Goal: Task Accomplishment & Management: Manage account settings

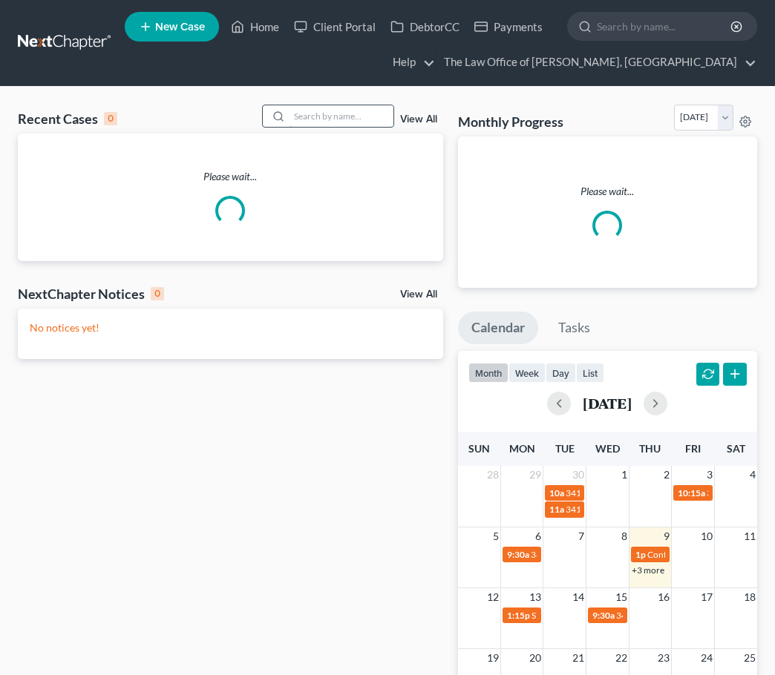
click at [363, 117] on input "search" at bounding box center [341, 116] width 104 height 22
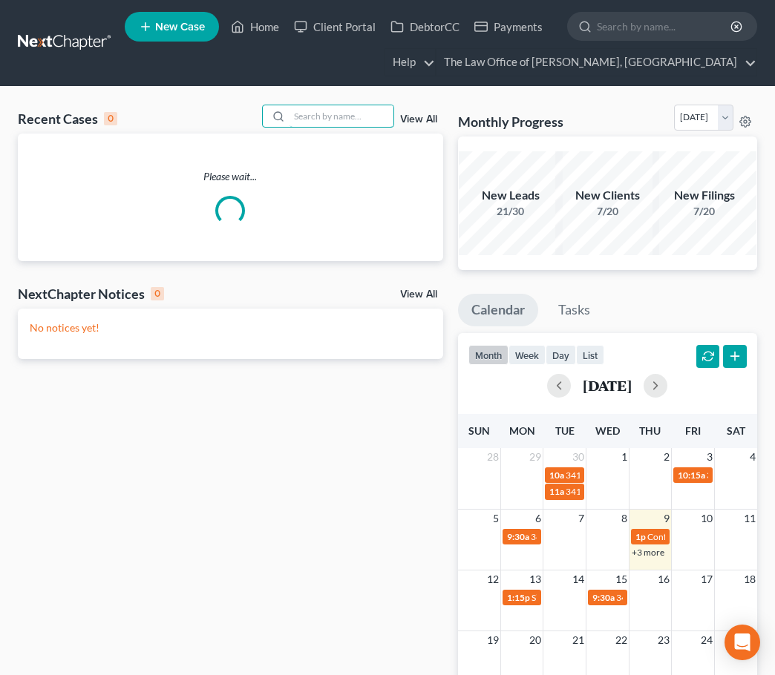
paste input "Rosibel"
type input "Rosibel"
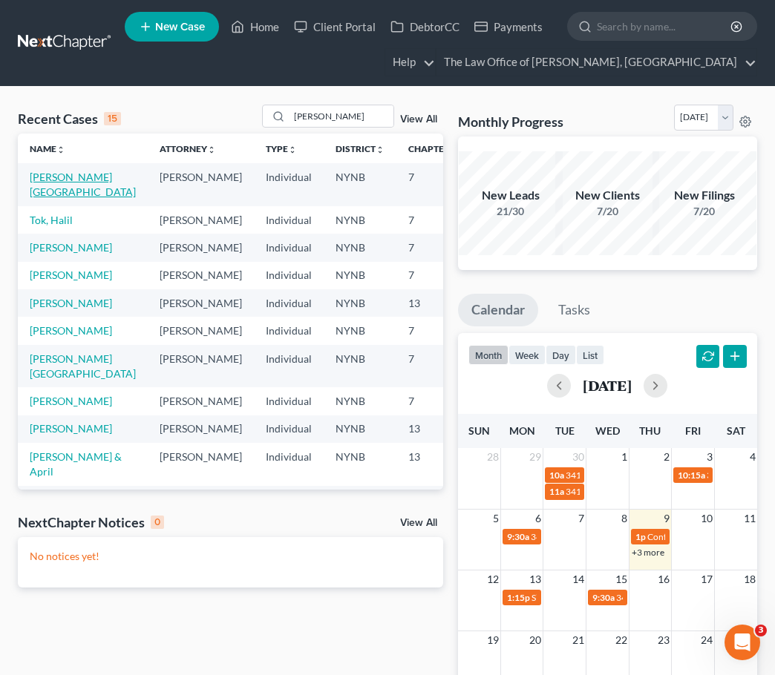
click at [55, 191] on link "[PERSON_NAME][GEOGRAPHIC_DATA]" at bounding box center [83, 184] width 106 height 27
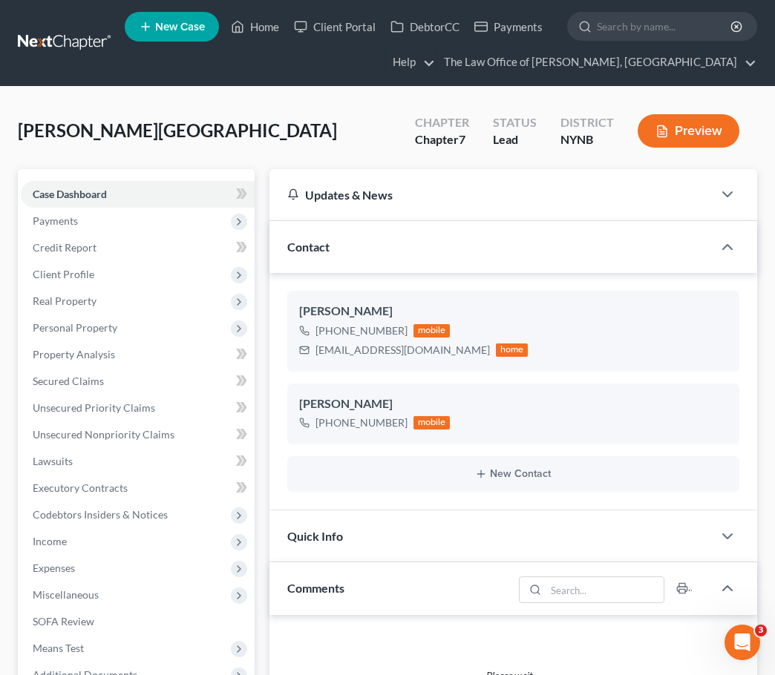
scroll to position [371, 0]
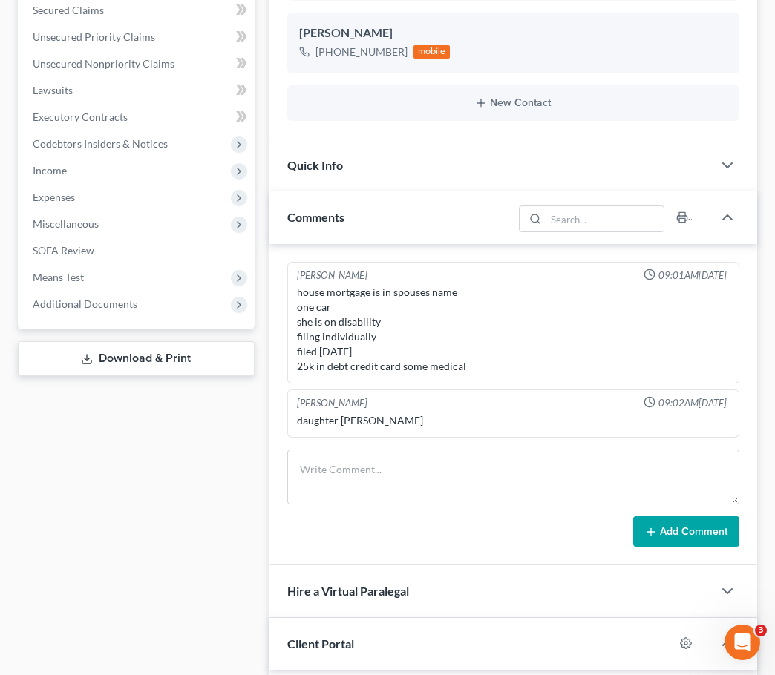
click at [138, 307] on span "Additional Documents" at bounding box center [138, 304] width 234 height 27
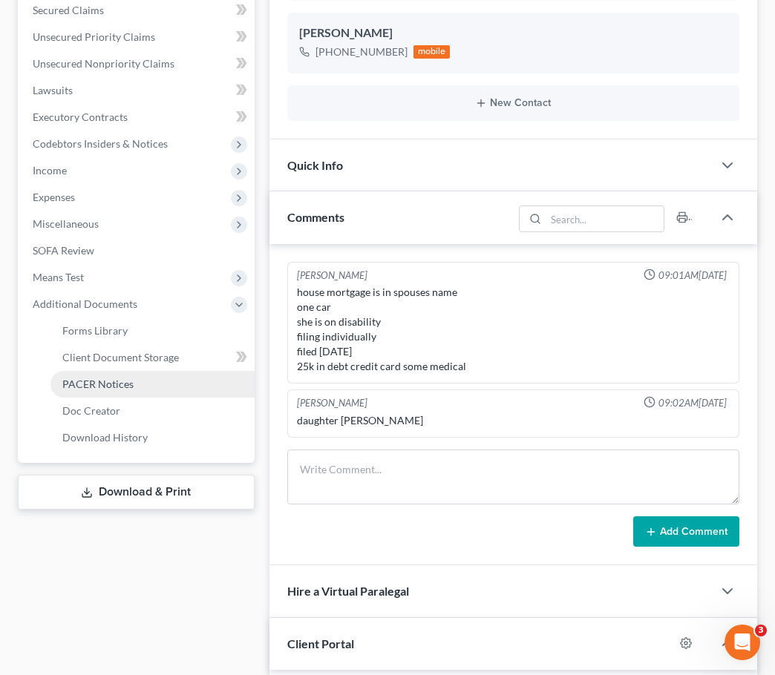
scroll to position [882, 0]
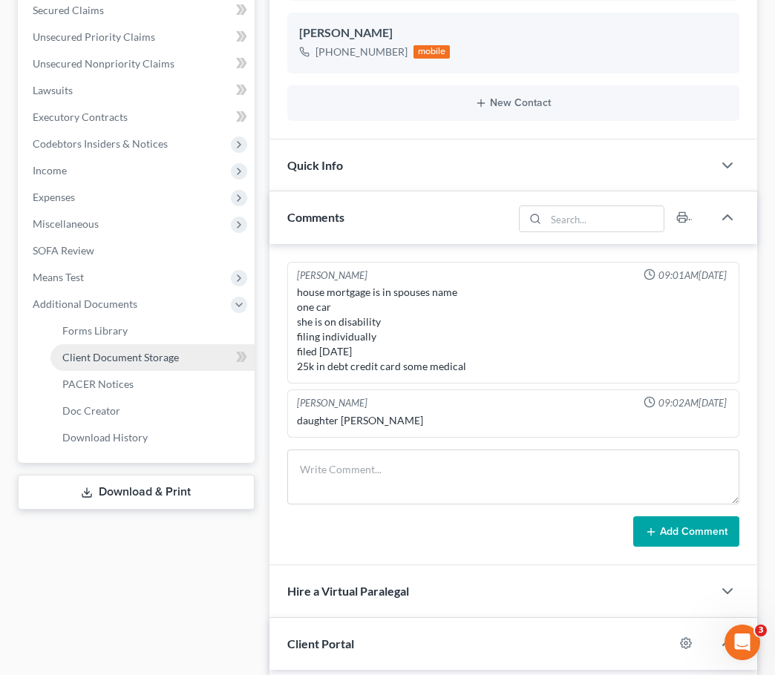
click at [192, 363] on link "Client Document Storage" at bounding box center [152, 357] width 204 height 27
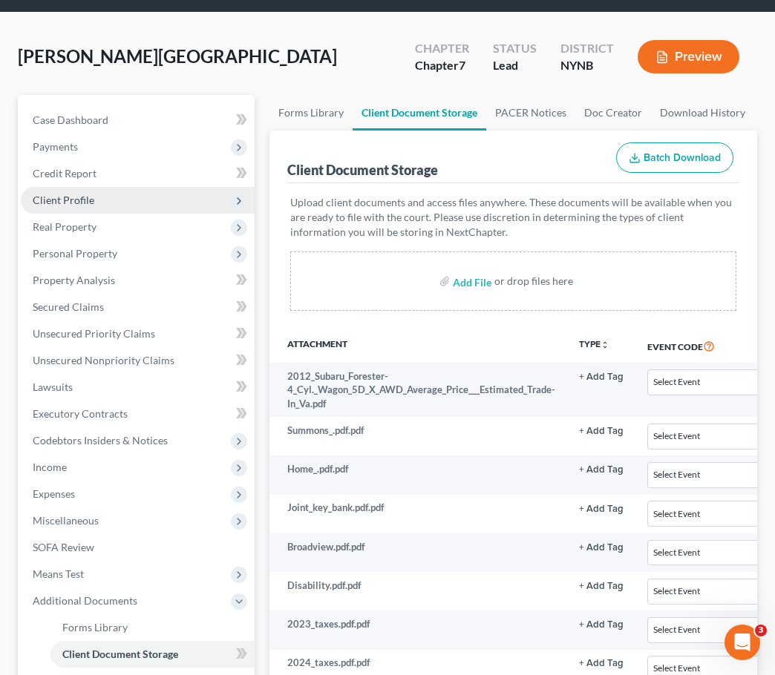
scroll to position [73, 0]
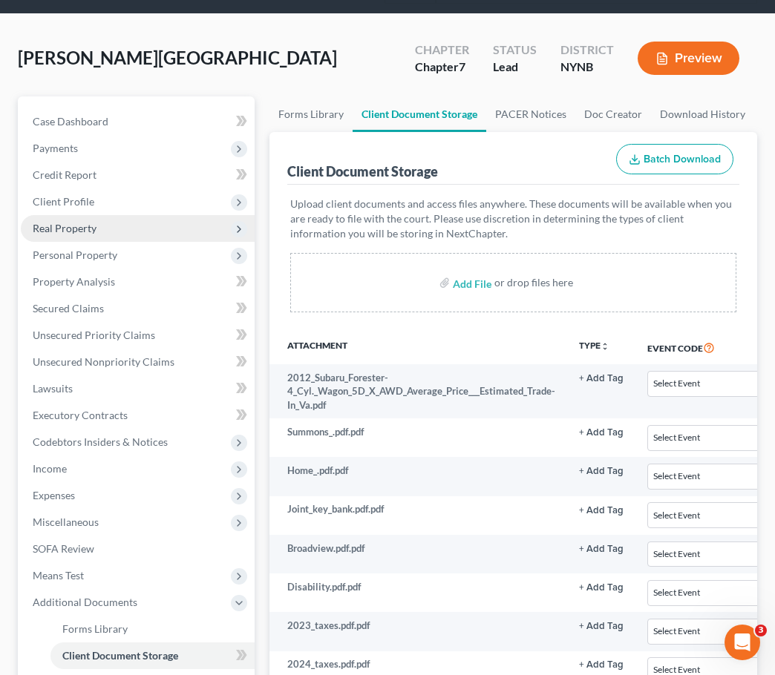
click at [142, 232] on span "Real Property" at bounding box center [138, 228] width 234 height 27
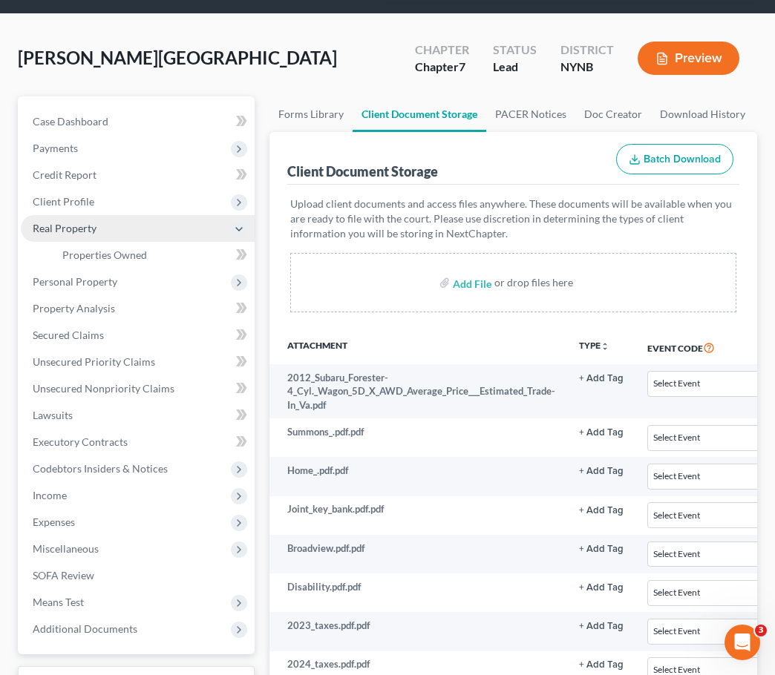
click at [130, 230] on span "Real Property" at bounding box center [138, 228] width 234 height 27
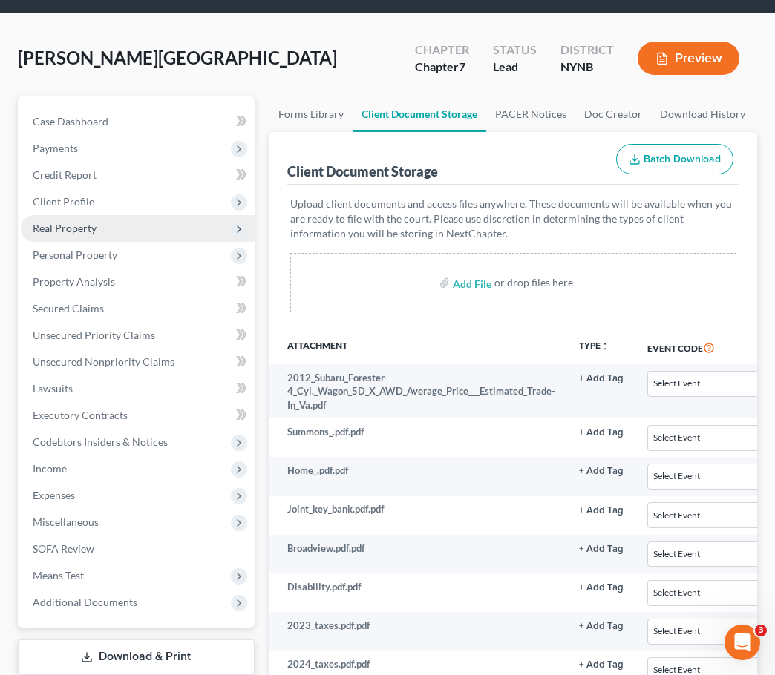
click at [138, 232] on span "Real Property" at bounding box center [138, 228] width 234 height 27
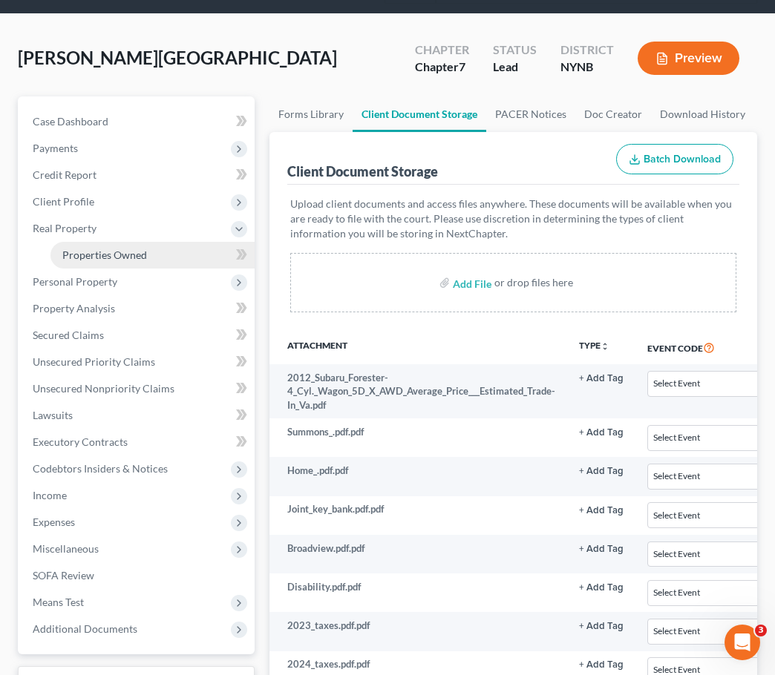
click at [140, 256] on span "Properties Owned" at bounding box center [104, 255] width 85 height 13
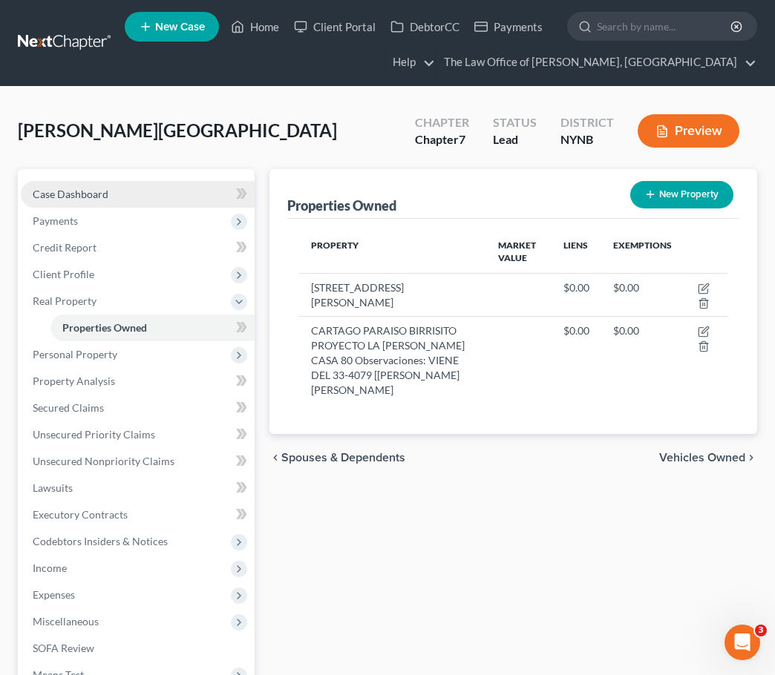
click at [122, 194] on link "Case Dashboard" at bounding box center [138, 194] width 234 height 27
drag, startPoint x: 122, startPoint y: 194, endPoint x: 137, endPoint y: 200, distance: 16.7
click at [127, 189] on link "Case Dashboard" at bounding box center [138, 194] width 234 height 27
click at [137, 200] on link "Case Dashboard" at bounding box center [138, 194] width 234 height 27
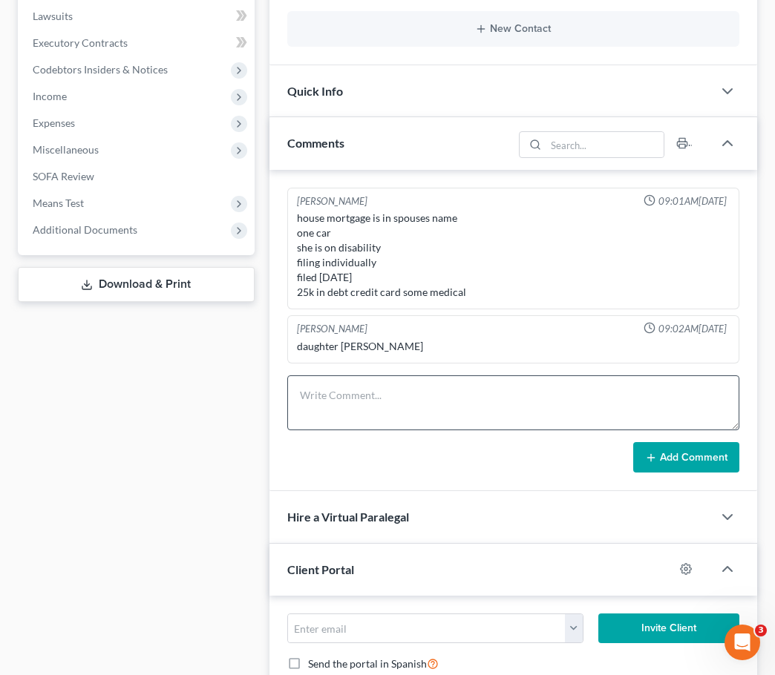
scroll to position [882, 0]
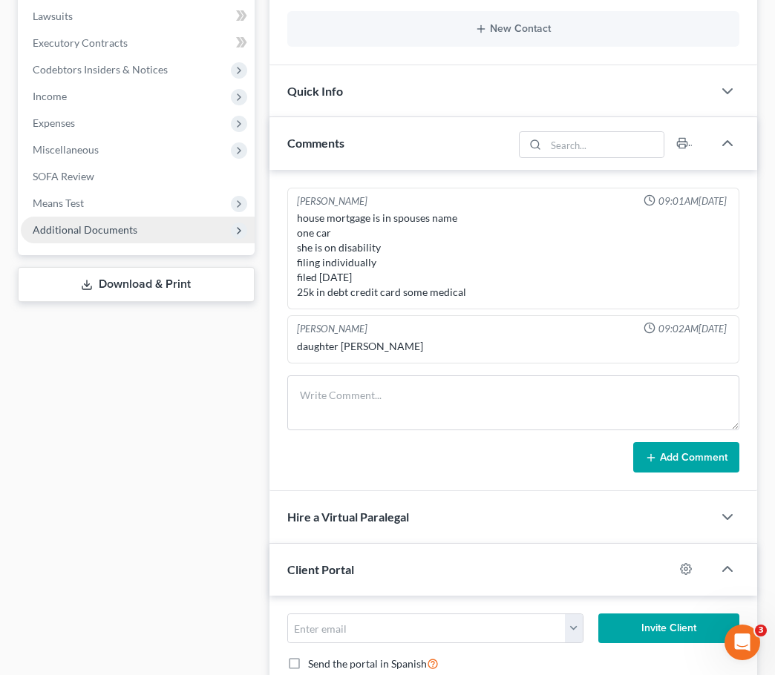
drag, startPoint x: 126, startPoint y: 226, endPoint x: 163, endPoint y: 238, distance: 39.0
click at [131, 225] on span "Additional Documents" at bounding box center [85, 229] width 105 height 13
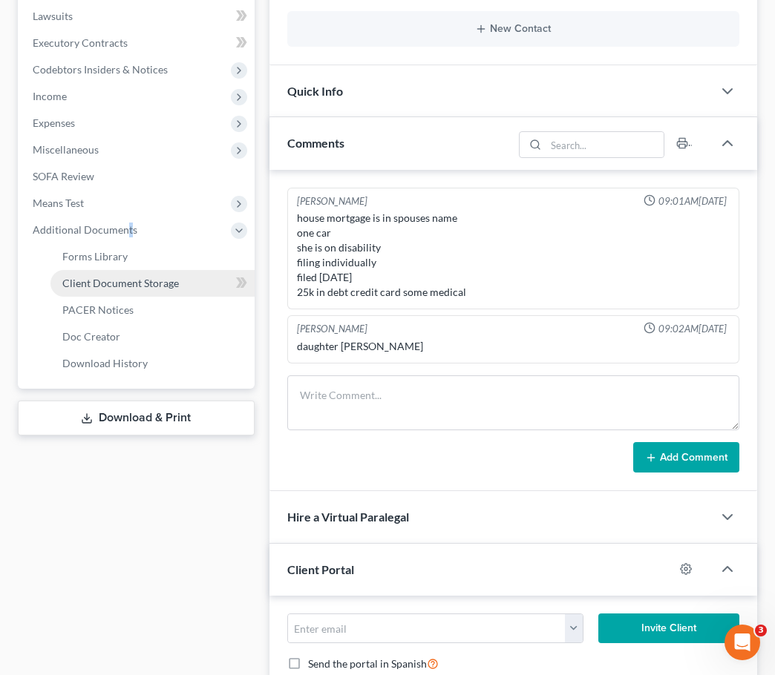
click at [214, 284] on link "Client Document Storage" at bounding box center [152, 283] width 204 height 27
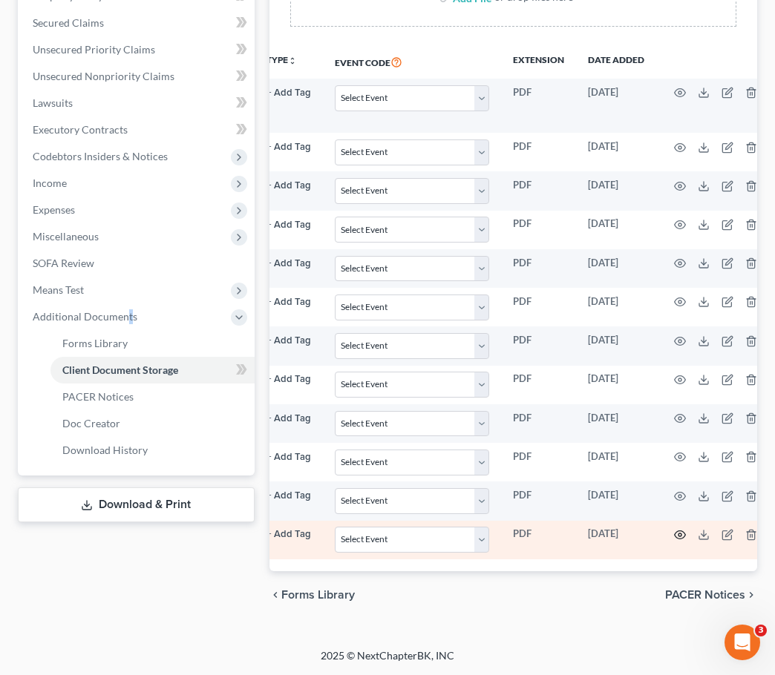
scroll to position [0, 315]
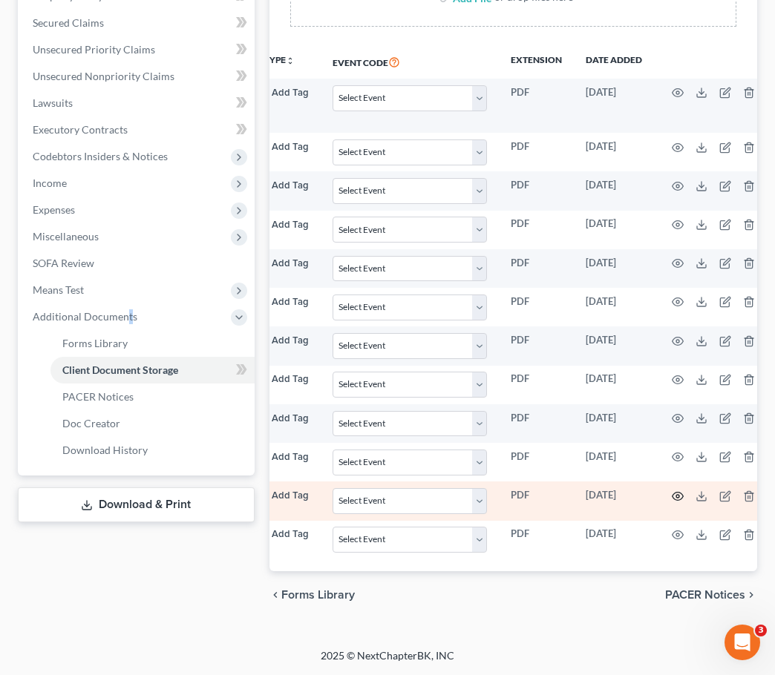
click at [674, 491] on icon "button" at bounding box center [678, 497] width 12 height 12
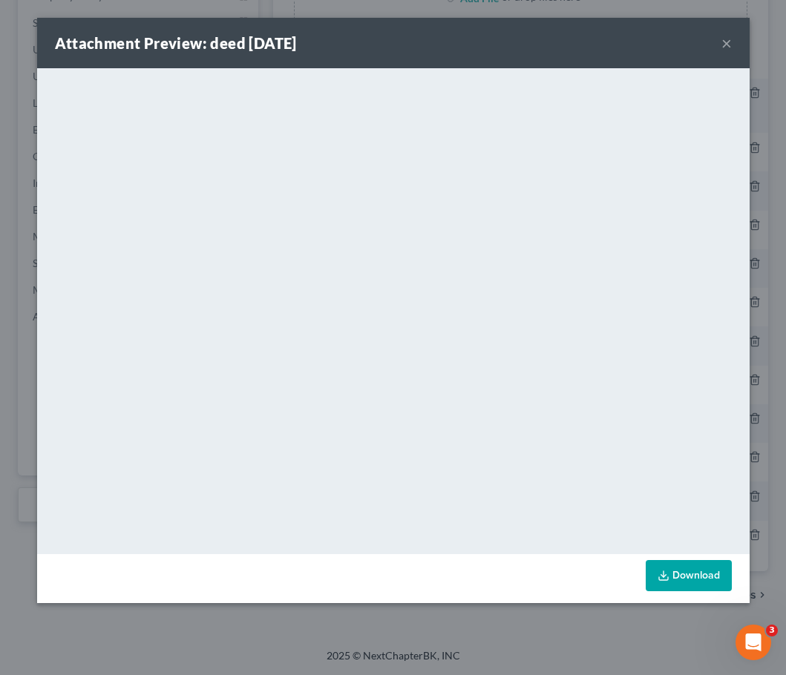
click at [724, 40] on button "×" at bounding box center [726, 43] width 10 height 18
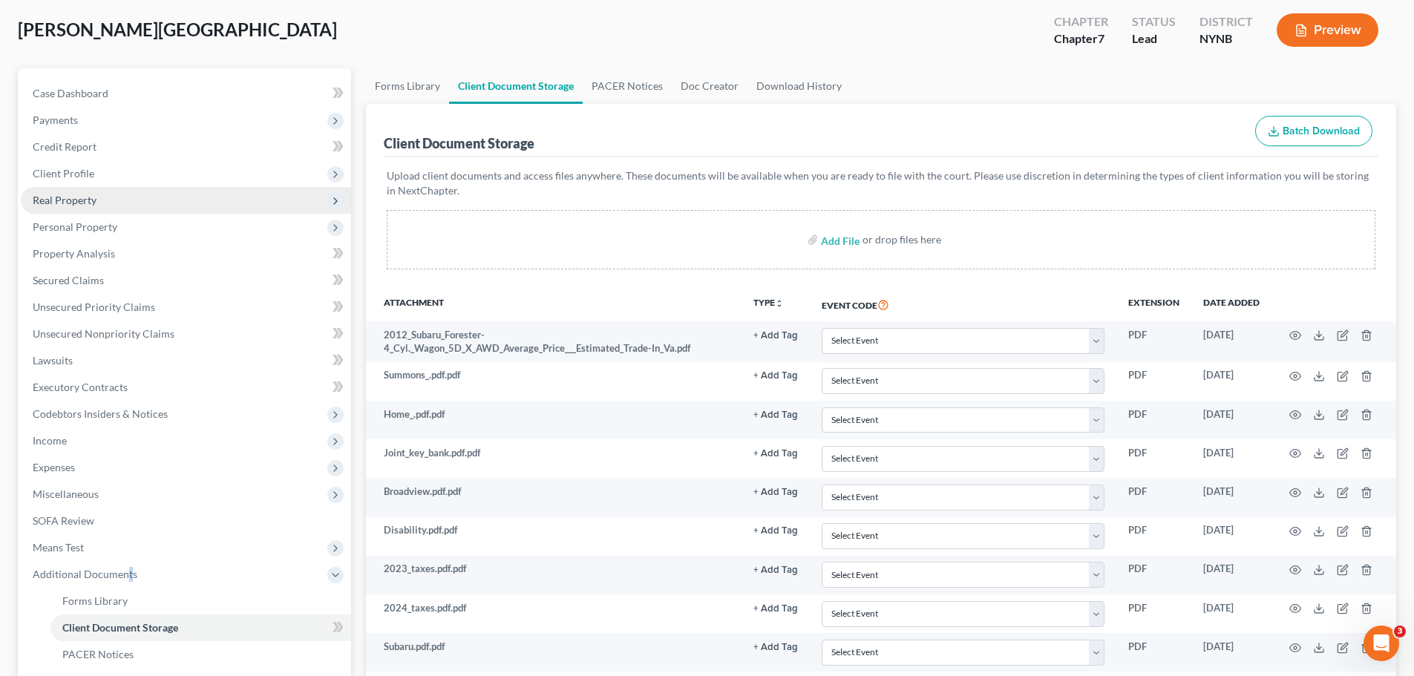
scroll to position [73, 0]
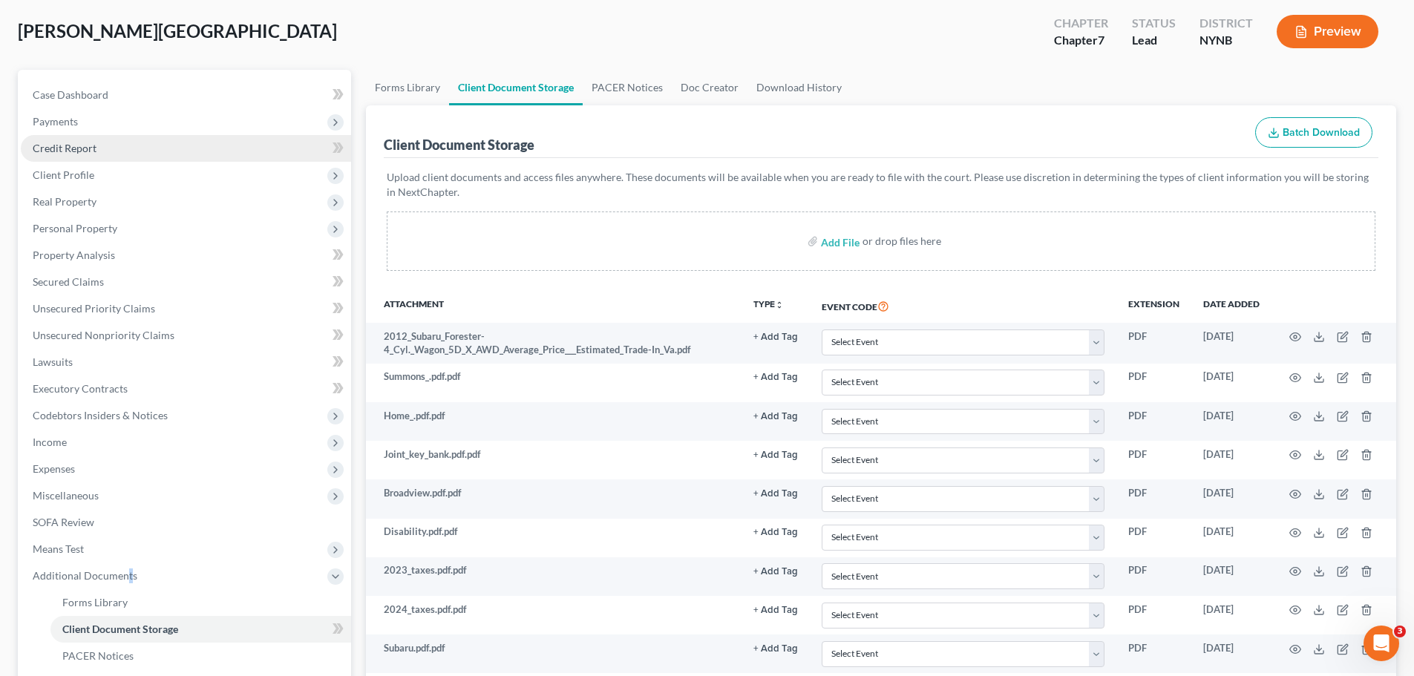
click at [92, 138] on link "Credit Report" at bounding box center [186, 148] width 330 height 27
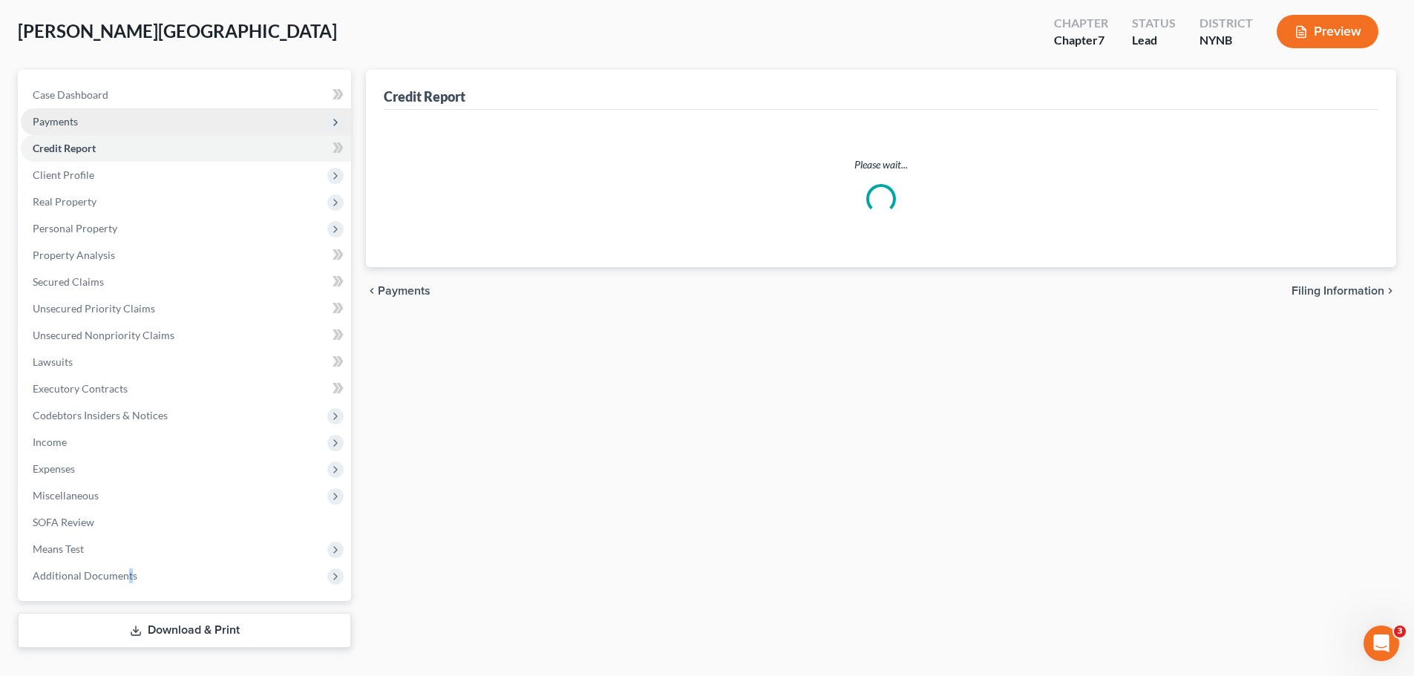
scroll to position [17, 0]
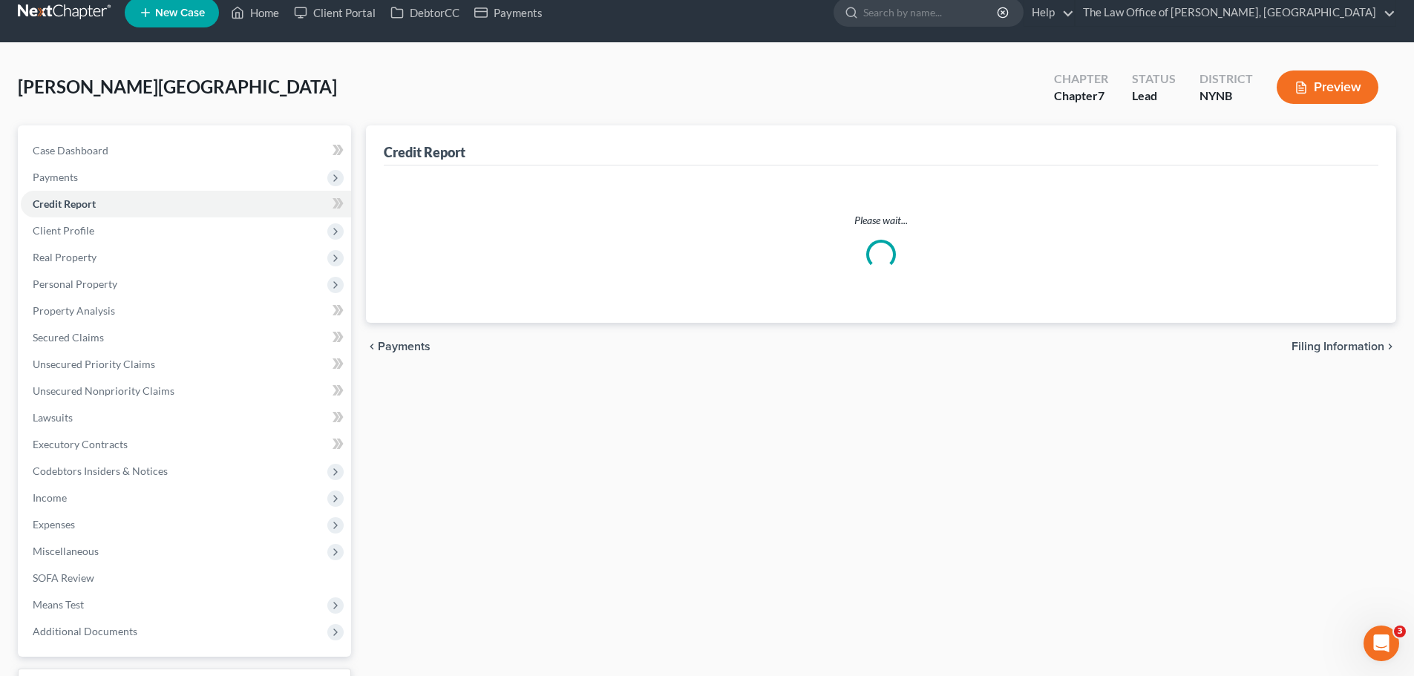
click at [94, 128] on div "Romero, Rosibel Upgraded Chapter Chapter 7 Status Lead District NYNB Preview Pe…" at bounding box center [707, 388] width 1378 height 655
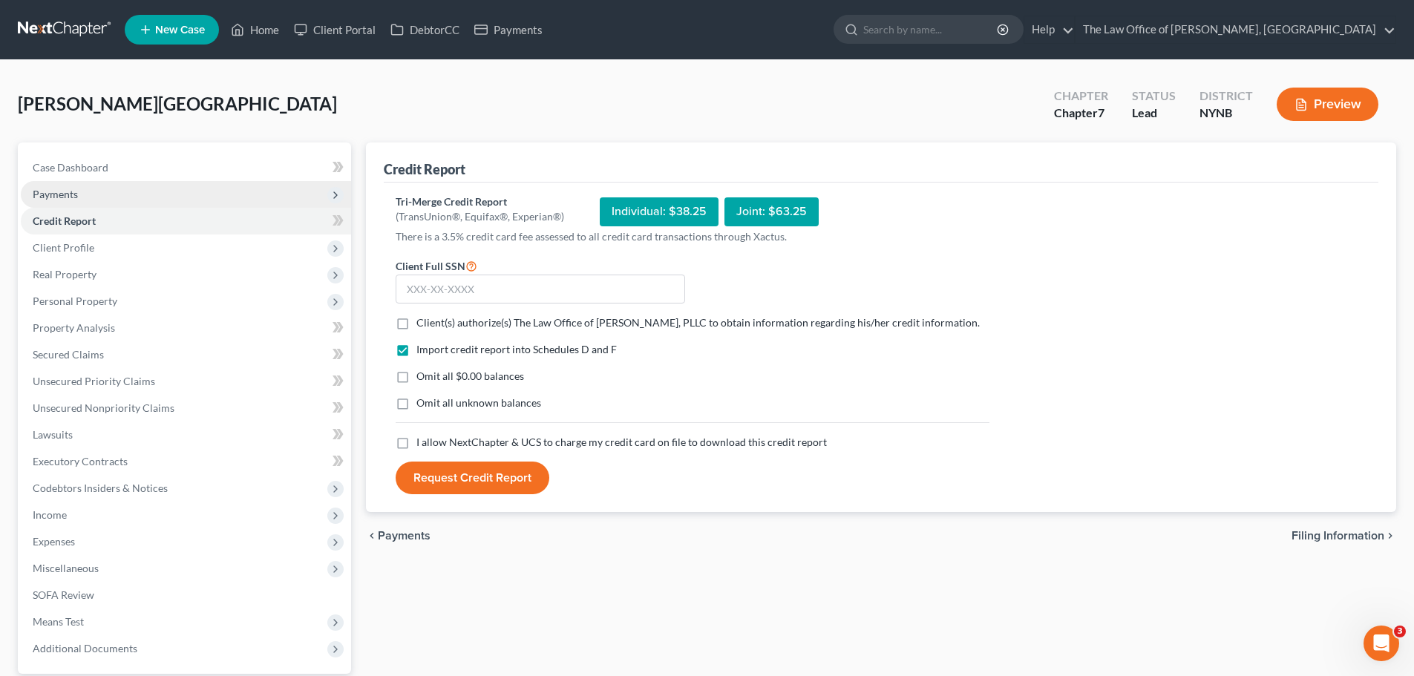
click at [98, 192] on span "Payments" at bounding box center [186, 194] width 330 height 27
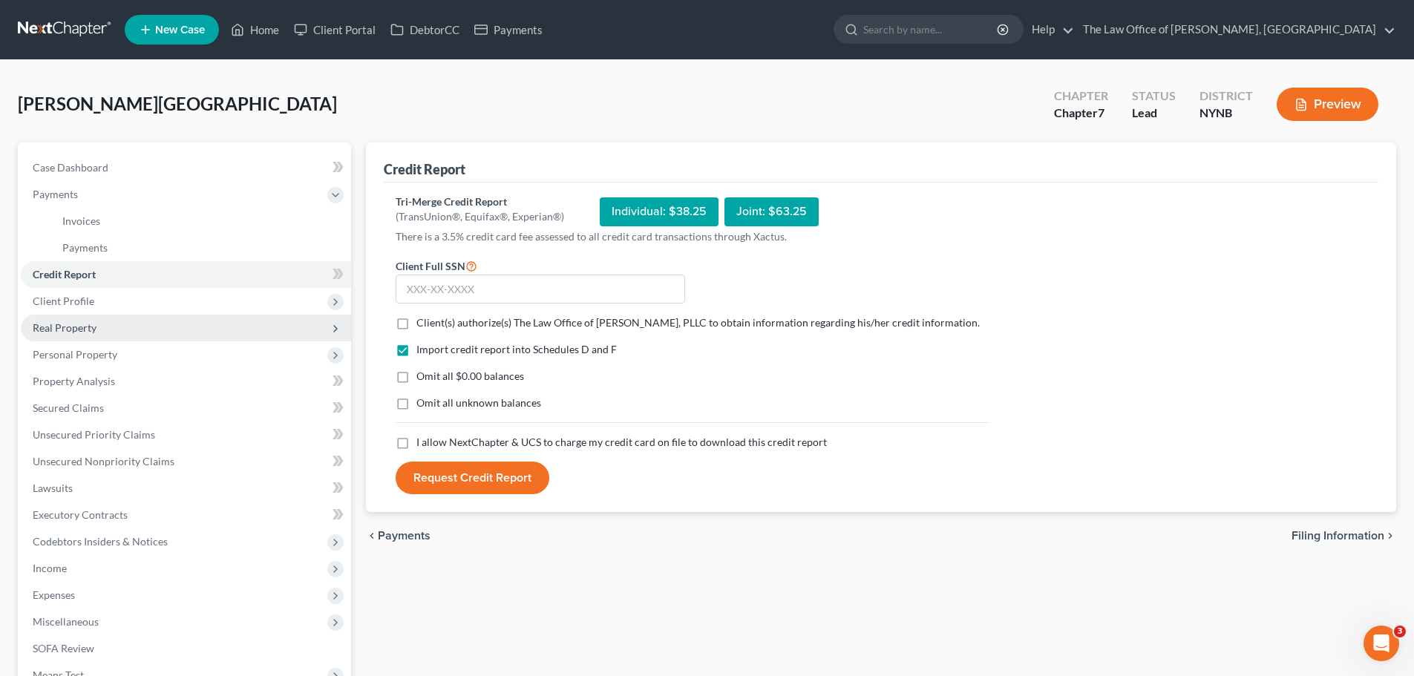
click at [96, 334] on span "Real Property" at bounding box center [186, 328] width 330 height 27
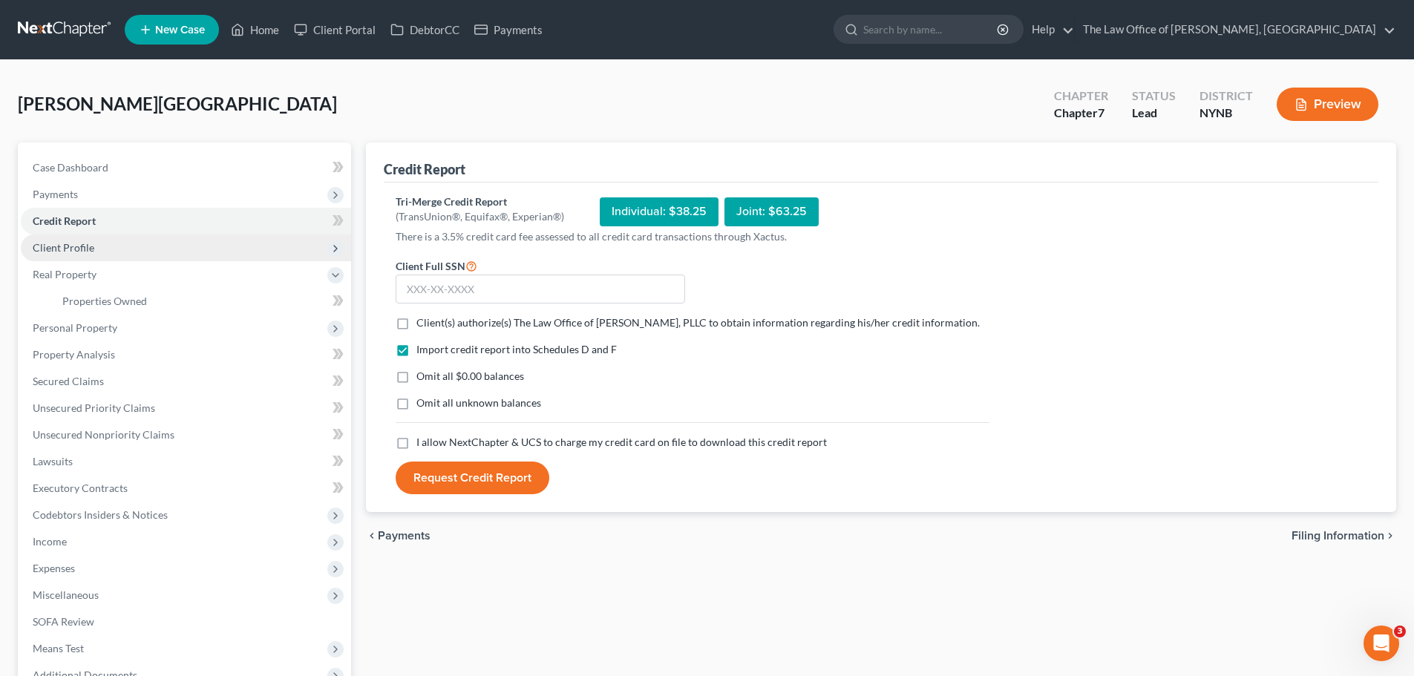
click at [88, 258] on span "Client Profile" at bounding box center [186, 248] width 330 height 27
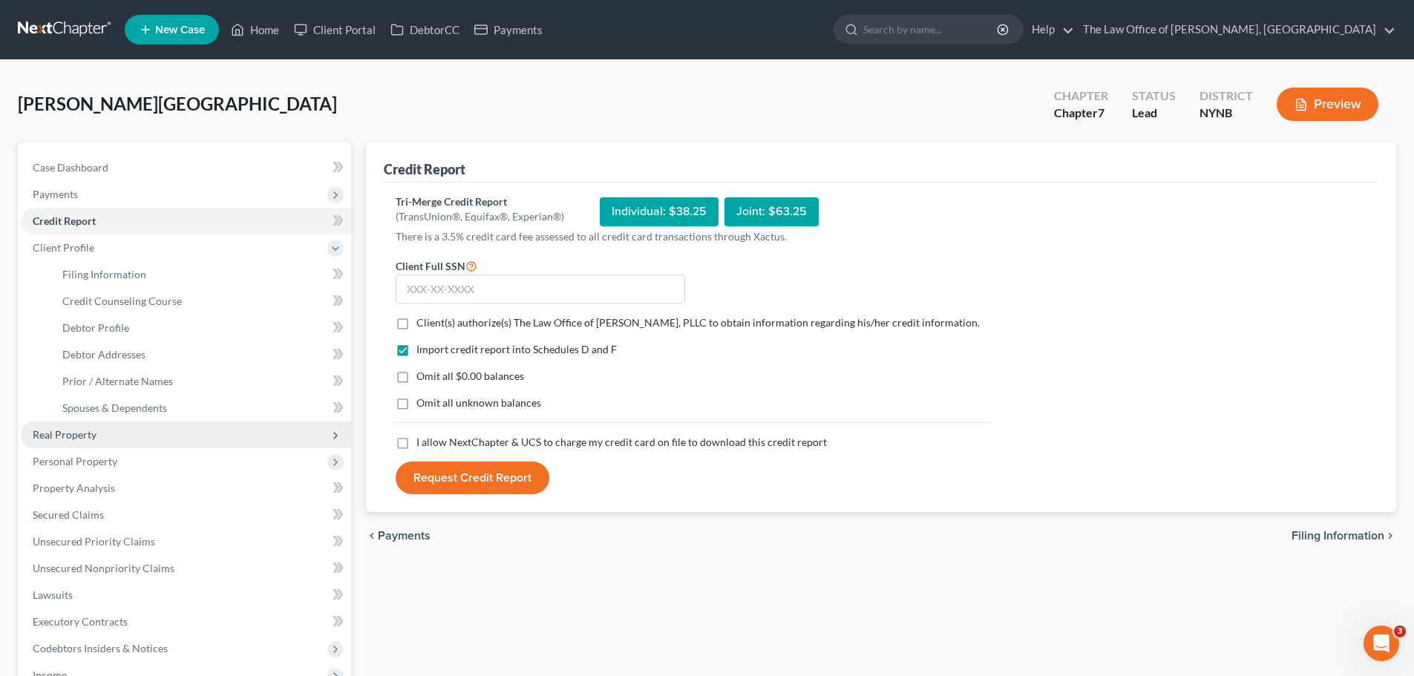
click at [105, 439] on span "Real Property" at bounding box center [186, 435] width 330 height 27
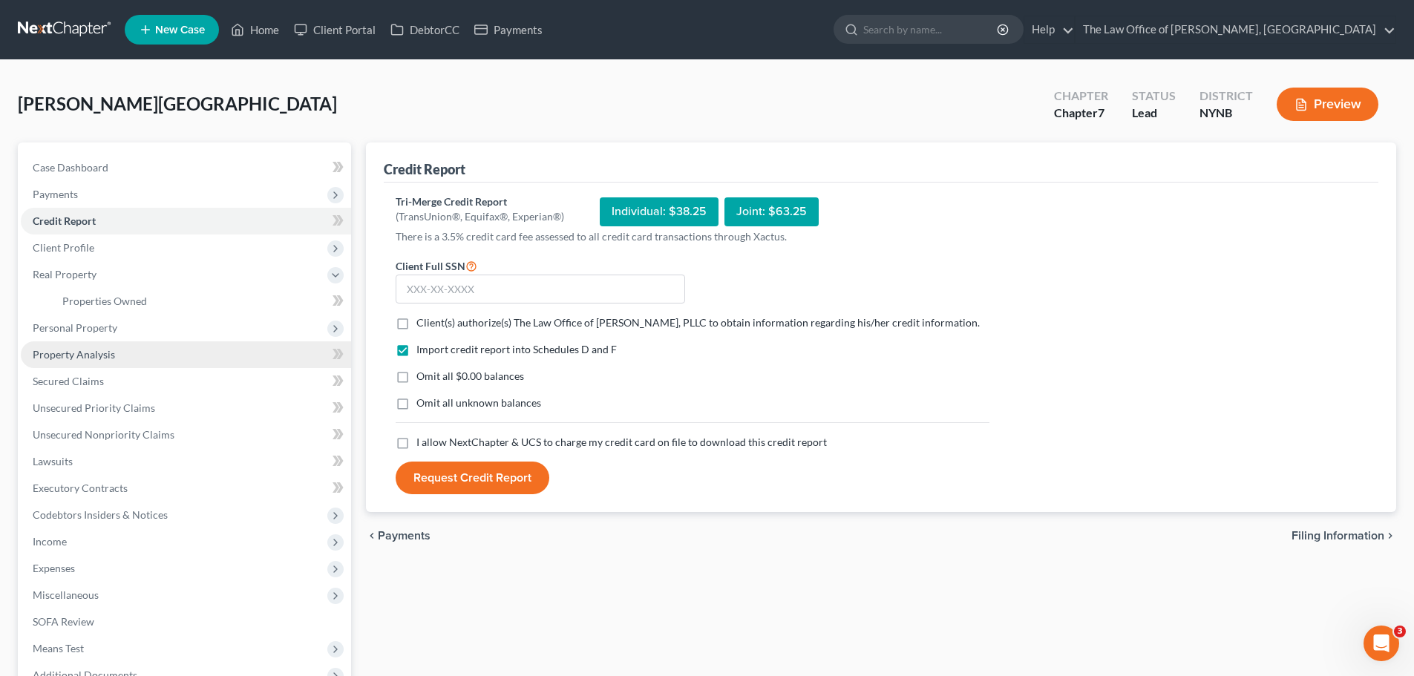
click at [111, 357] on span "Property Analysis" at bounding box center [74, 354] width 82 height 13
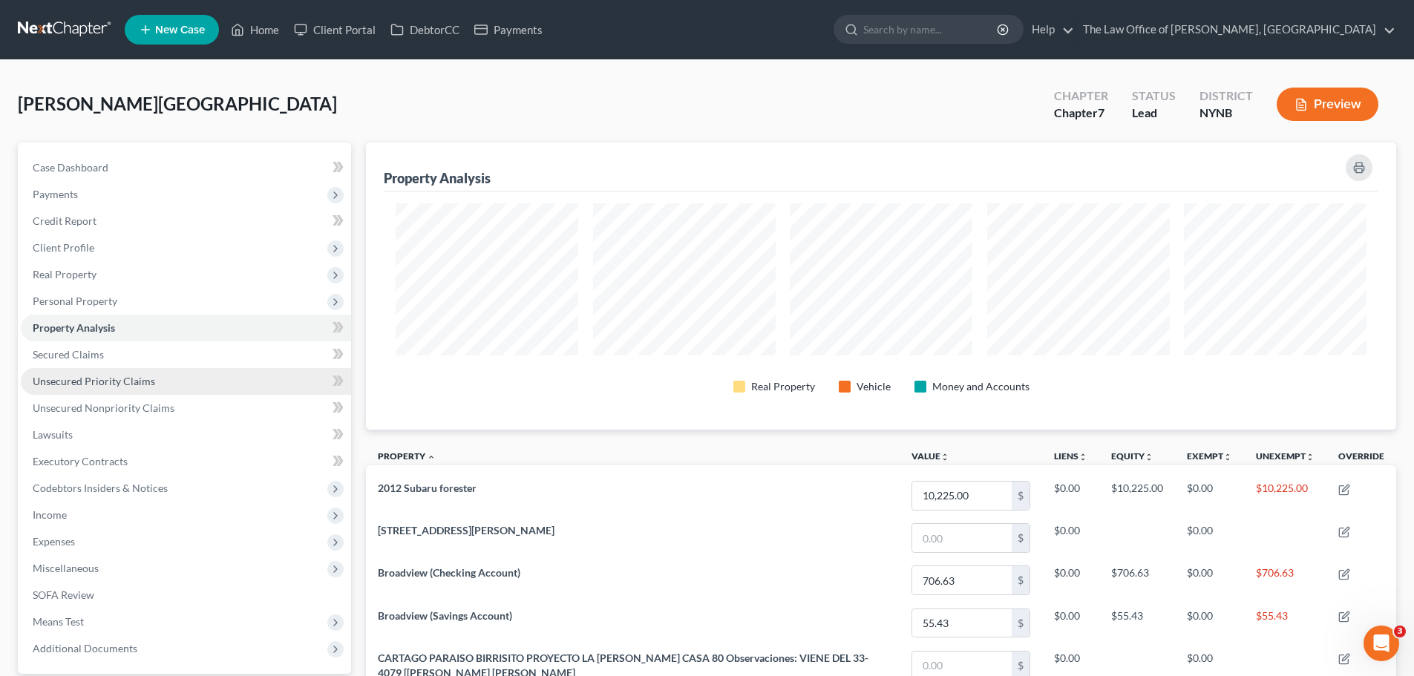
scroll to position [287, 1030]
click at [122, 381] on span "Unsecured Priority Claims" at bounding box center [94, 381] width 122 height 13
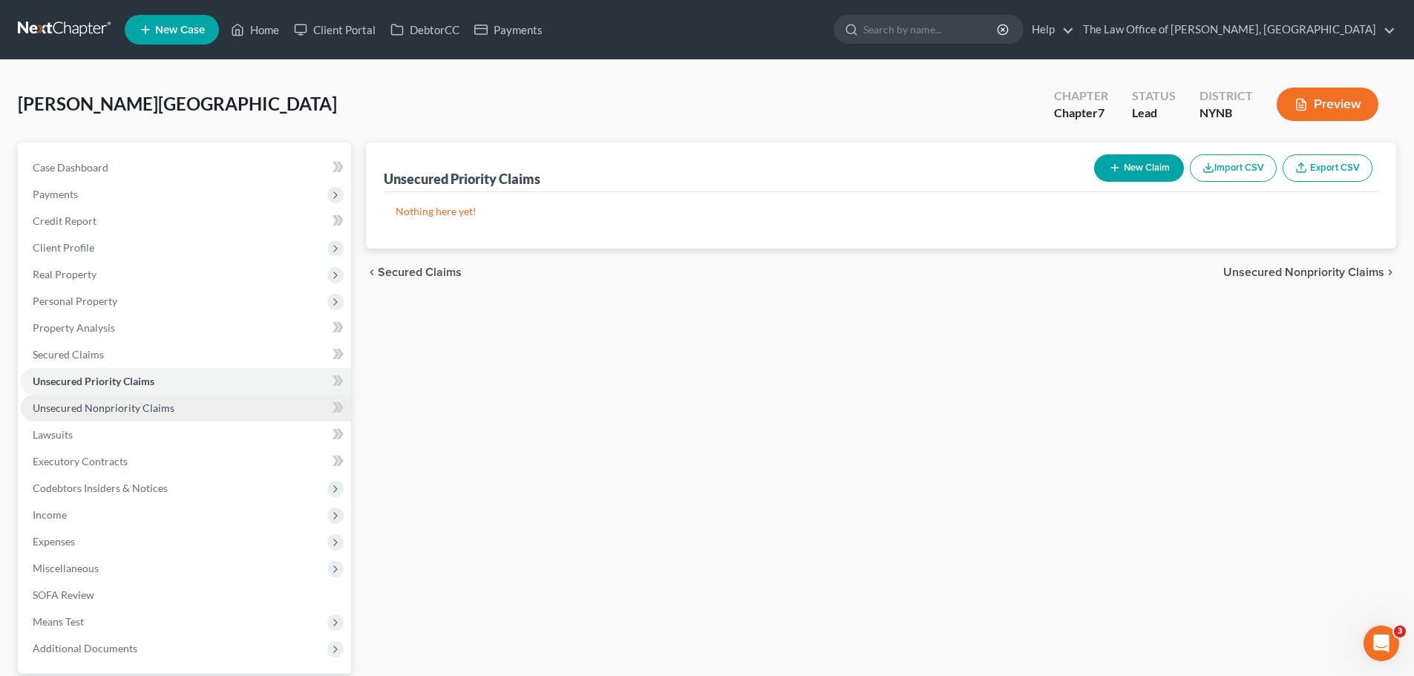
click at [123, 412] on span "Unsecured Nonpriority Claims" at bounding box center [104, 408] width 142 height 13
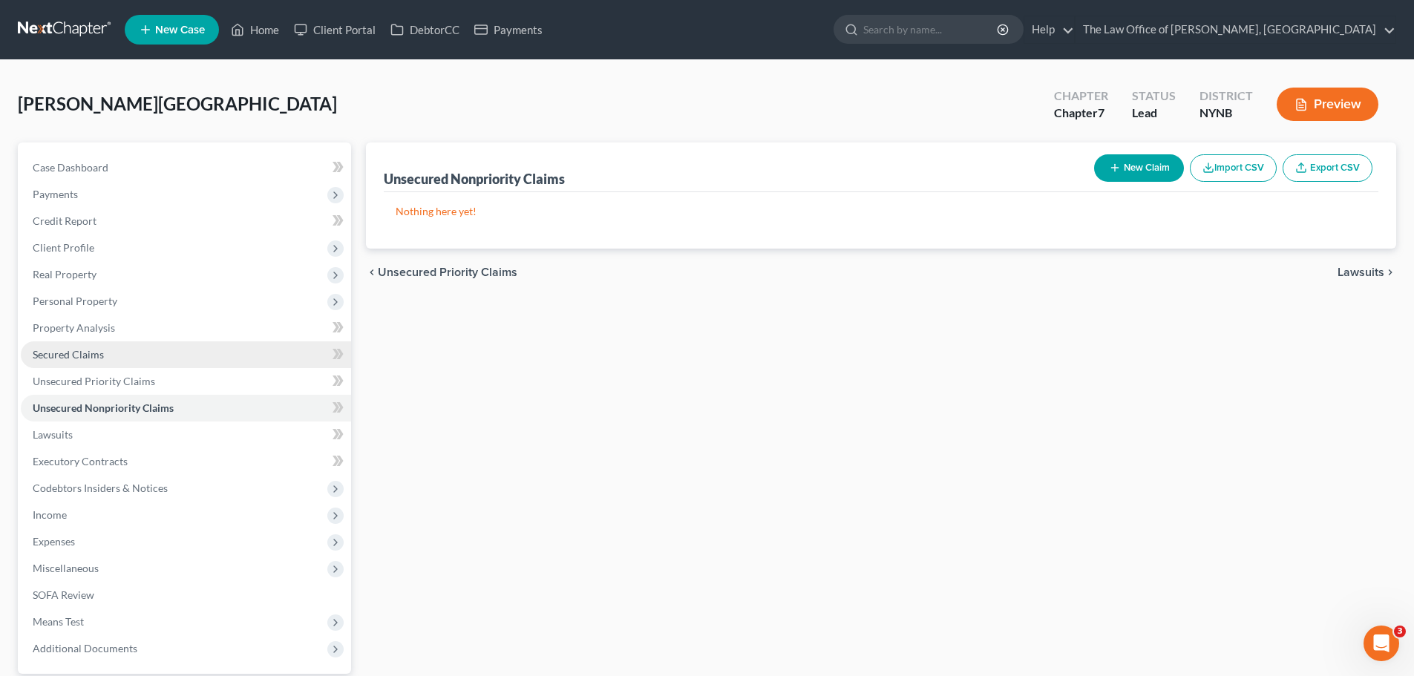
click at [95, 343] on link "Secured Claims" at bounding box center [186, 354] width 330 height 27
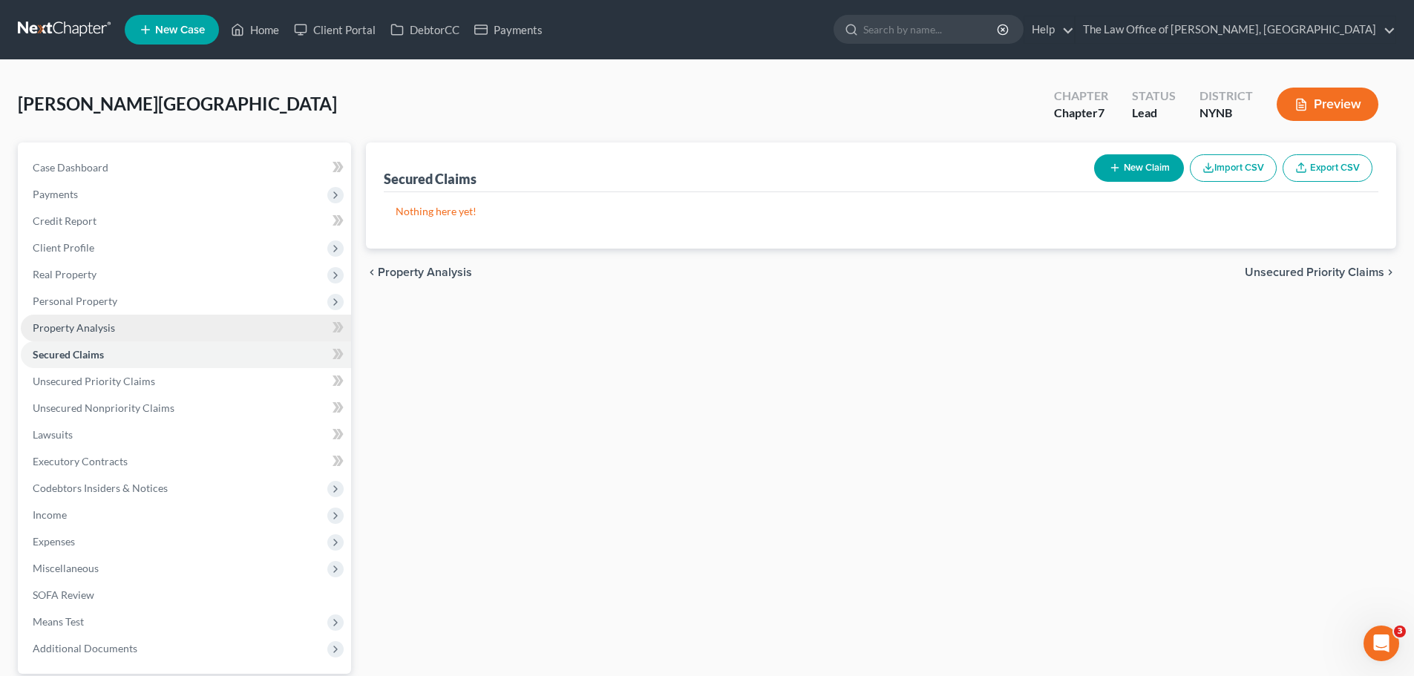
click at [108, 332] on span "Property Analysis" at bounding box center [74, 327] width 82 height 13
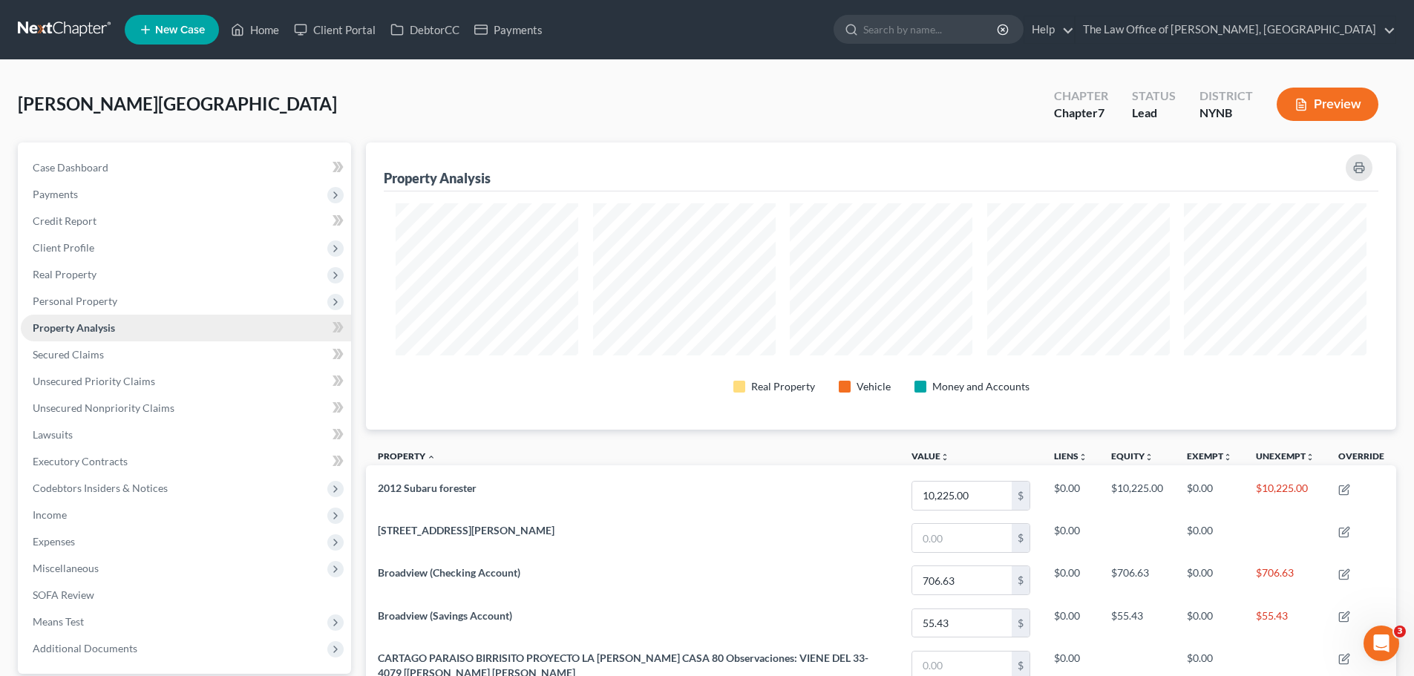
scroll to position [287, 1030]
click at [116, 310] on span "Personal Property" at bounding box center [186, 301] width 330 height 27
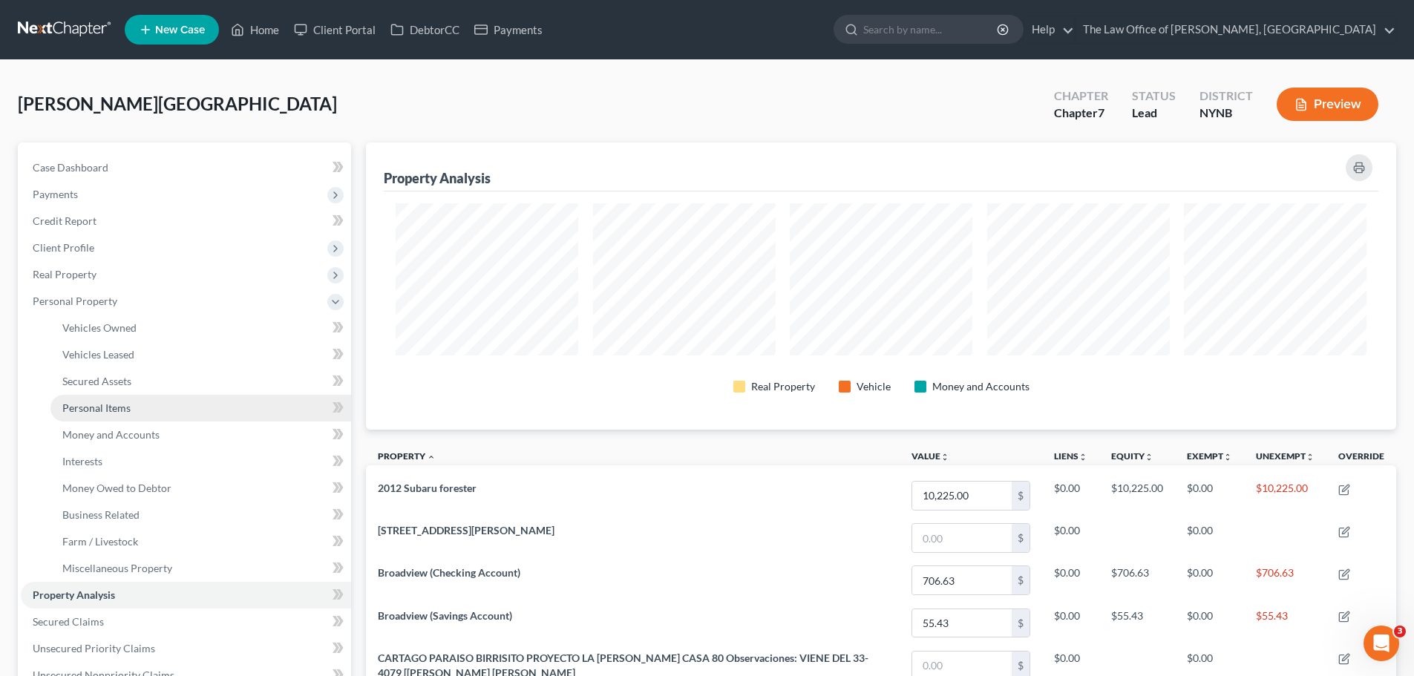
click at [128, 402] on span "Personal Items" at bounding box center [96, 408] width 68 height 13
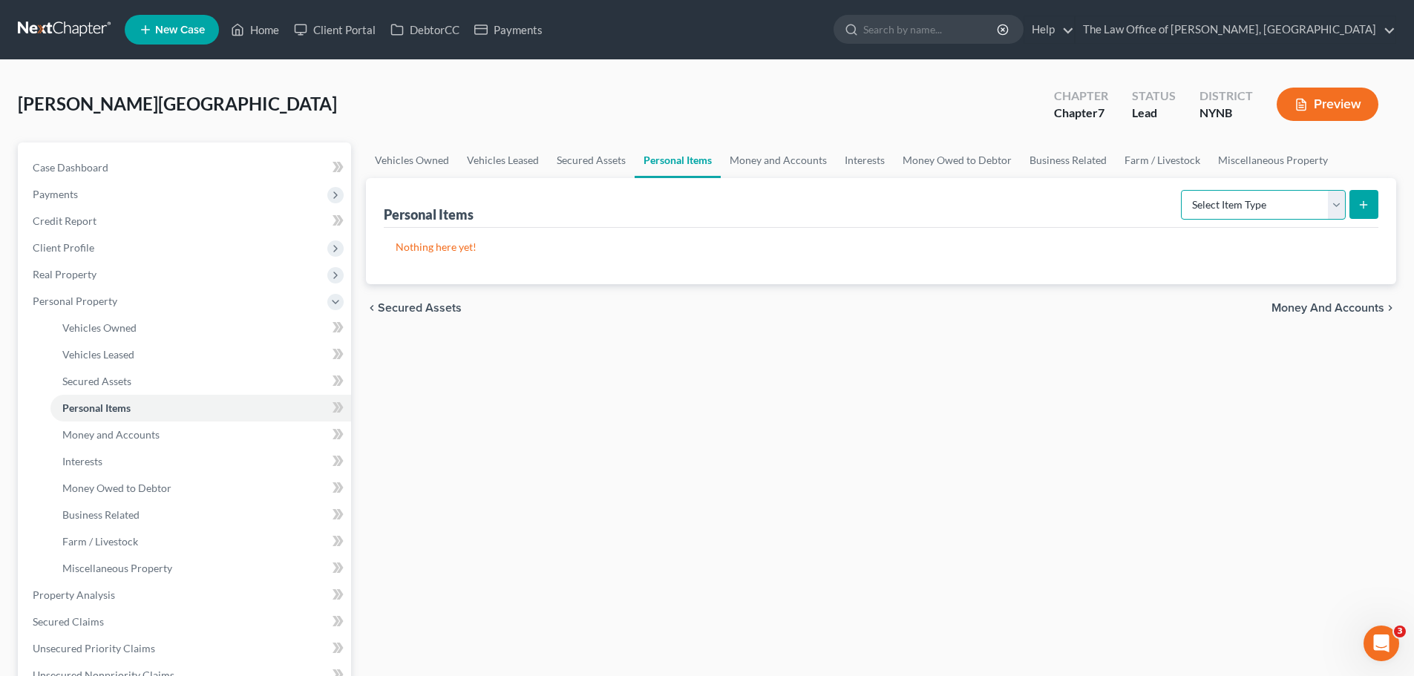
click at [785, 203] on select "Select Item Type Clothing Collectibles Of Value Electronics Firearms Household …" at bounding box center [1263, 205] width 165 height 30
select select "clothing"
click at [785, 190] on select "Select Item Type Clothing Collectibles Of Value Electronics Firearms Household …" at bounding box center [1263, 205] width 165 height 30
click at [785, 202] on icon "submit" at bounding box center [1363, 205] width 12 height 12
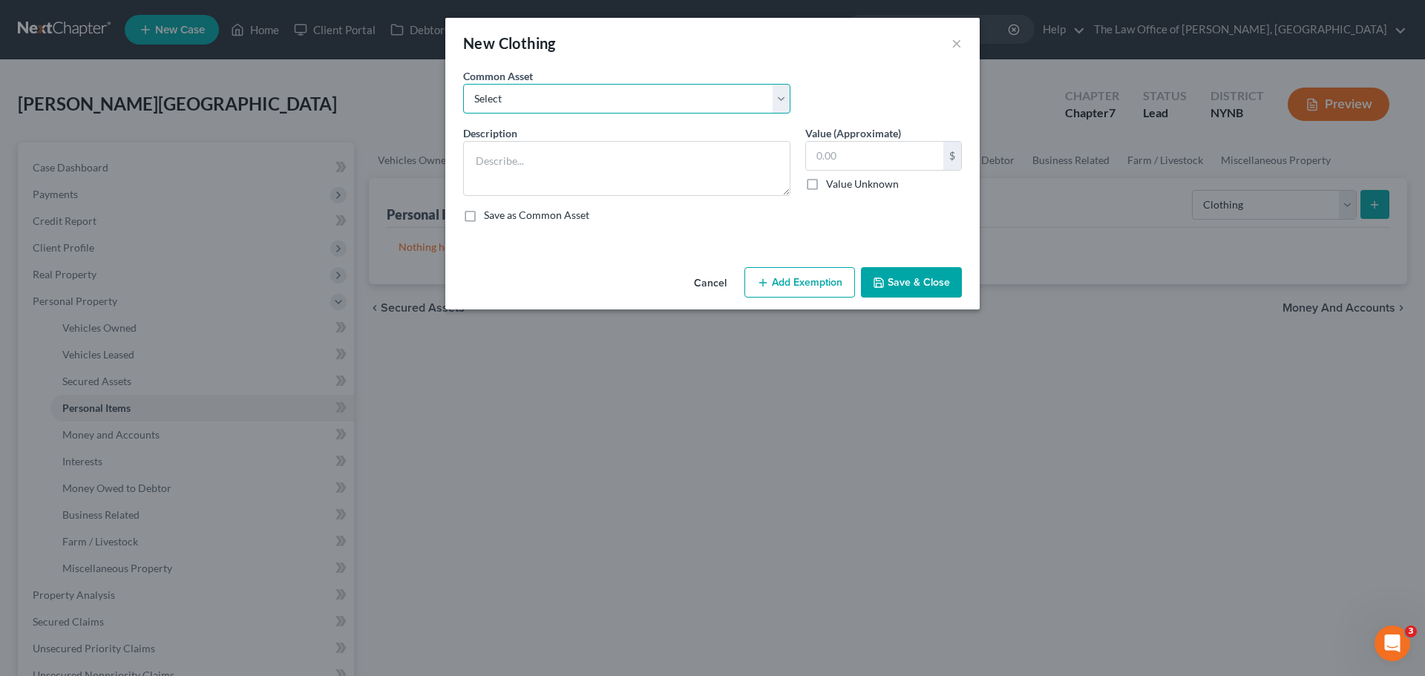
drag, startPoint x: 642, startPoint y: 98, endPoint x: 638, endPoint y: 109, distance: 12.0
click at [641, 100] on select "Select Basic Clothing" at bounding box center [626, 99] width 327 height 30
select select "0"
click at [463, 84] on select "Select Basic Clothing" at bounding box center [626, 99] width 327 height 30
type textarea "Basic Clothing"
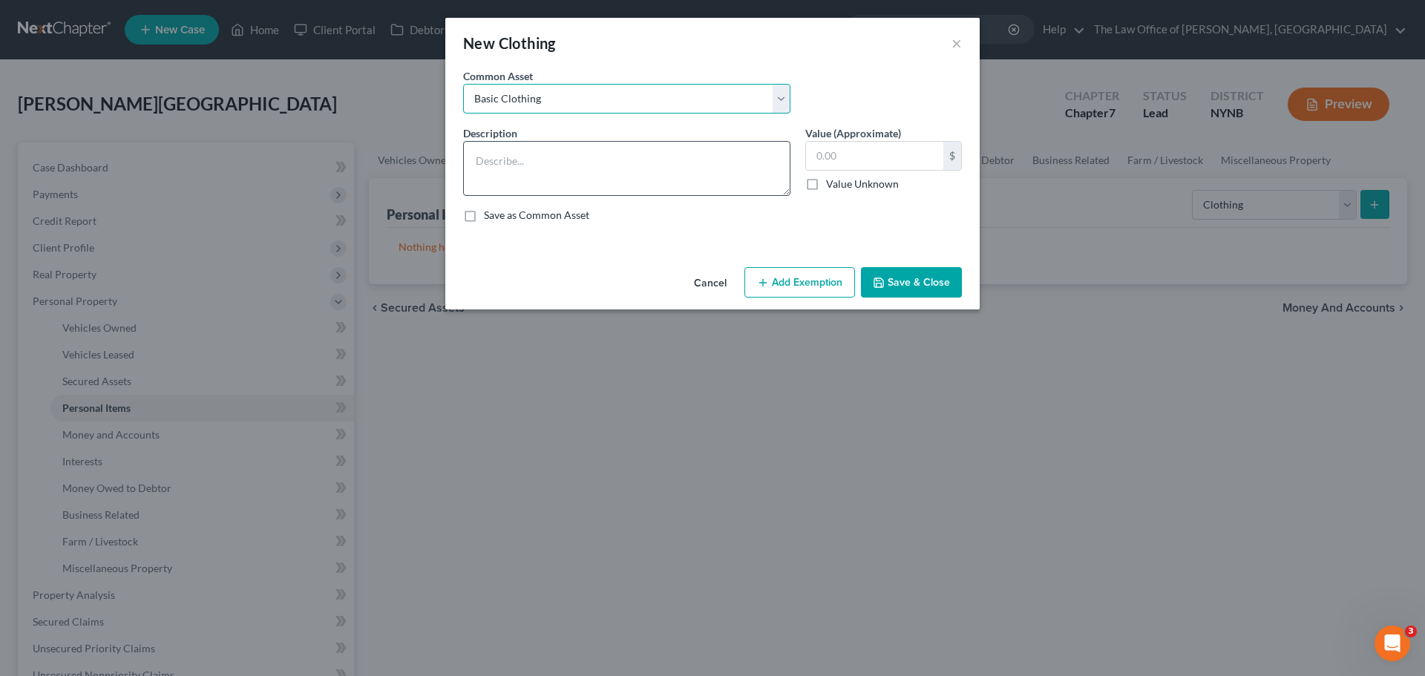
type input "500.00"
click at [785, 288] on button "Save & Close" at bounding box center [911, 282] width 101 height 31
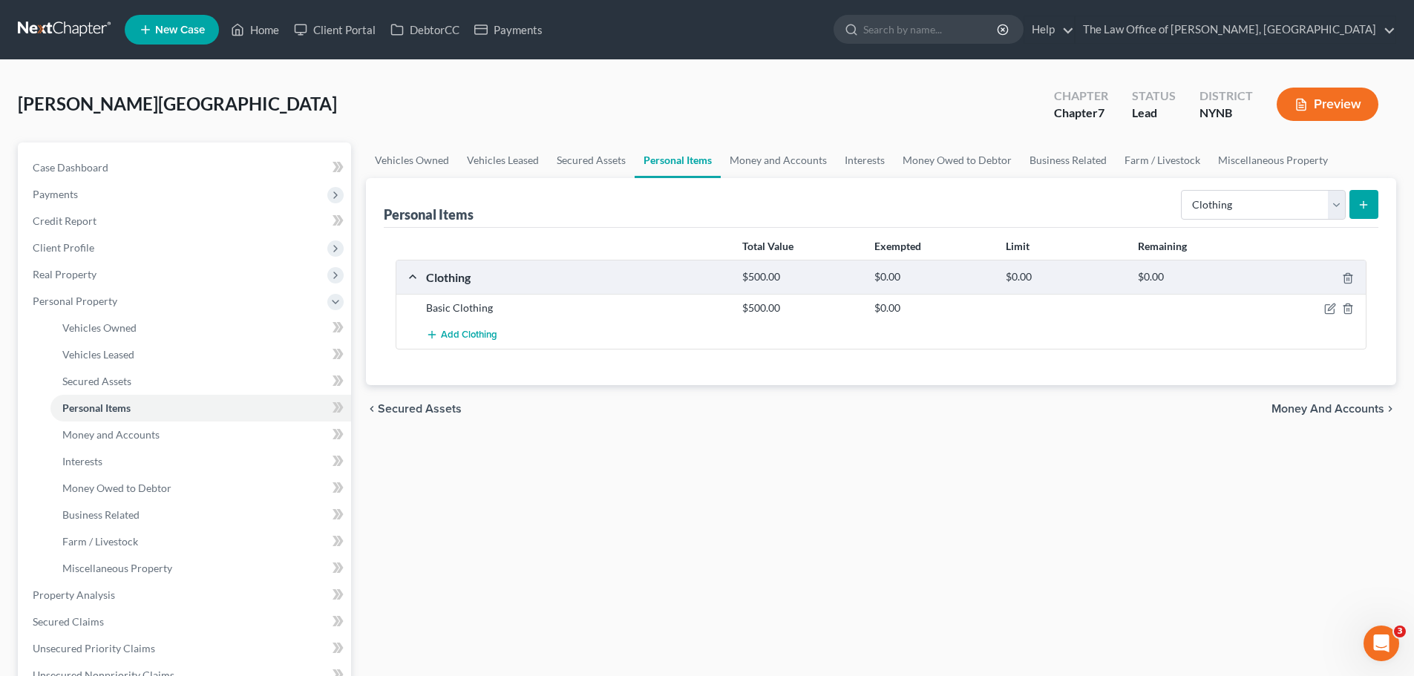
click at [785, 209] on button "submit" at bounding box center [1363, 204] width 29 height 29
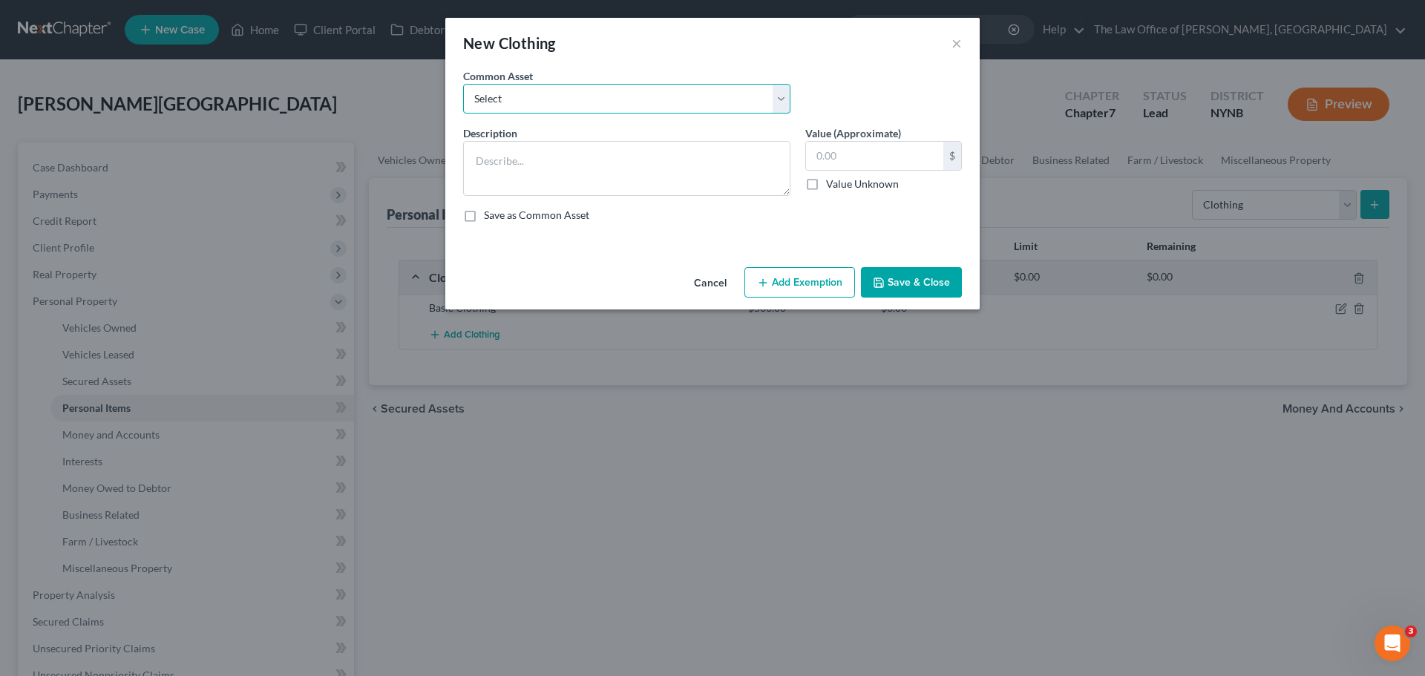
drag, startPoint x: 638, startPoint y: 99, endPoint x: 646, endPoint y: 108, distance: 12.1
click at [645, 100] on select "Select Basic Clothing" at bounding box center [626, 99] width 327 height 30
click at [785, 51] on div "New Clothing ×" at bounding box center [712, 43] width 534 height 50
drag, startPoint x: 956, startPoint y: 37, endPoint x: 1074, endPoint y: 105, distance: 136.3
click at [785, 38] on button "×" at bounding box center [957, 43] width 10 height 18
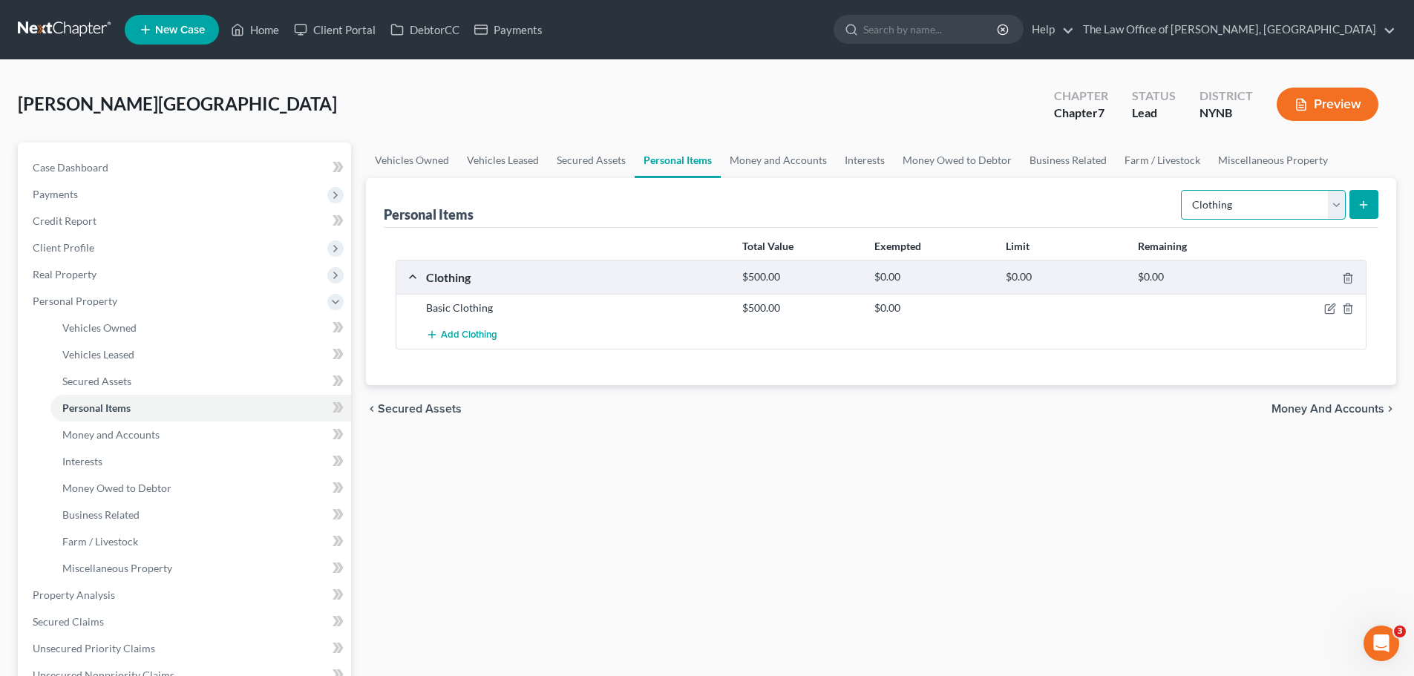
drag, startPoint x: 1282, startPoint y: 212, endPoint x: 1248, endPoint y: 212, distance: 34.1
click at [785, 212] on select "Select Item Type Clothing Collectibles Of Value Electronics Firearms Household …" at bounding box center [1263, 205] width 165 height 30
select select "electronics"
click at [785, 190] on select "Select Item Type Clothing Collectibles Of Value Electronics Firearms Household …" at bounding box center [1263, 205] width 165 height 30
click at [785, 212] on button "submit" at bounding box center [1363, 204] width 29 height 29
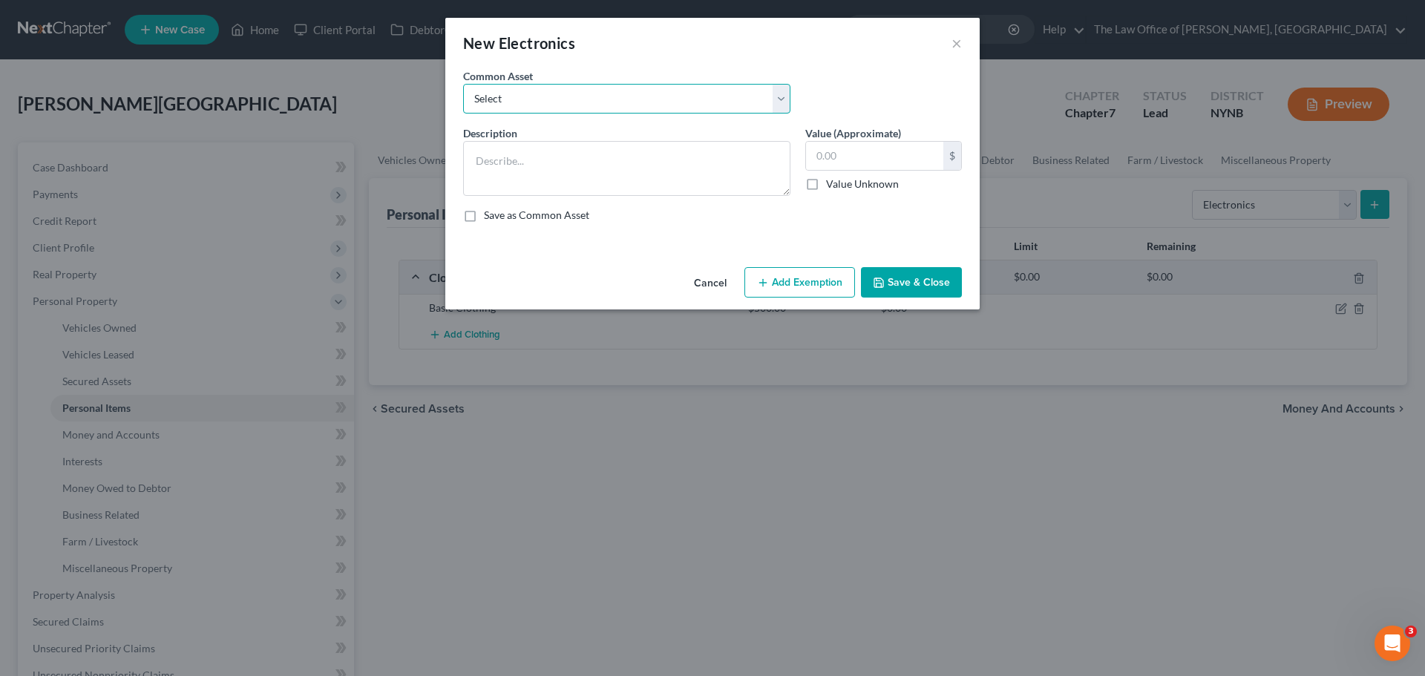
click at [665, 99] on select "Select Basic Electronics - laptop, computer, tv, fridge, freezer, cellphone," at bounding box center [626, 99] width 327 height 30
select select "0"
click at [463, 84] on select "Select Basic Electronics - laptop, computer, tv, fridge, freezer, cellphone," at bounding box center [626, 99] width 327 height 30
type textarea "Basic Electronics - laptop, computer, tv, fridge, freezer, cellphone,"
type input "1,500.00"
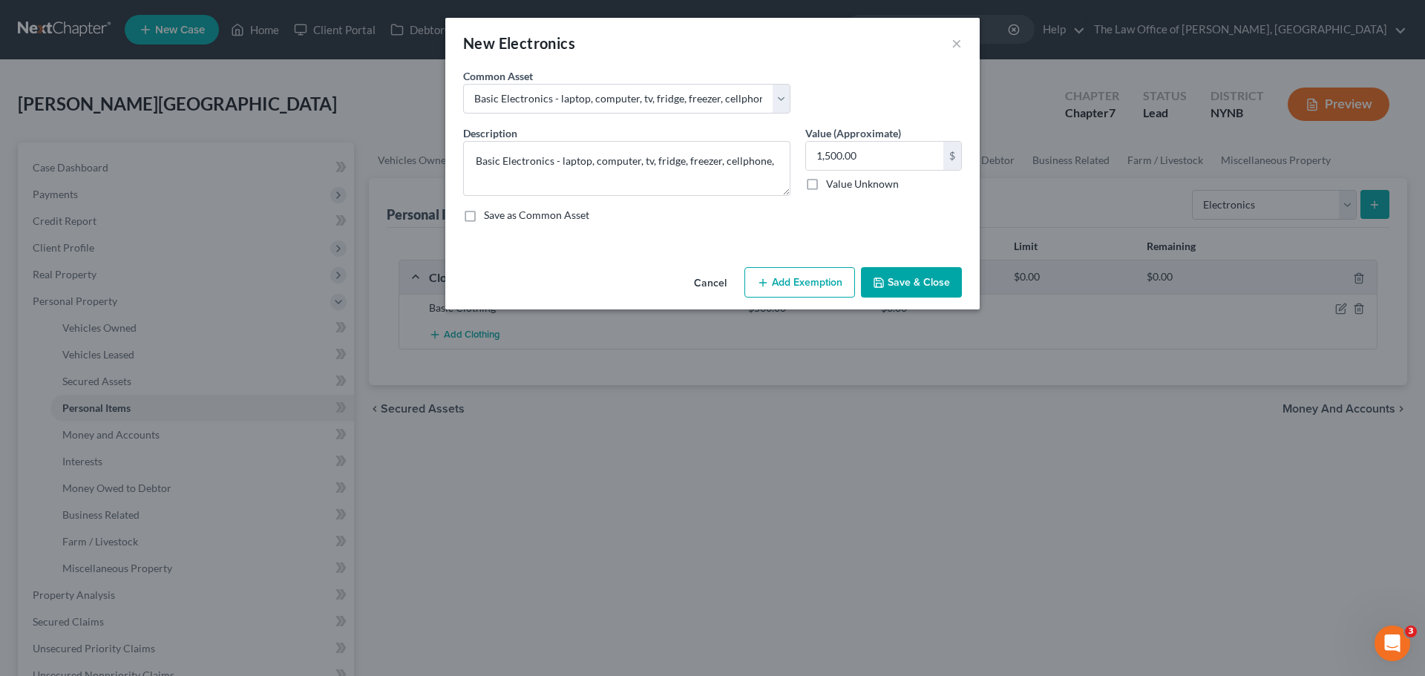
click at [785, 279] on button "Save & Close" at bounding box center [911, 282] width 101 height 31
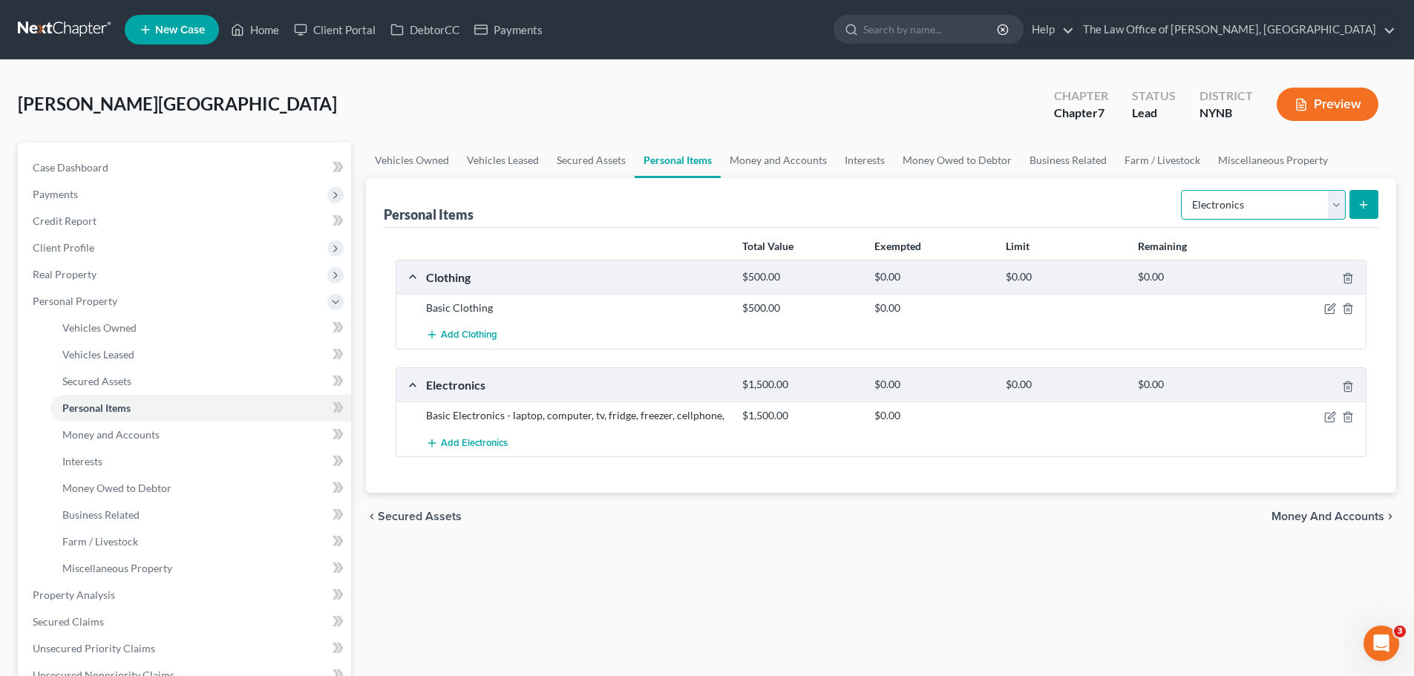
click at [785, 213] on select "Select Item Type Clothing Collectibles Of Value Electronics Firearms Household …" at bounding box center [1263, 205] width 165 height 30
select select "household_goods"
click at [785, 190] on select "Select Item Type Clothing Collectibles Of Value Electronics Firearms Household …" at bounding box center [1263, 205] width 165 height 30
click at [785, 209] on button "submit" at bounding box center [1363, 204] width 29 height 29
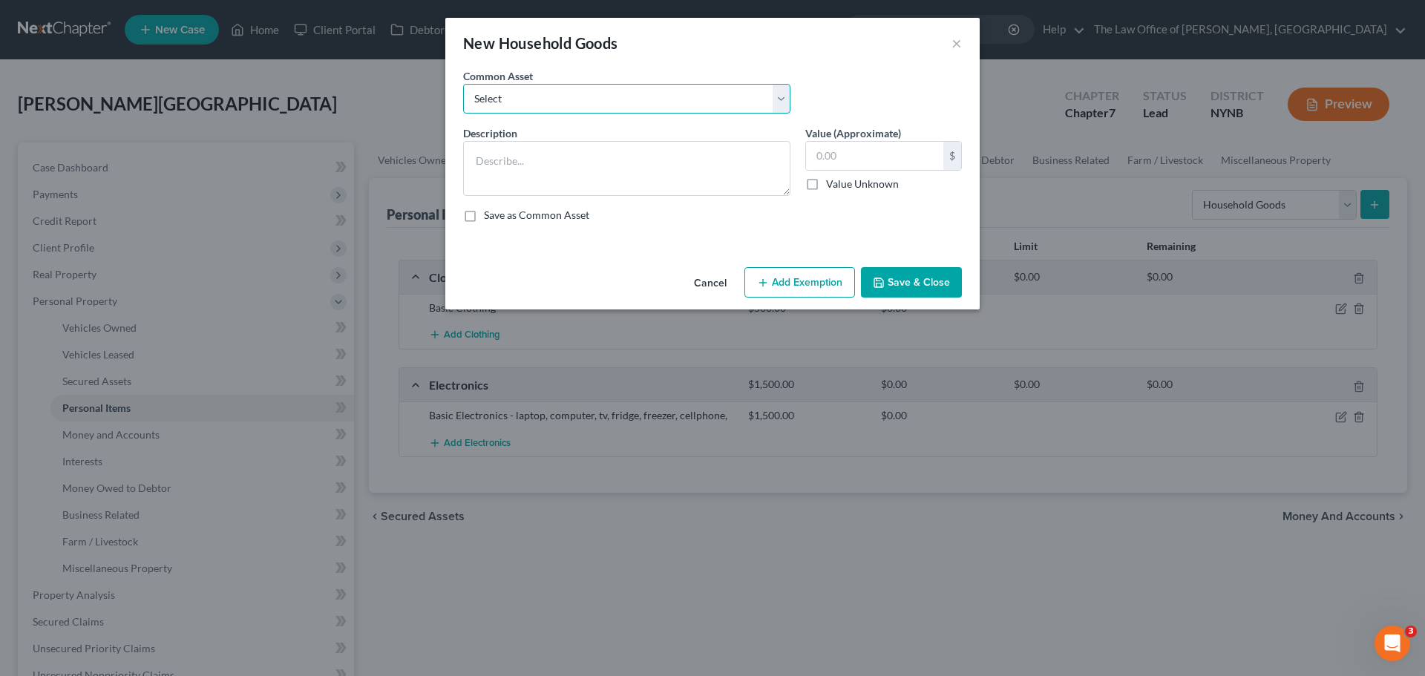
click at [524, 85] on select "Select Basic Household Goods - sofa, beds, tables, chairs" at bounding box center [626, 99] width 327 height 30
click at [463, 84] on select "Select Basic Household Goods - sofa, beds, tables, chairs" at bounding box center [626, 99] width 327 height 30
click at [534, 109] on select "Select Basic Household Goods - sofa, beds, tables, chairs" at bounding box center [626, 99] width 327 height 30
select select "0"
click at [463, 84] on select "Select Basic Household Goods - sofa, beds, tables, chairs" at bounding box center [626, 99] width 327 height 30
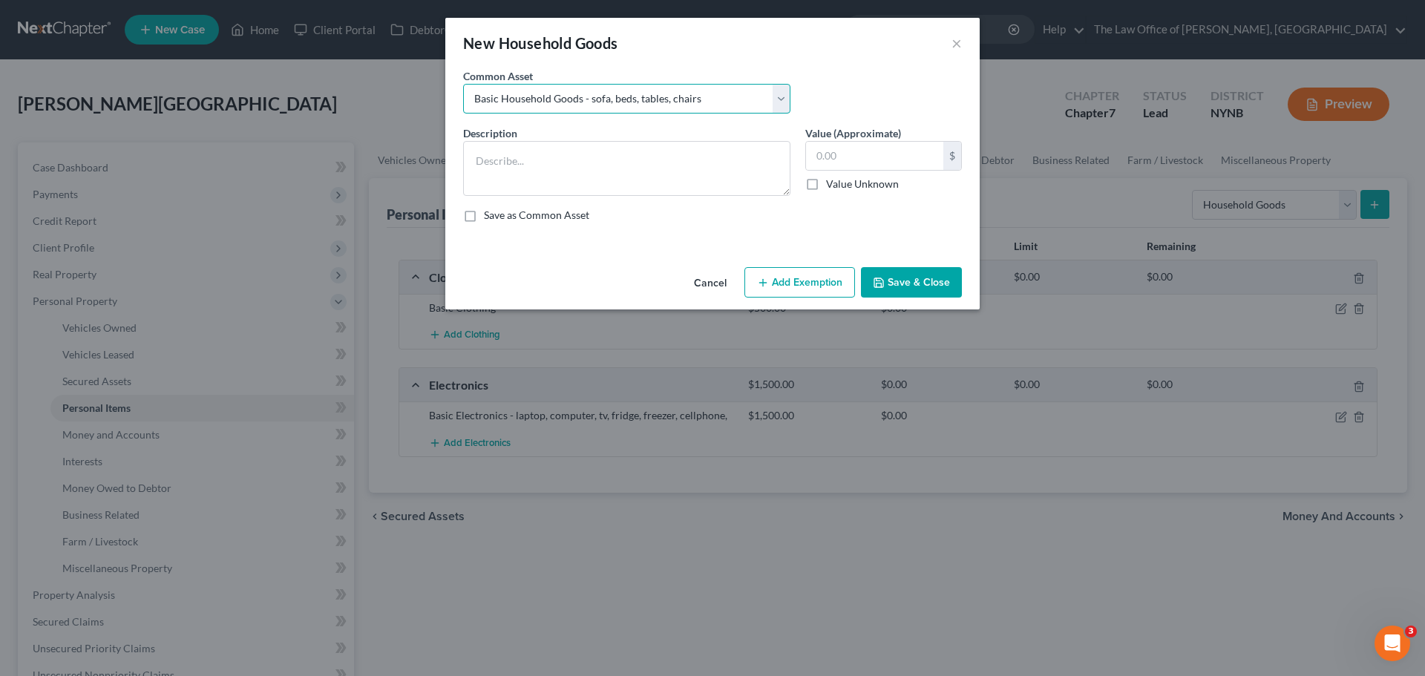
type textarea "Basic Household Goods - sofa, beds, tables, chairs"
type input "2,500.00"
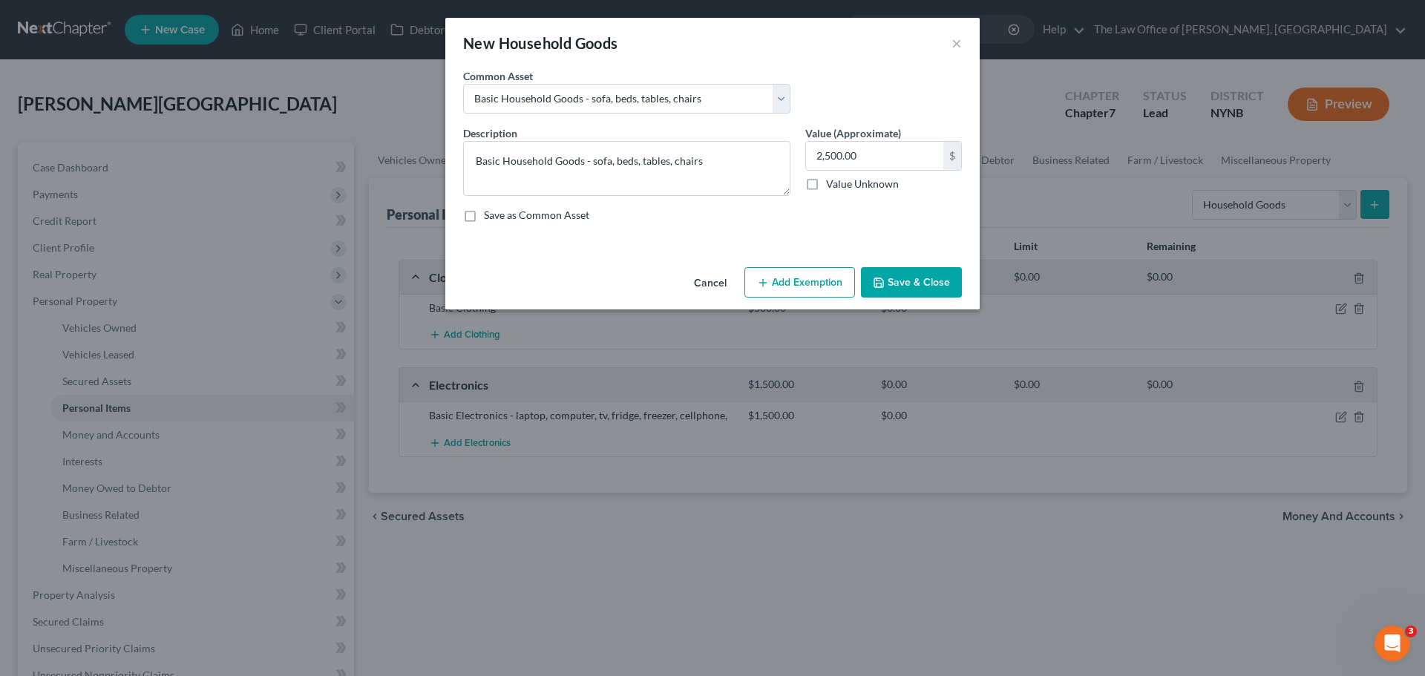
drag, startPoint x: 917, startPoint y: 284, endPoint x: 916, endPoint y: 277, distance: 7.5
click at [785, 289] on button "Save & Close" at bounding box center [911, 282] width 101 height 31
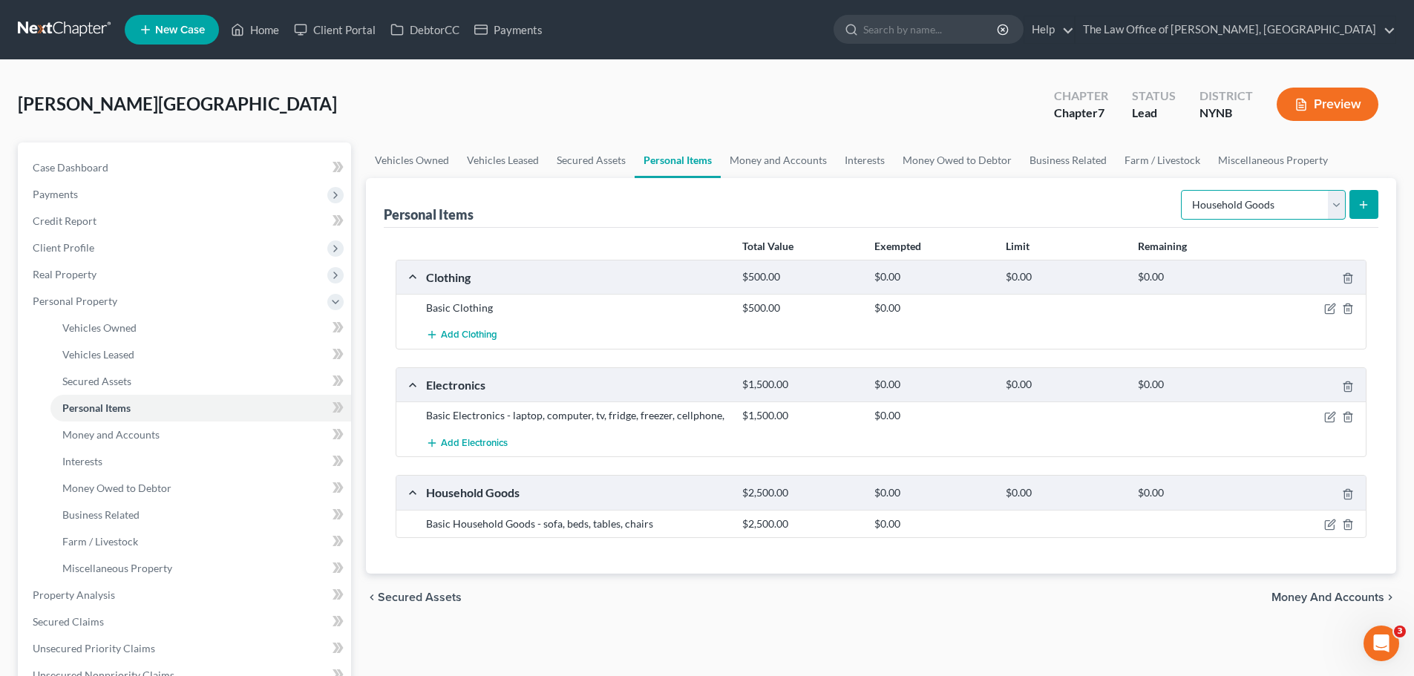
drag, startPoint x: 1318, startPoint y: 200, endPoint x: 1313, endPoint y: 213, distance: 14.3
click at [785, 199] on select "Select Item Type Clothing Collectibles Of Value Electronics Firearms Household …" at bounding box center [1263, 205] width 165 height 30
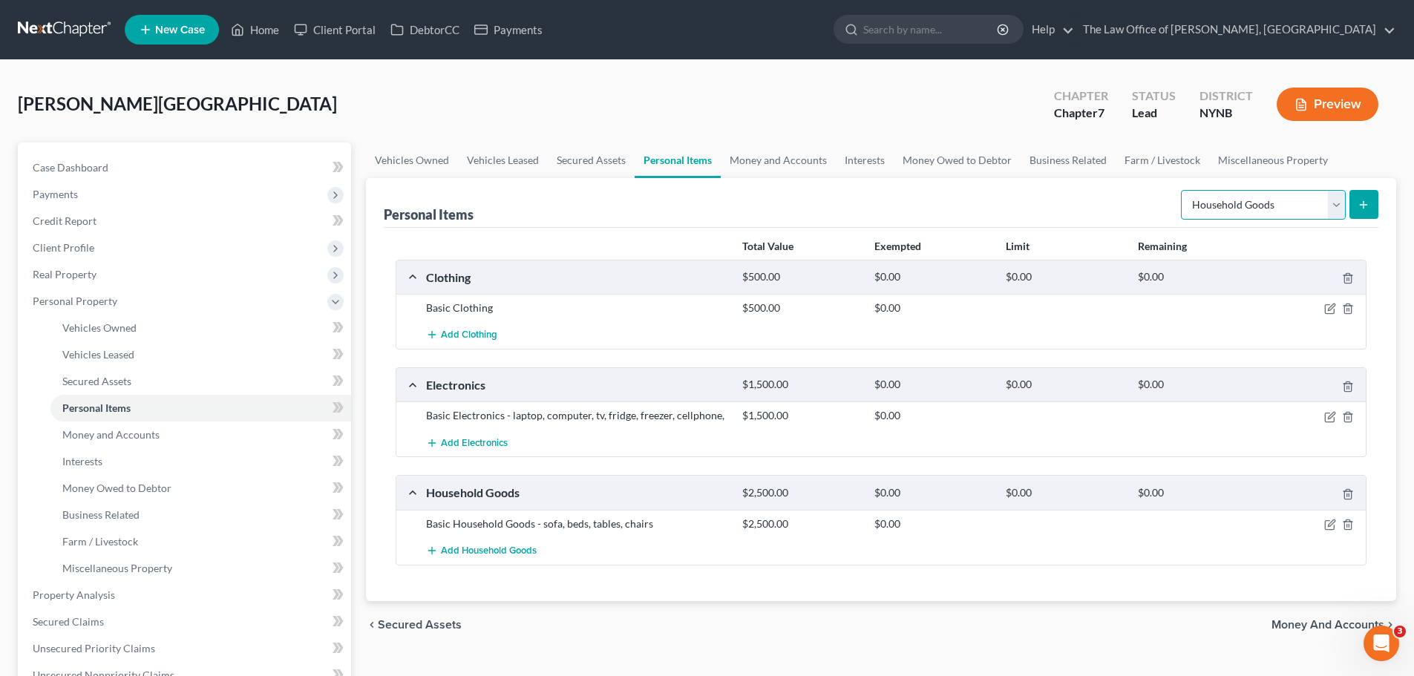
select select "jewelry"
click at [785, 190] on select "Select Item Type Clothing Collectibles Of Value Electronics Firearms Household …" at bounding box center [1263, 205] width 165 height 30
click at [785, 202] on icon "submit" at bounding box center [1363, 205] width 12 height 12
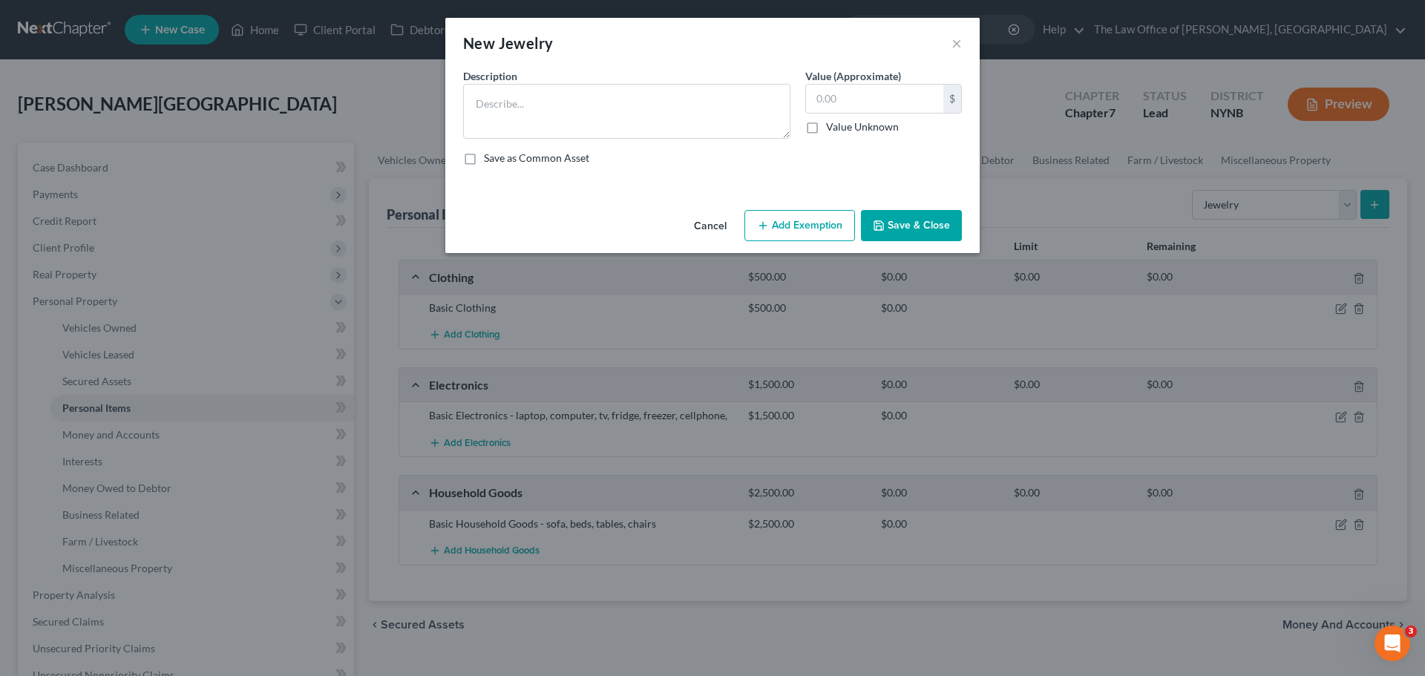
click at [785, 226] on button "Save & Close" at bounding box center [911, 225] width 101 height 31
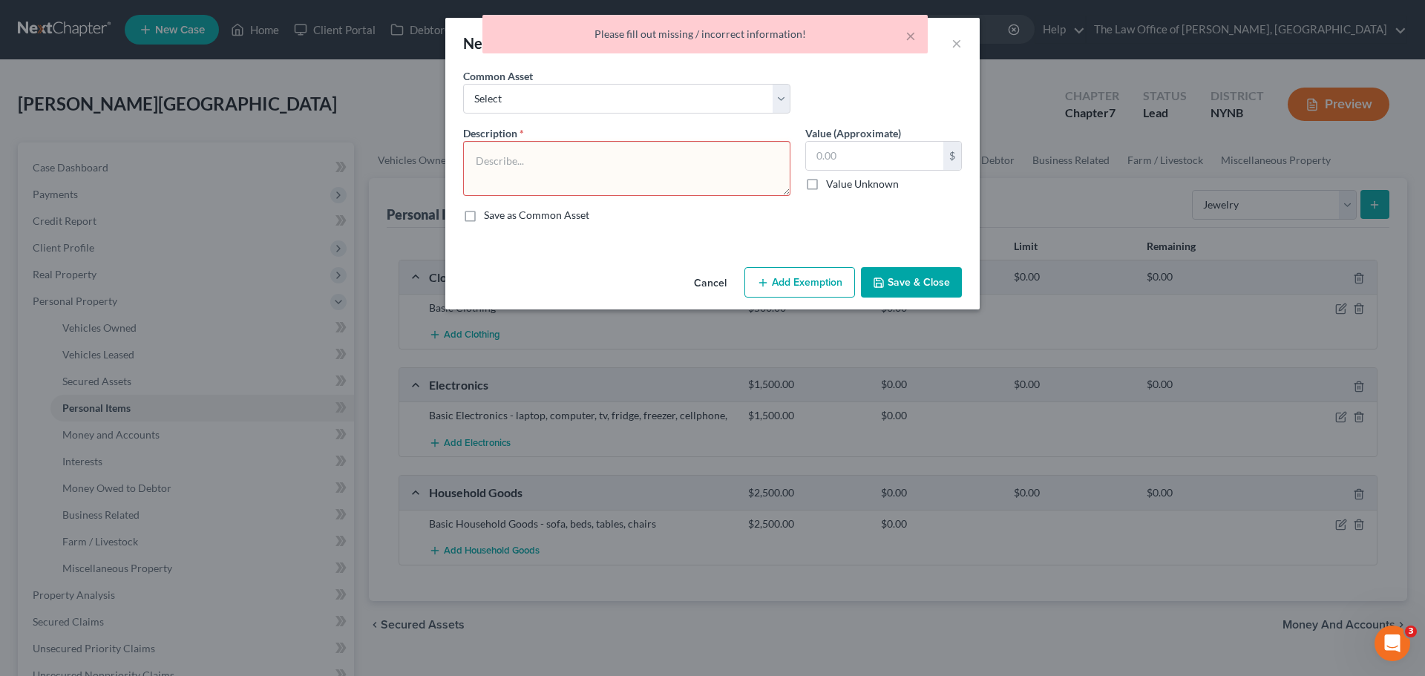
drag, startPoint x: 591, startPoint y: 134, endPoint x: 591, endPoint y: 119, distance: 14.8
click at [592, 134] on div "Description *" at bounding box center [627, 160] width 342 height 71
drag, startPoint x: 589, startPoint y: 98, endPoint x: 588, endPoint y: 111, distance: 12.7
click at [589, 101] on select "Select Basic Jewelry" at bounding box center [626, 99] width 327 height 30
click at [602, 148] on textarea at bounding box center [626, 168] width 327 height 55
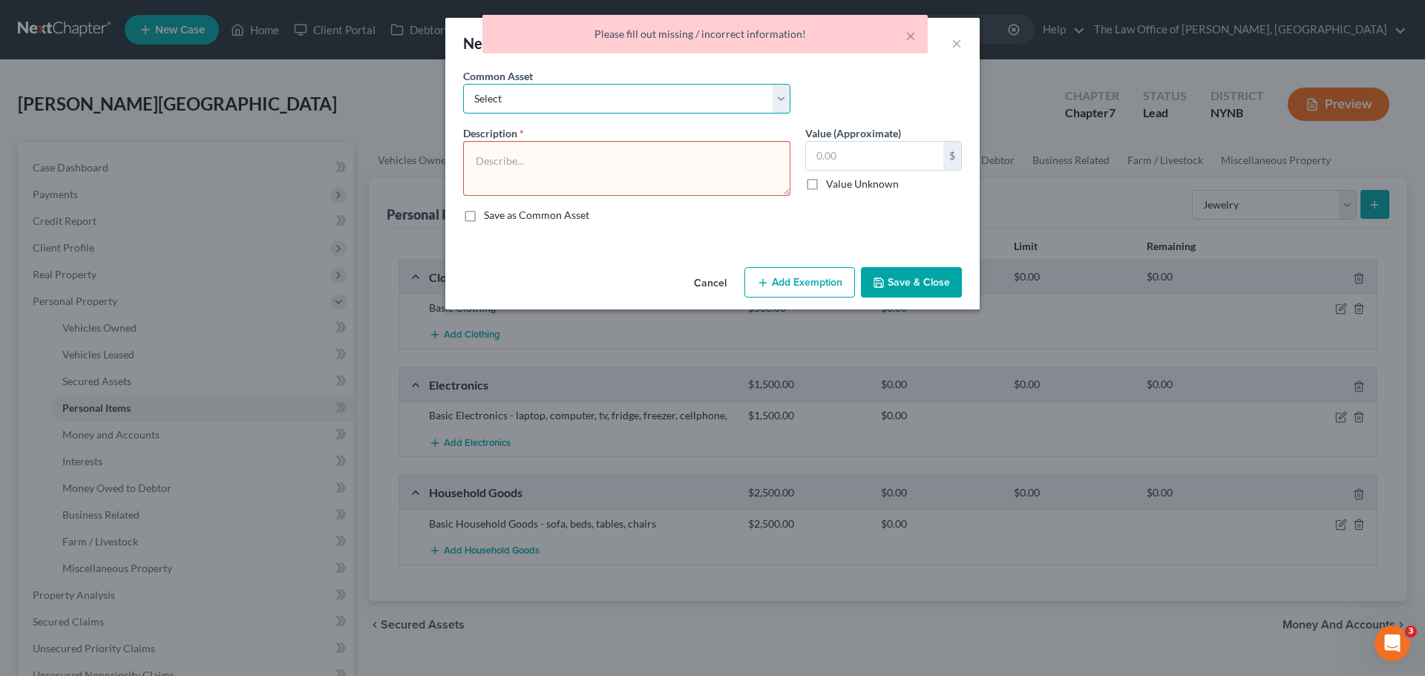
drag, startPoint x: 606, startPoint y: 96, endPoint x: 595, endPoint y: 111, distance: 18.1
click at [606, 96] on select "Select Basic Jewelry" at bounding box center [626, 99] width 327 height 30
select select "0"
click at [463, 84] on select "Select Basic Jewelry" at bounding box center [626, 99] width 327 height 30
type textarea "Basic Jewelry"
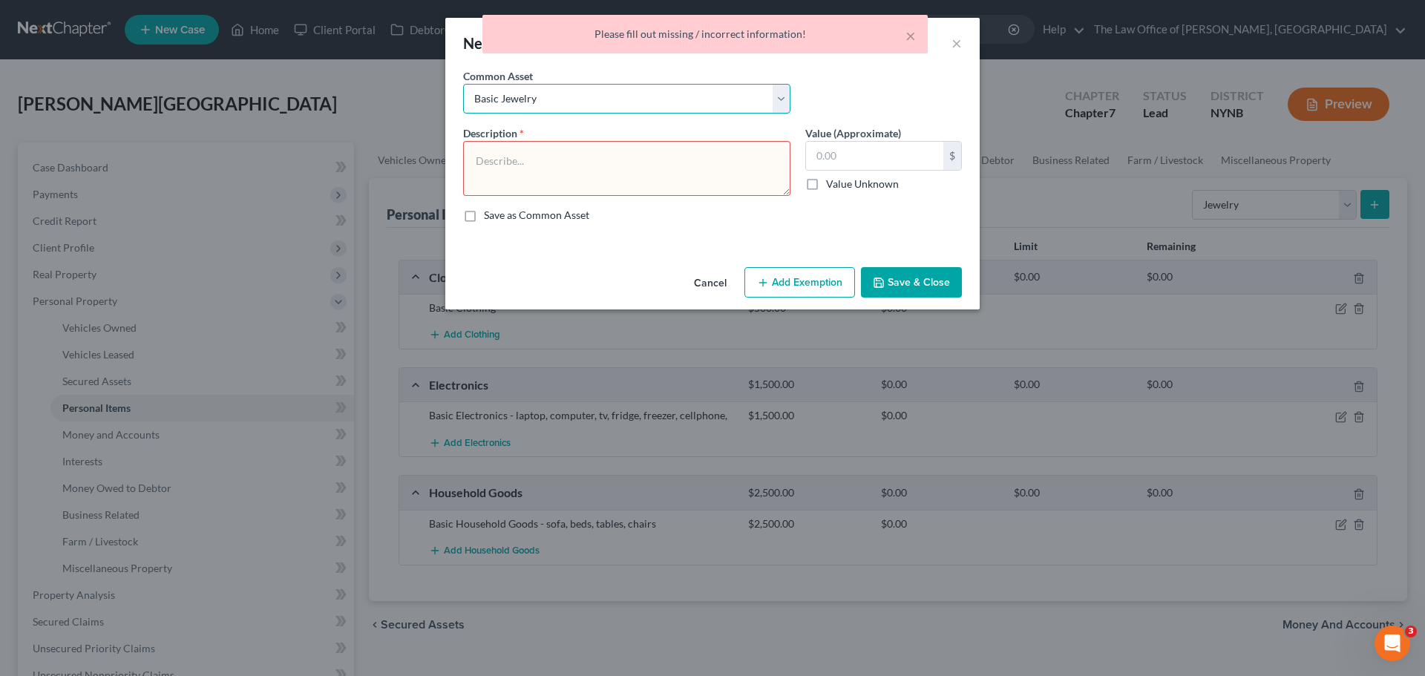
type input "300.00"
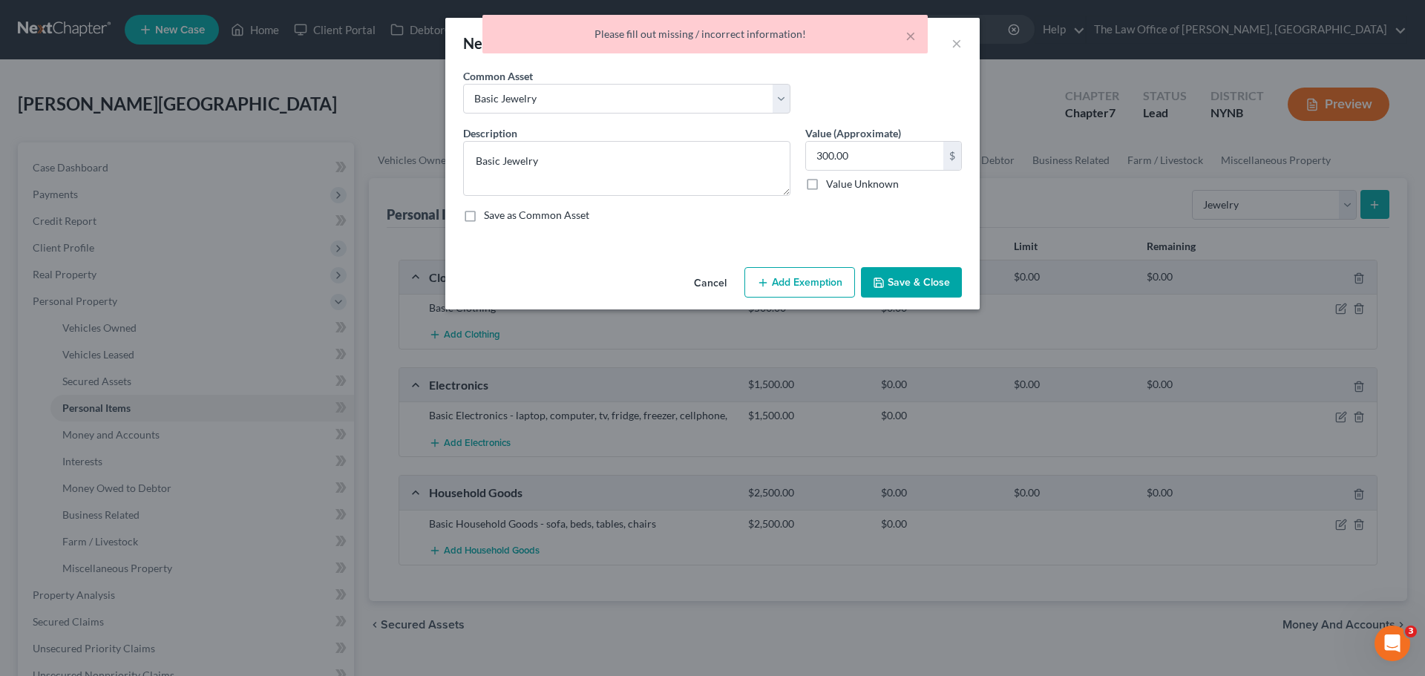
click at [785, 267] on button "Save & Close" at bounding box center [911, 282] width 101 height 31
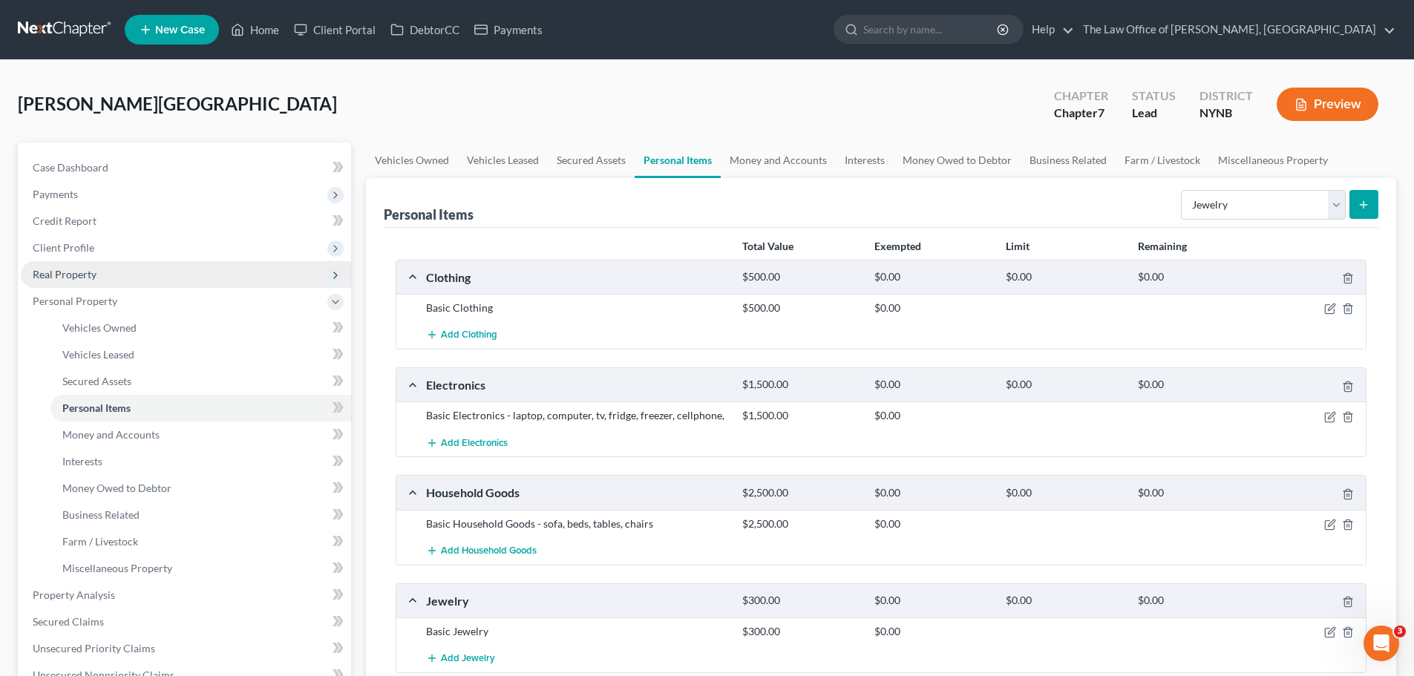
click at [95, 283] on span "Real Property" at bounding box center [186, 274] width 330 height 27
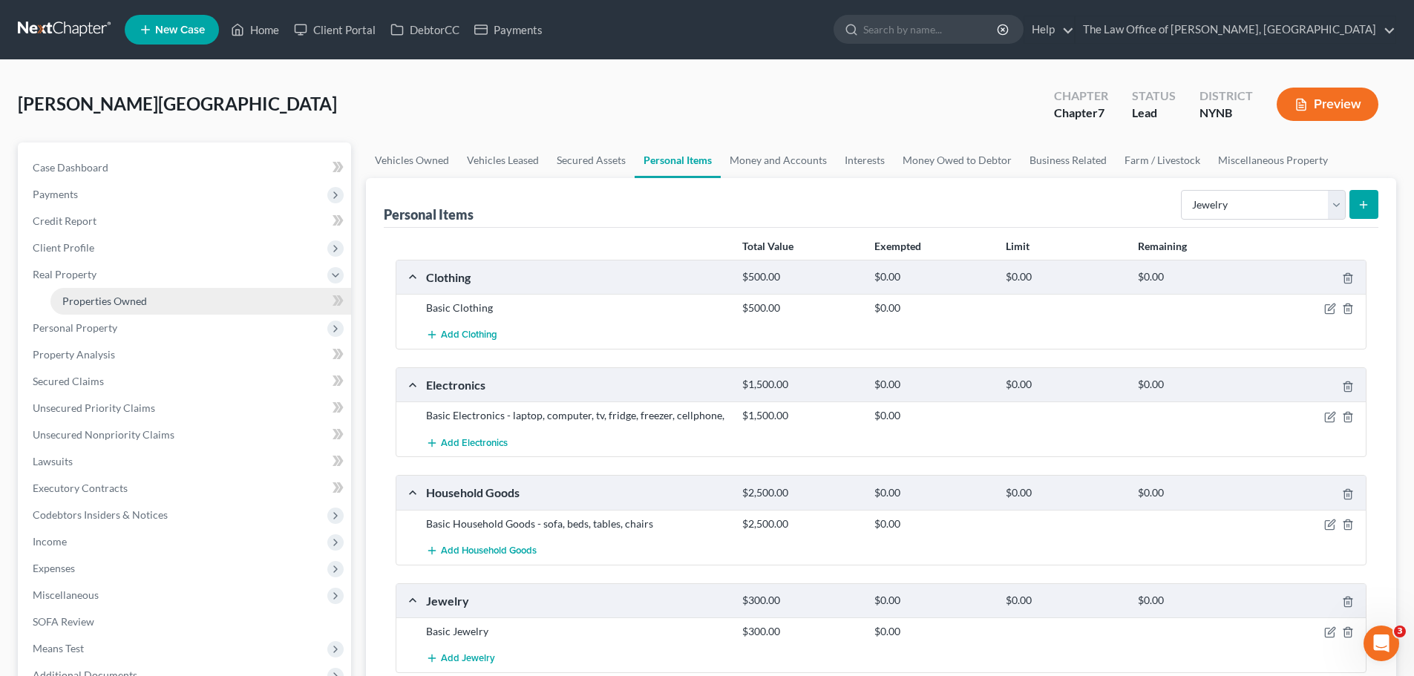
click at [123, 298] on span "Properties Owned" at bounding box center [104, 301] width 85 height 13
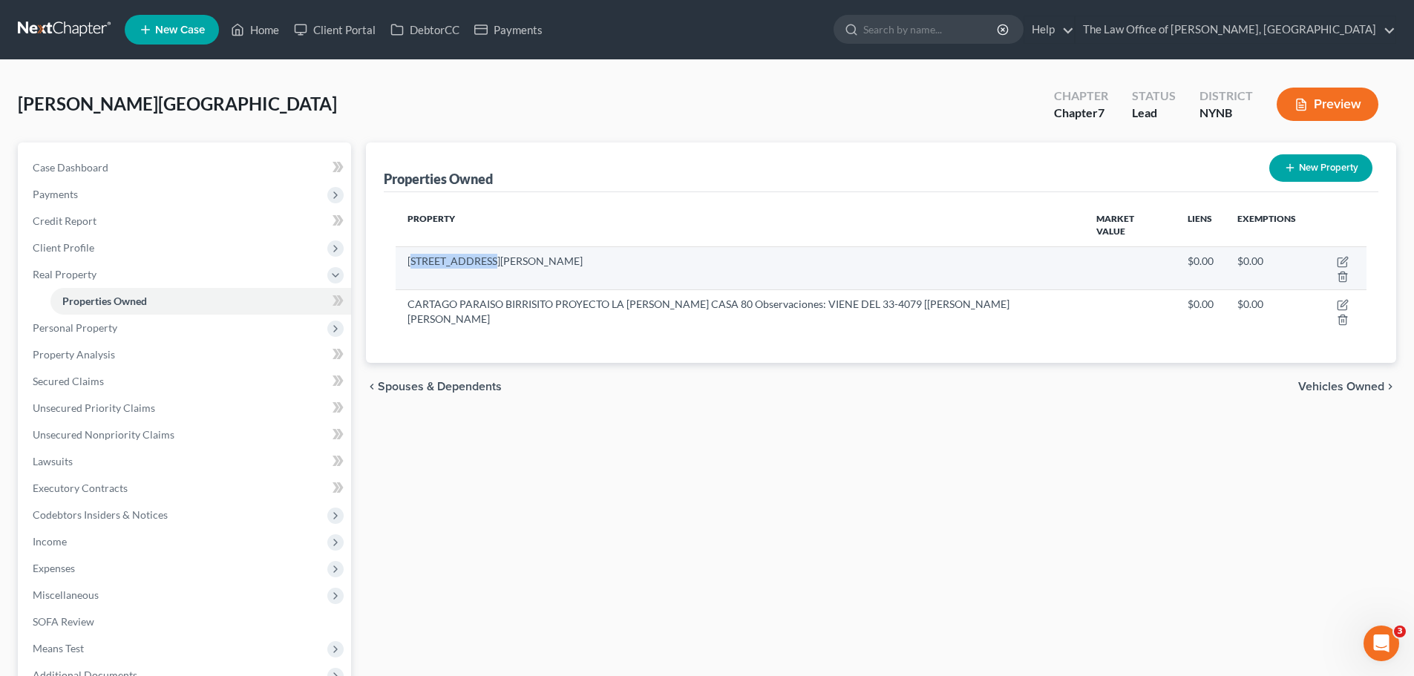
drag, startPoint x: 523, startPoint y: 266, endPoint x: 411, endPoint y: 258, distance: 112.4
click at [411, 258] on td "2365 consaul rd" at bounding box center [740, 267] width 689 height 43
click at [446, 264] on td "2365 consaul rd" at bounding box center [740, 267] width 689 height 43
click at [445, 265] on td "2365 consaul rd" at bounding box center [740, 267] width 689 height 43
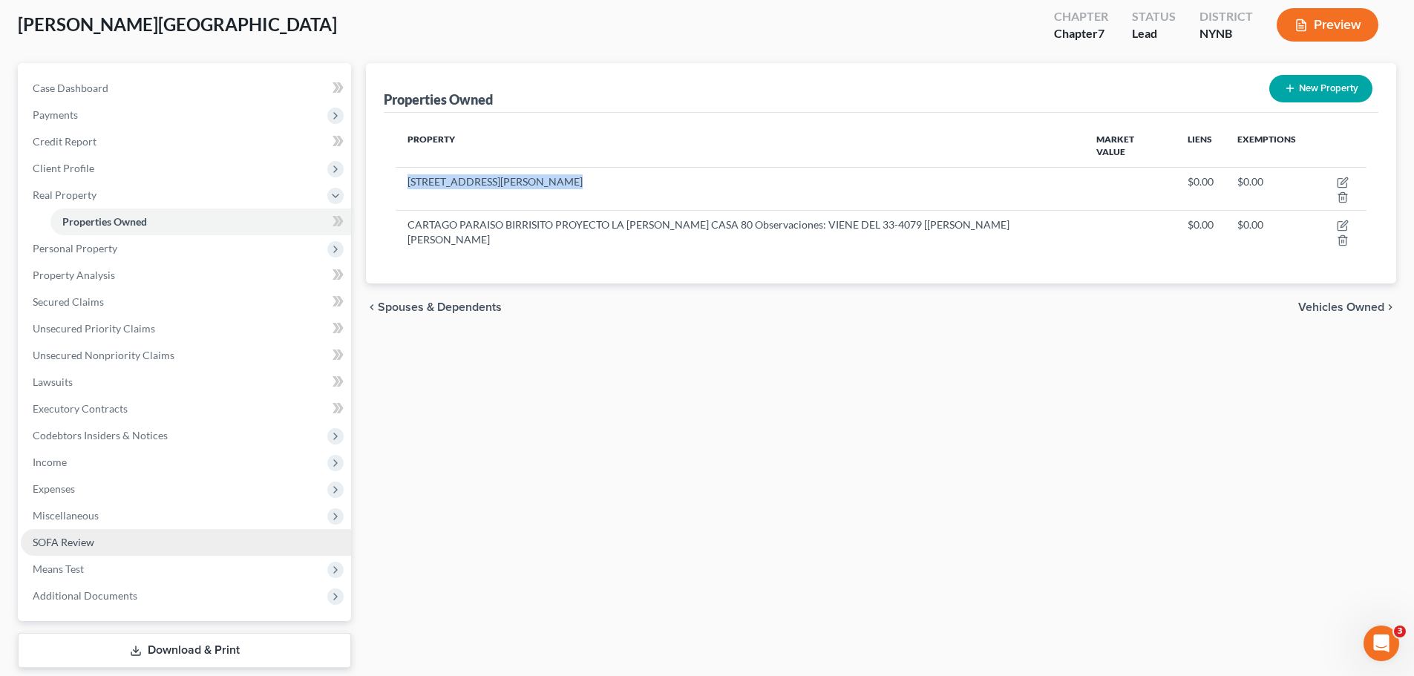
scroll to position [128, 0]
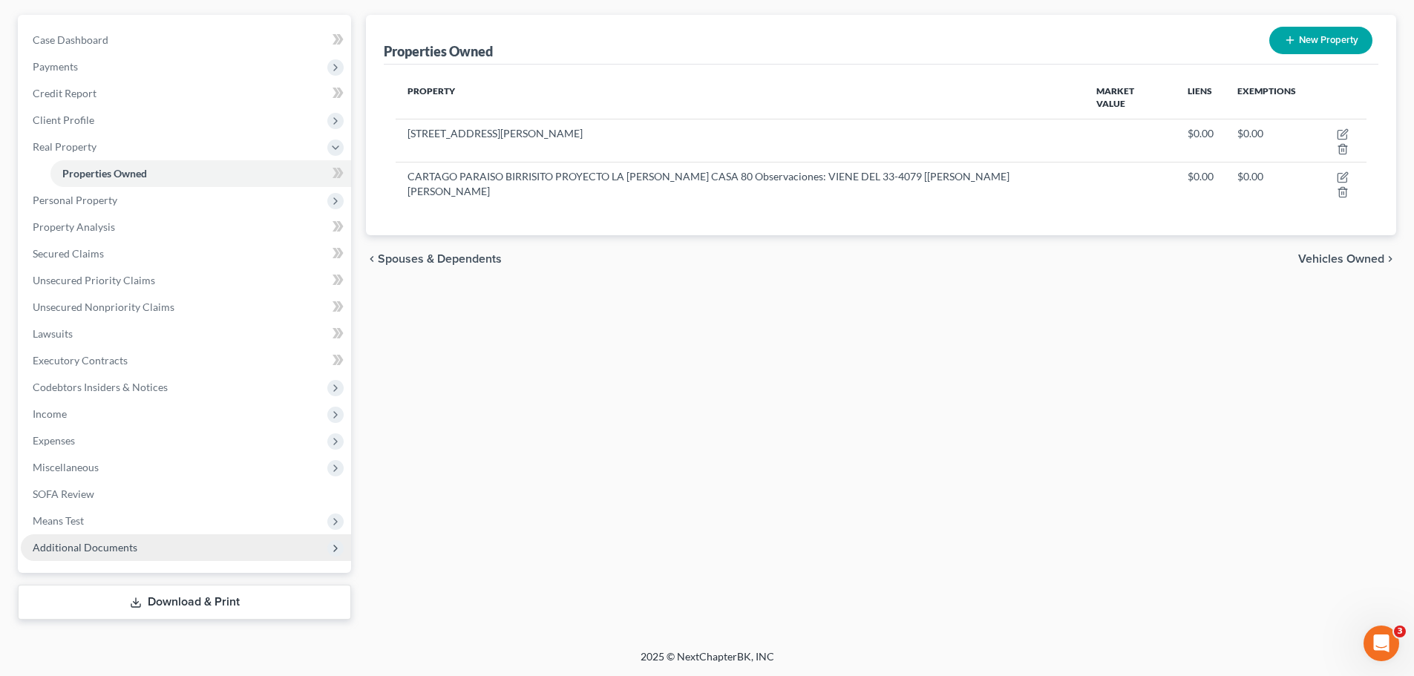
click at [122, 556] on span "Additional Documents" at bounding box center [186, 547] width 330 height 27
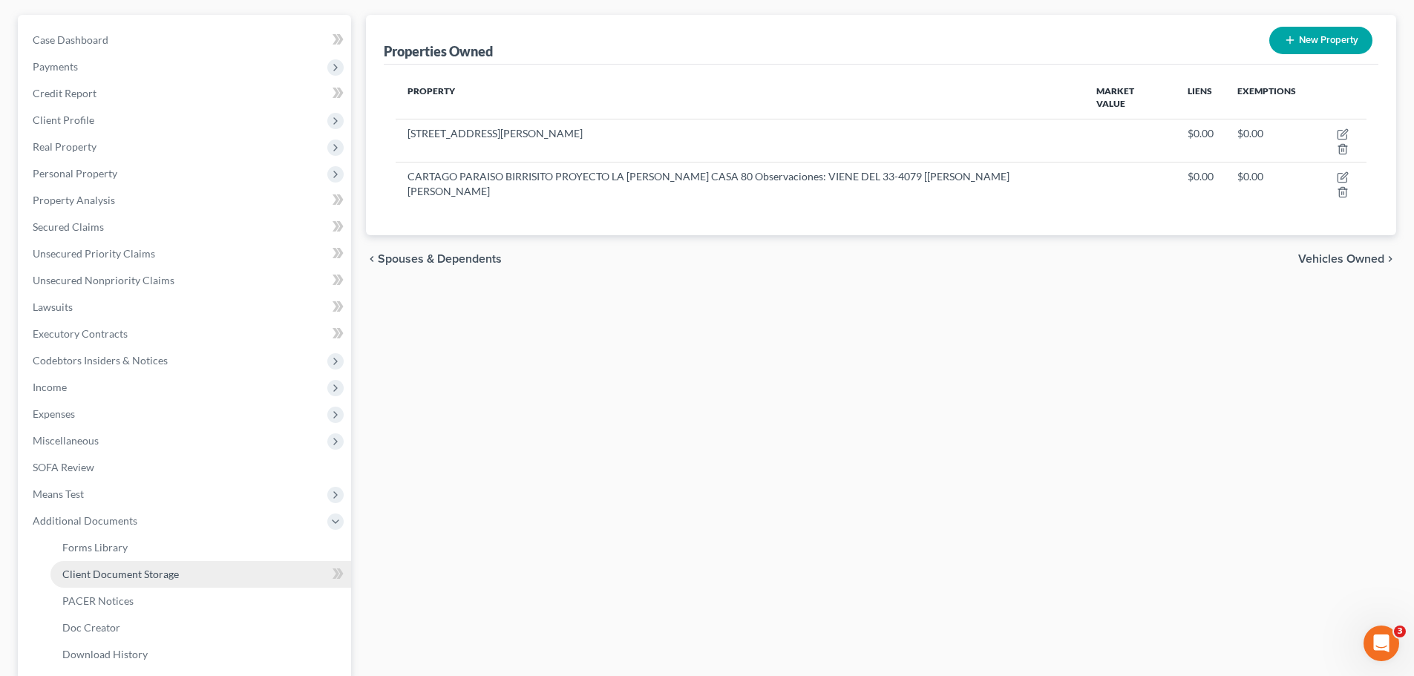
click at [151, 572] on span "Client Document Storage" at bounding box center [120, 574] width 117 height 13
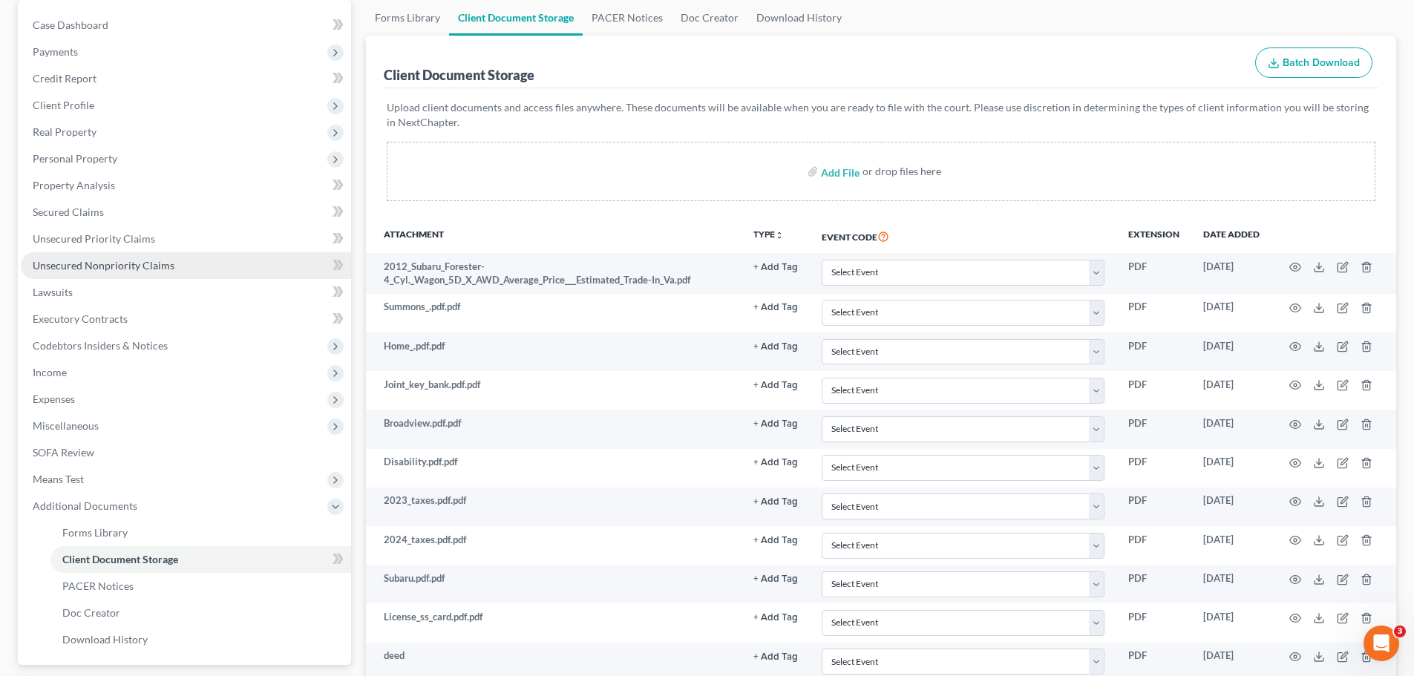
scroll to position [148, 0]
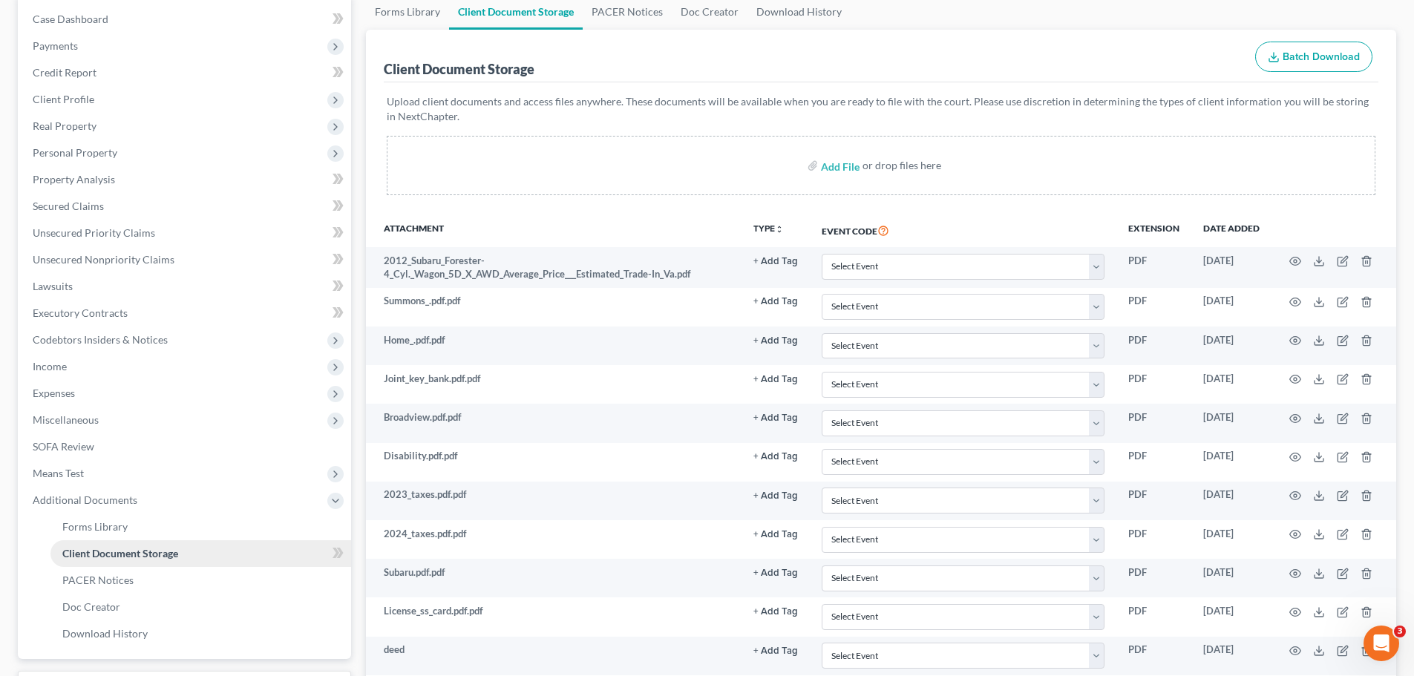
click at [243, 551] on link "Client Document Storage" at bounding box center [200, 553] width 301 height 27
click at [118, 374] on span "Income" at bounding box center [186, 366] width 330 height 27
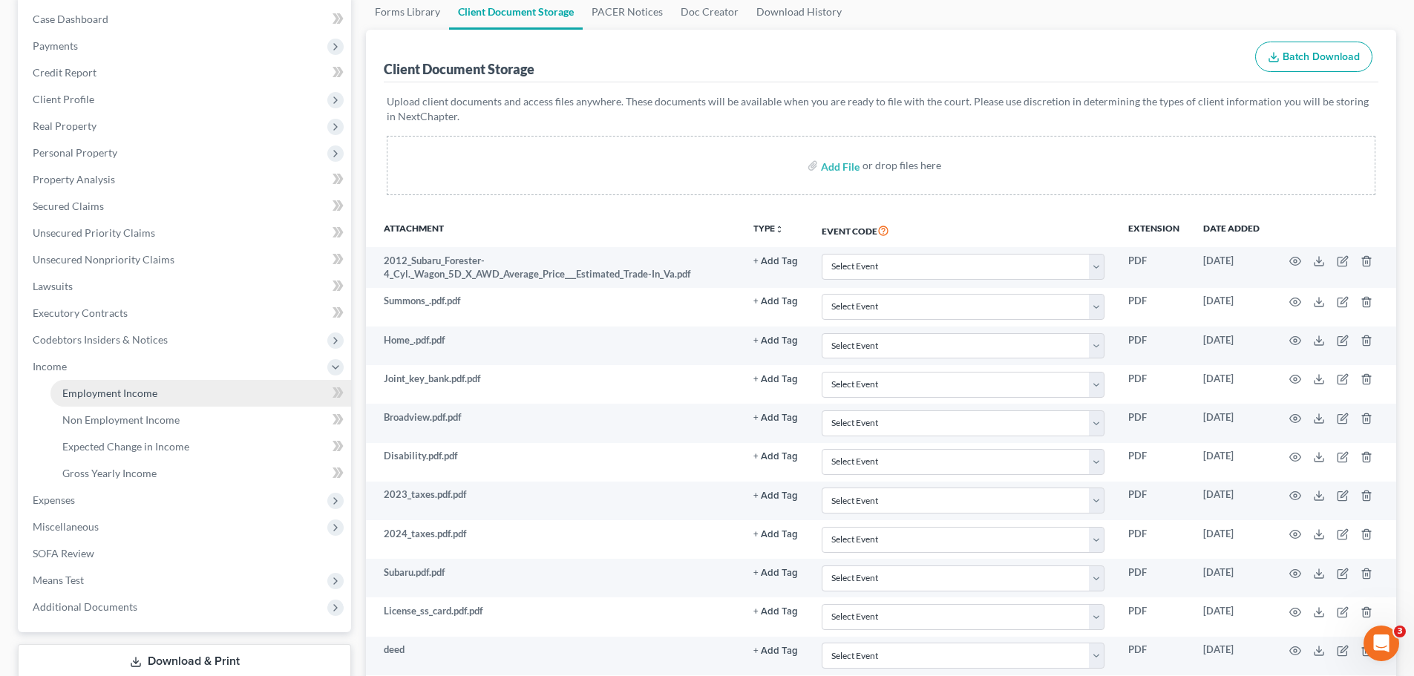
click at [160, 397] on link "Employment Income" at bounding box center [200, 393] width 301 height 27
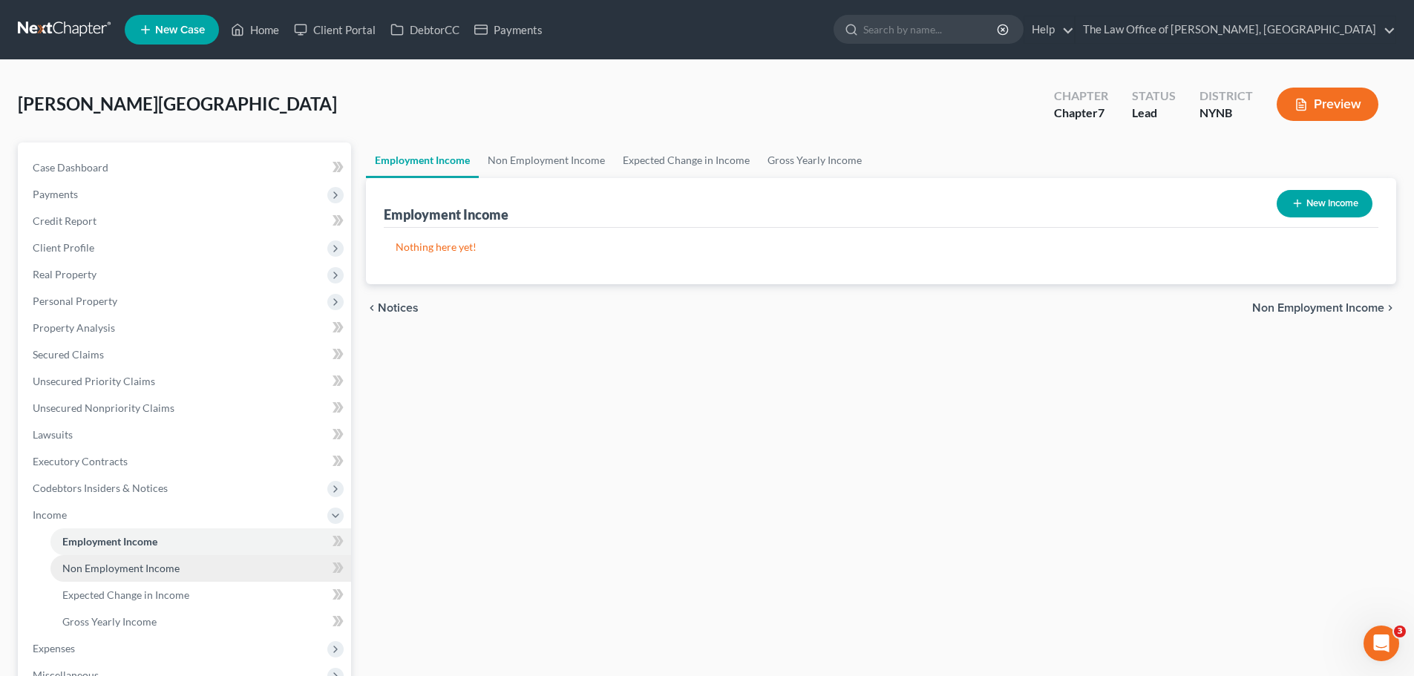
click at [151, 565] on span "Non Employment Income" at bounding box center [120, 568] width 117 height 13
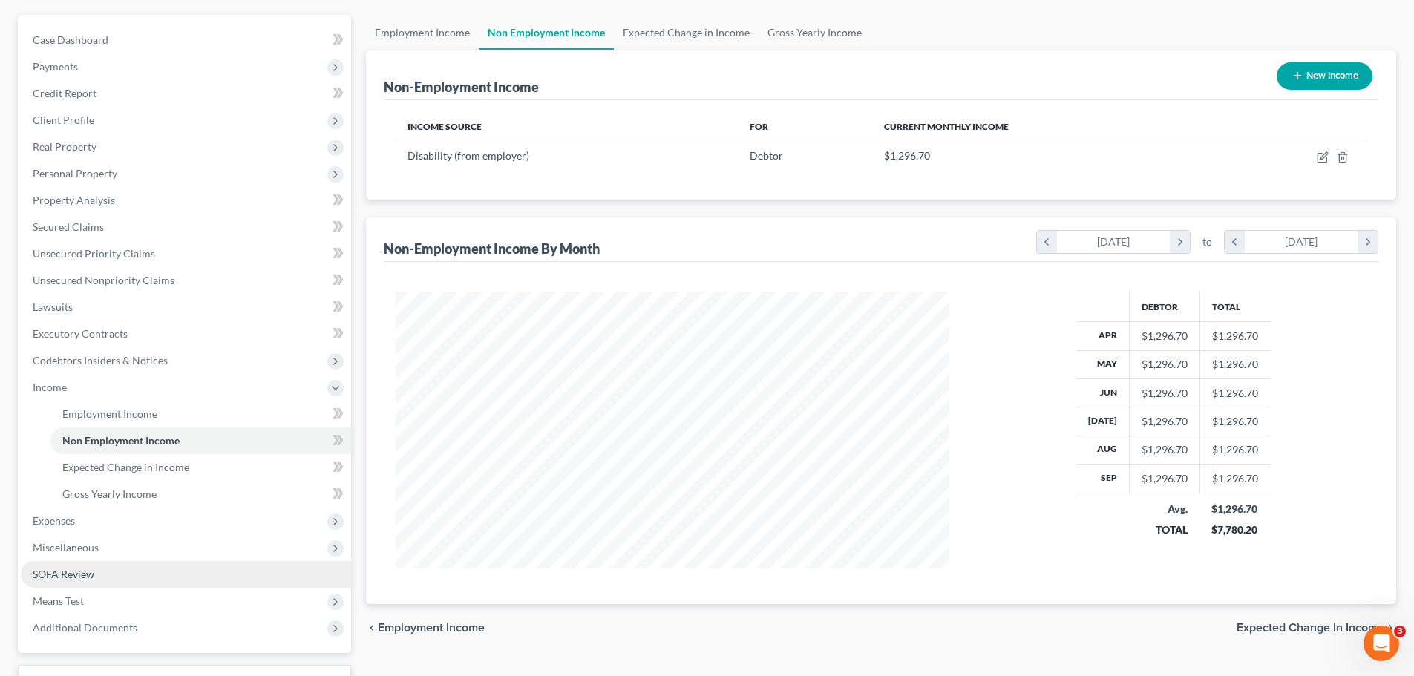
scroll to position [208, 0]
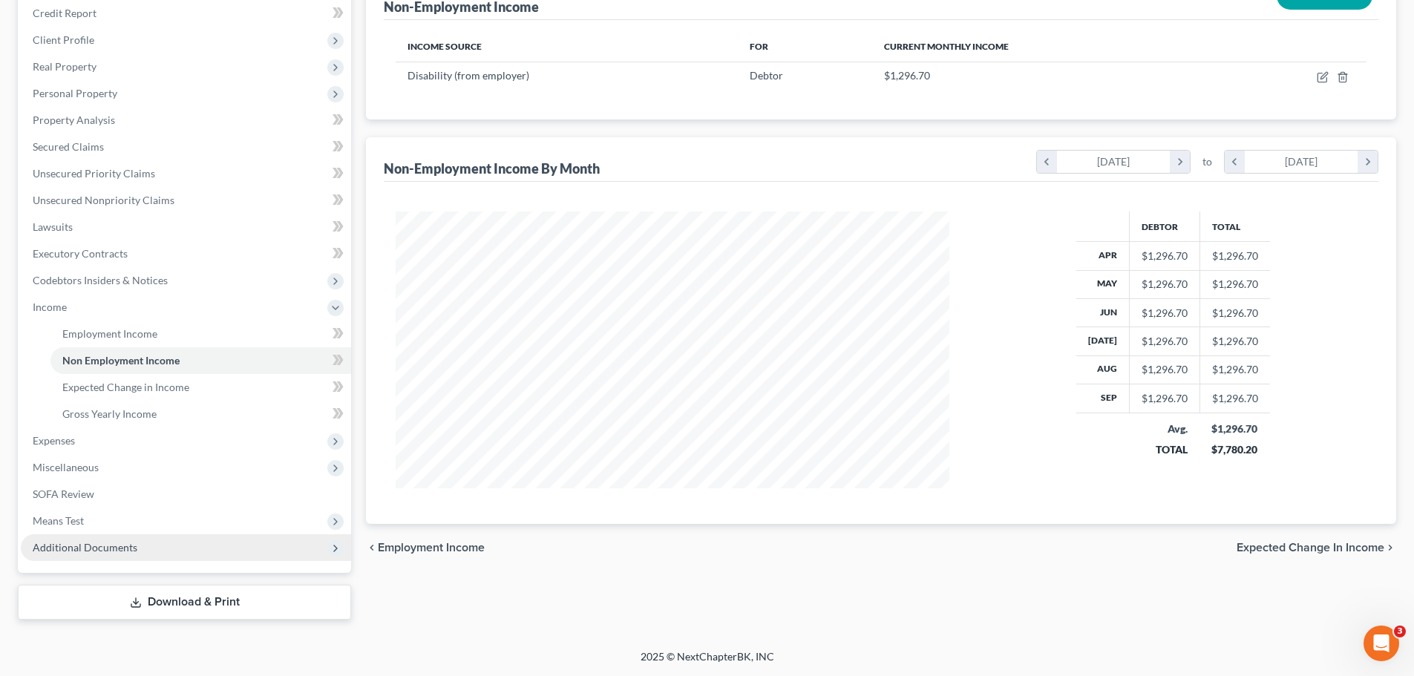
click at [85, 541] on span "Additional Documents" at bounding box center [85, 547] width 105 height 13
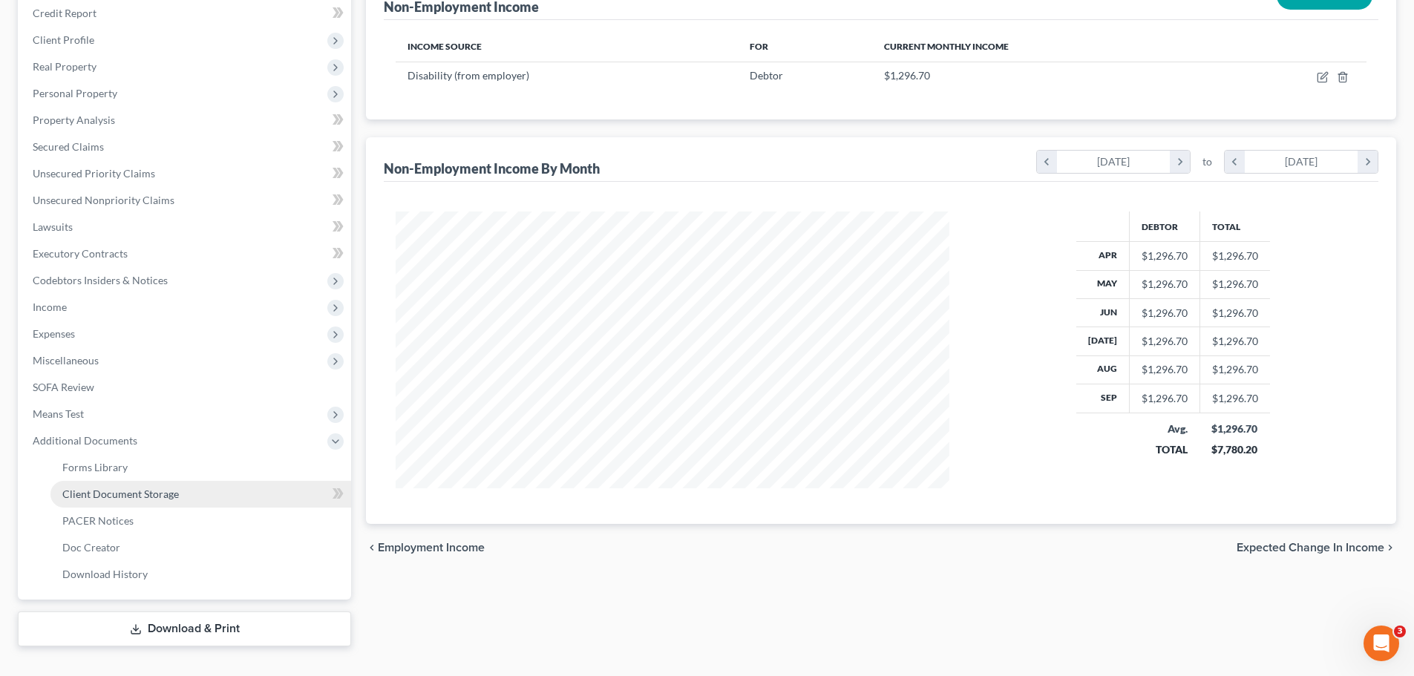
click at [160, 502] on link "Client Document Storage" at bounding box center [200, 494] width 301 height 27
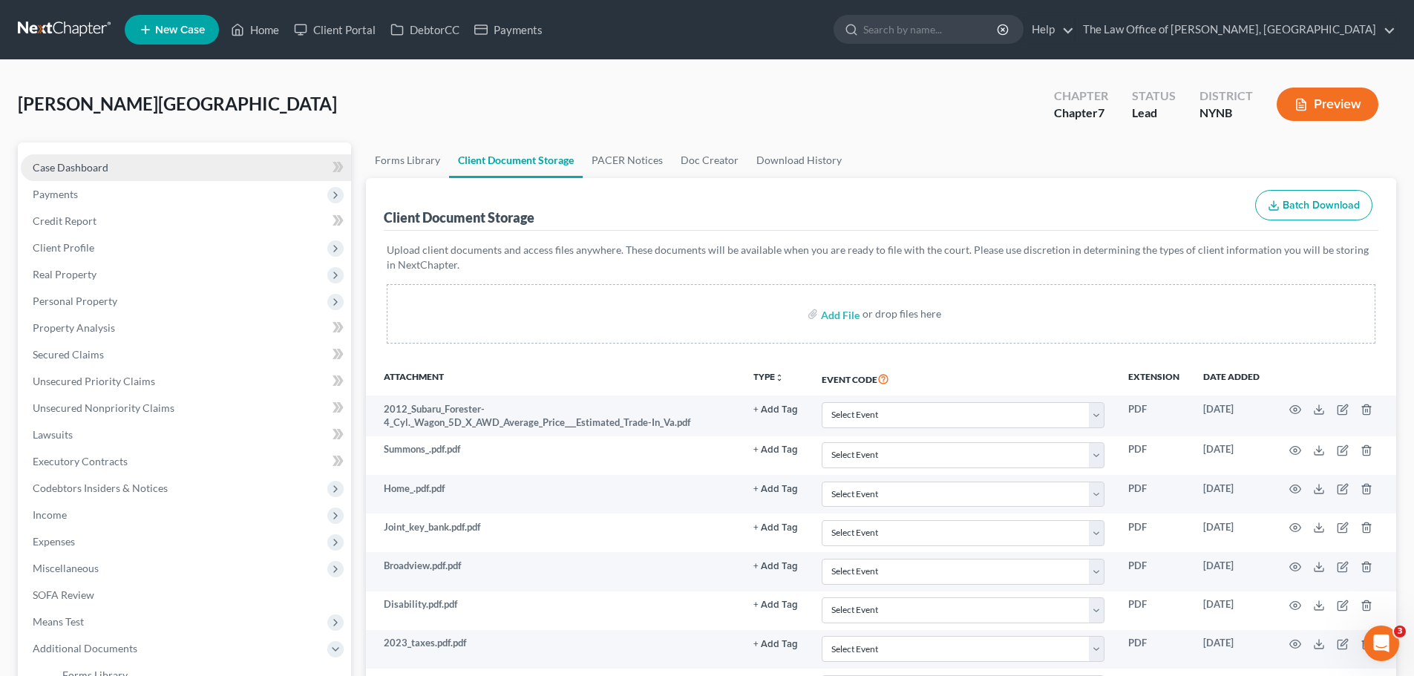
click at [93, 172] on span "Case Dashboard" at bounding box center [71, 167] width 76 height 13
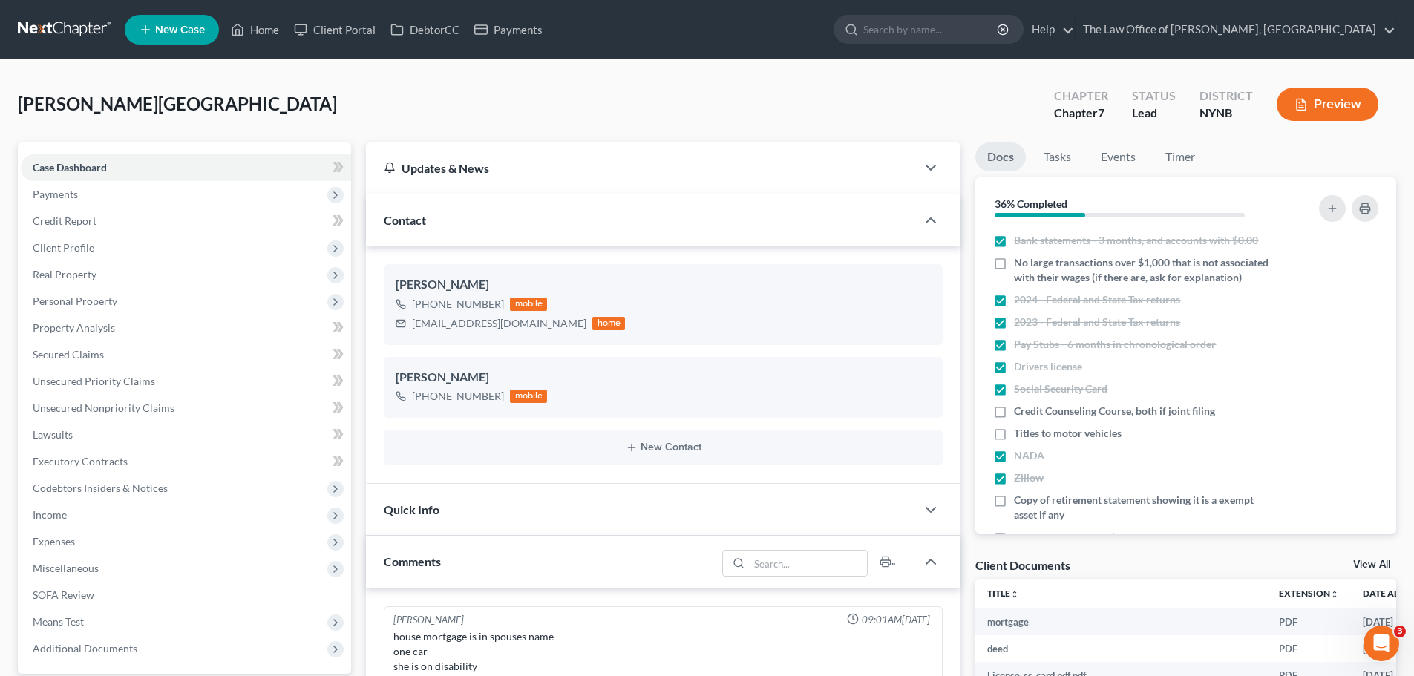
scroll to position [704, 0]
click at [109, 229] on link "Credit Report" at bounding box center [186, 221] width 330 height 27
click at [113, 249] on span "Client Profile" at bounding box center [186, 248] width 330 height 27
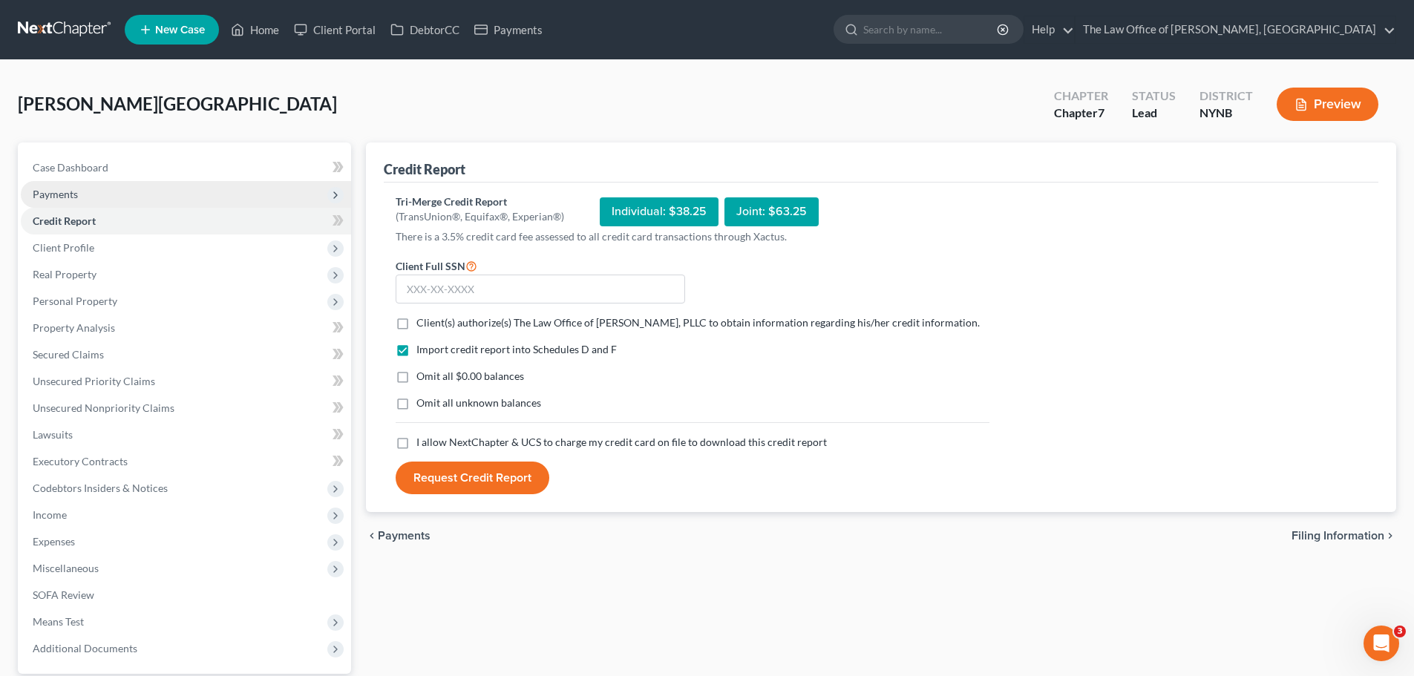
click at [110, 200] on span "Payments" at bounding box center [186, 194] width 330 height 27
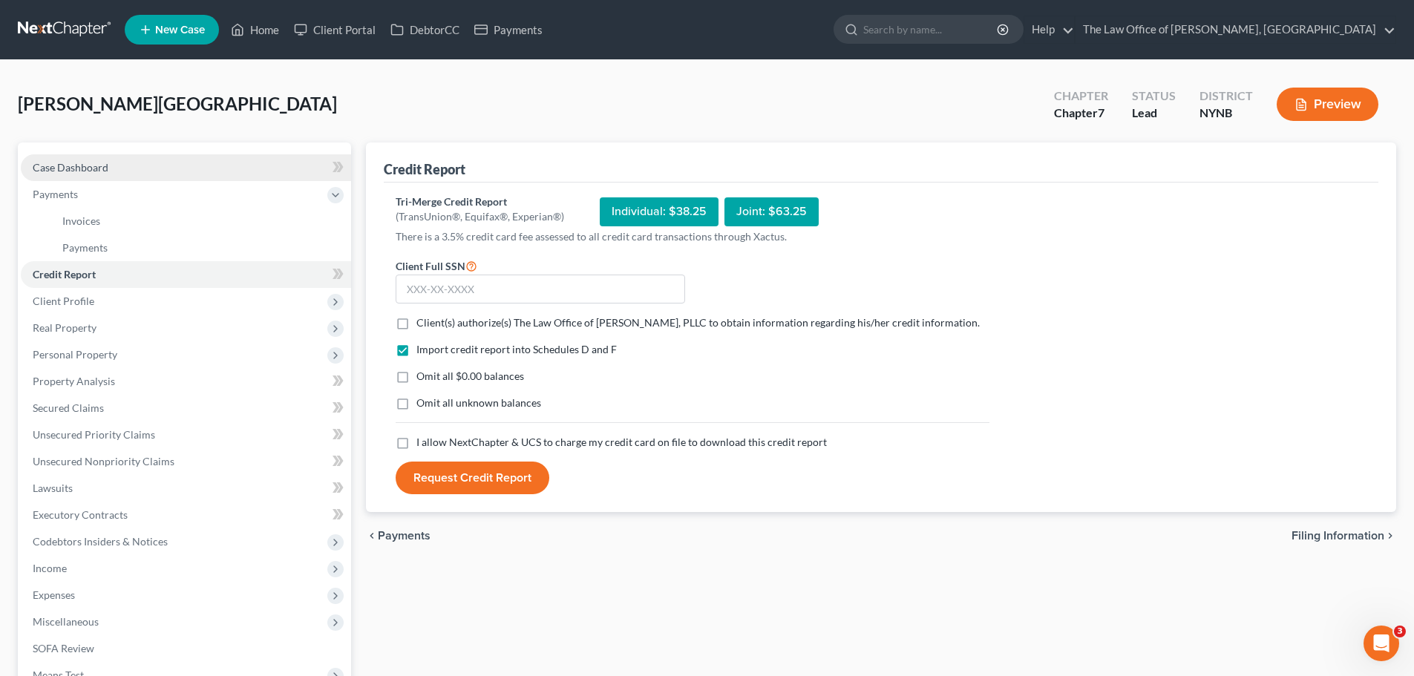
click at [131, 174] on link "Case Dashboard" at bounding box center [186, 167] width 330 height 27
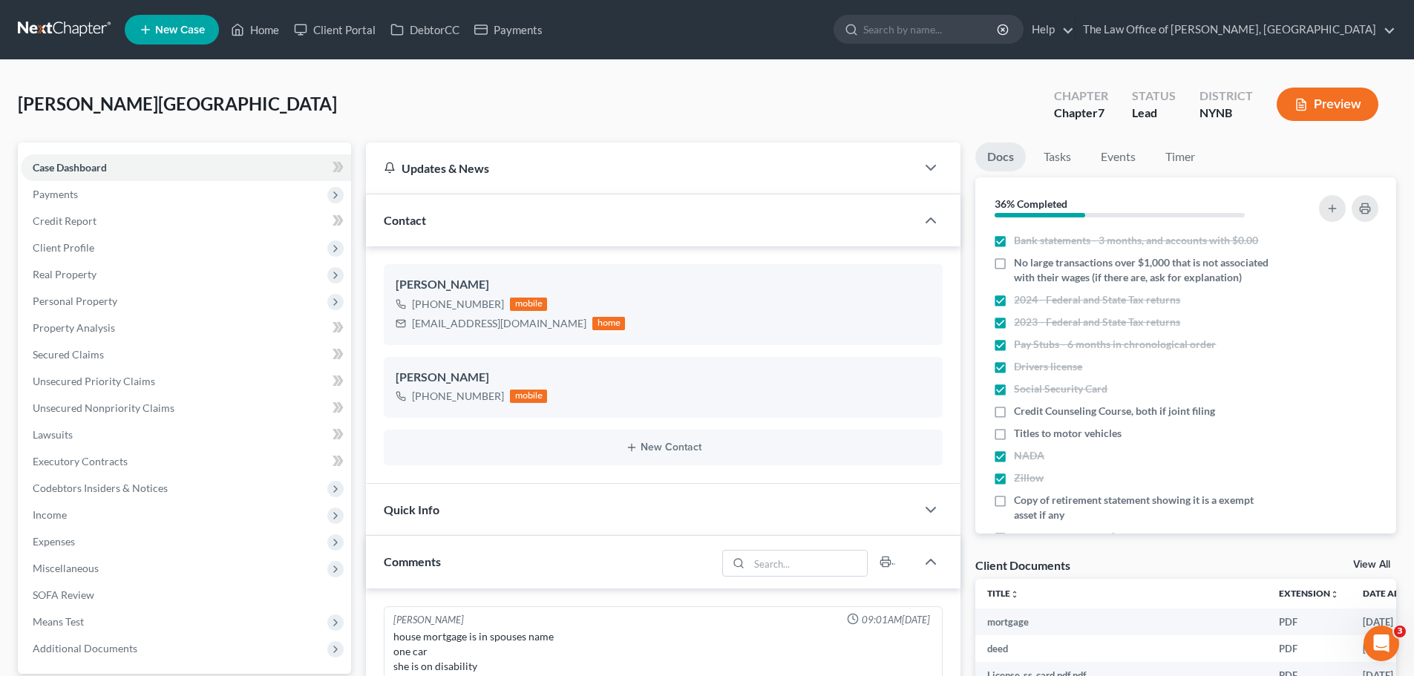
scroll to position [704, 0]
drag, startPoint x: 83, startPoint y: 36, endPoint x: 612, endPoint y: 186, distance: 549.3
click at [84, 37] on link at bounding box center [65, 29] width 95 height 27
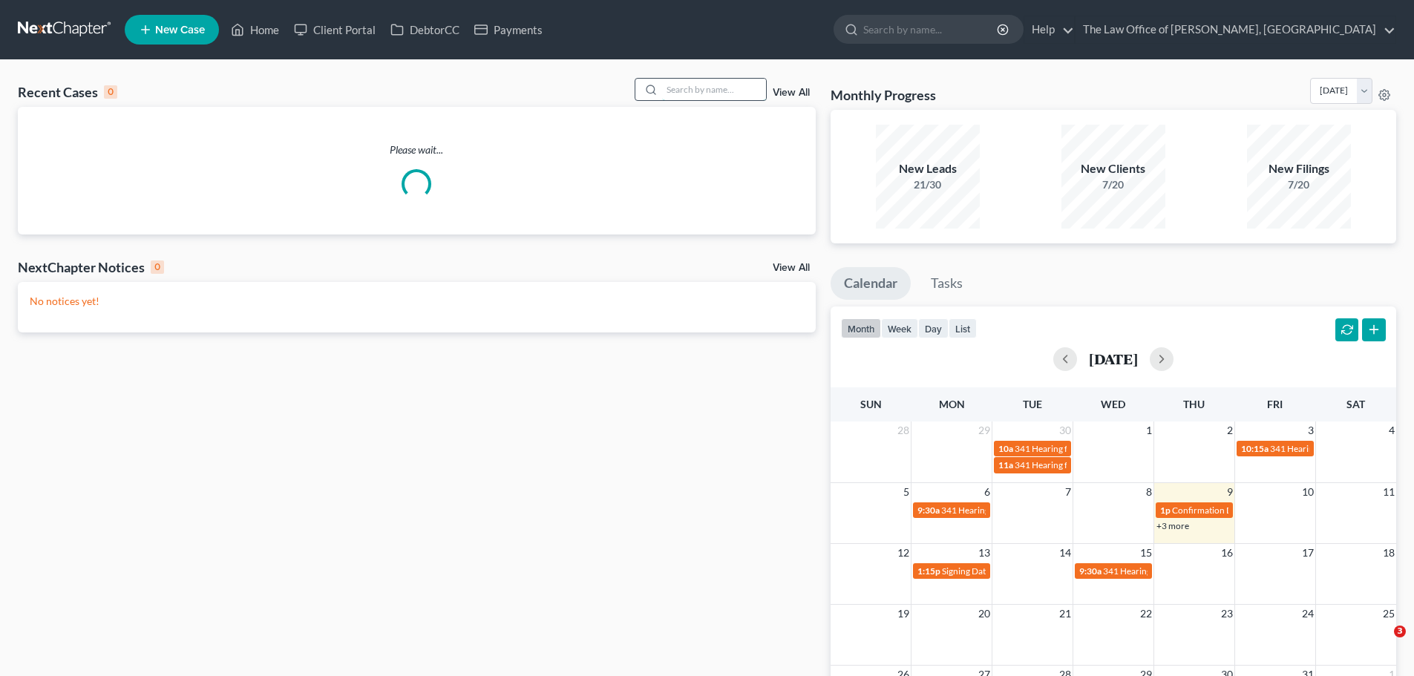
click at [730, 94] on input "search" at bounding box center [714, 90] width 104 height 22
paste input "Swears"
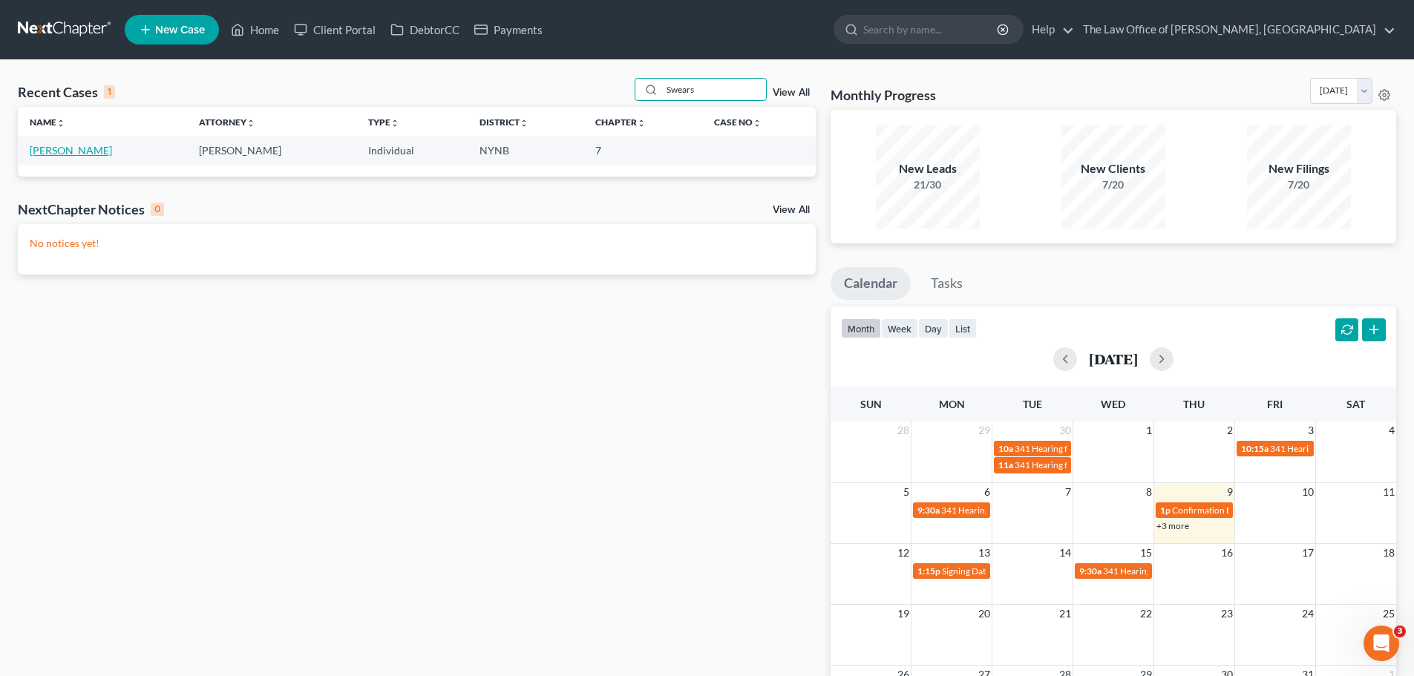
type input "Swears"
click at [79, 151] on link "[PERSON_NAME]" at bounding box center [71, 150] width 82 height 13
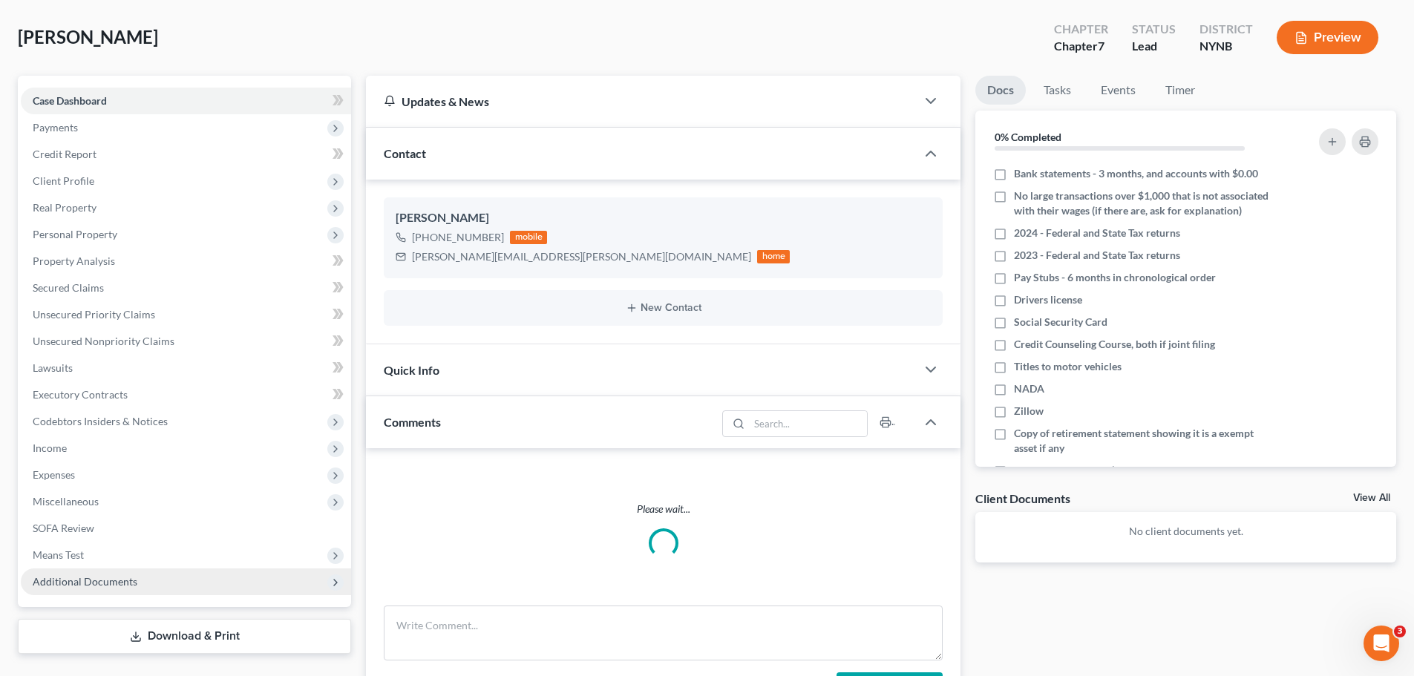
click at [105, 542] on span "Means Test" at bounding box center [186, 555] width 330 height 27
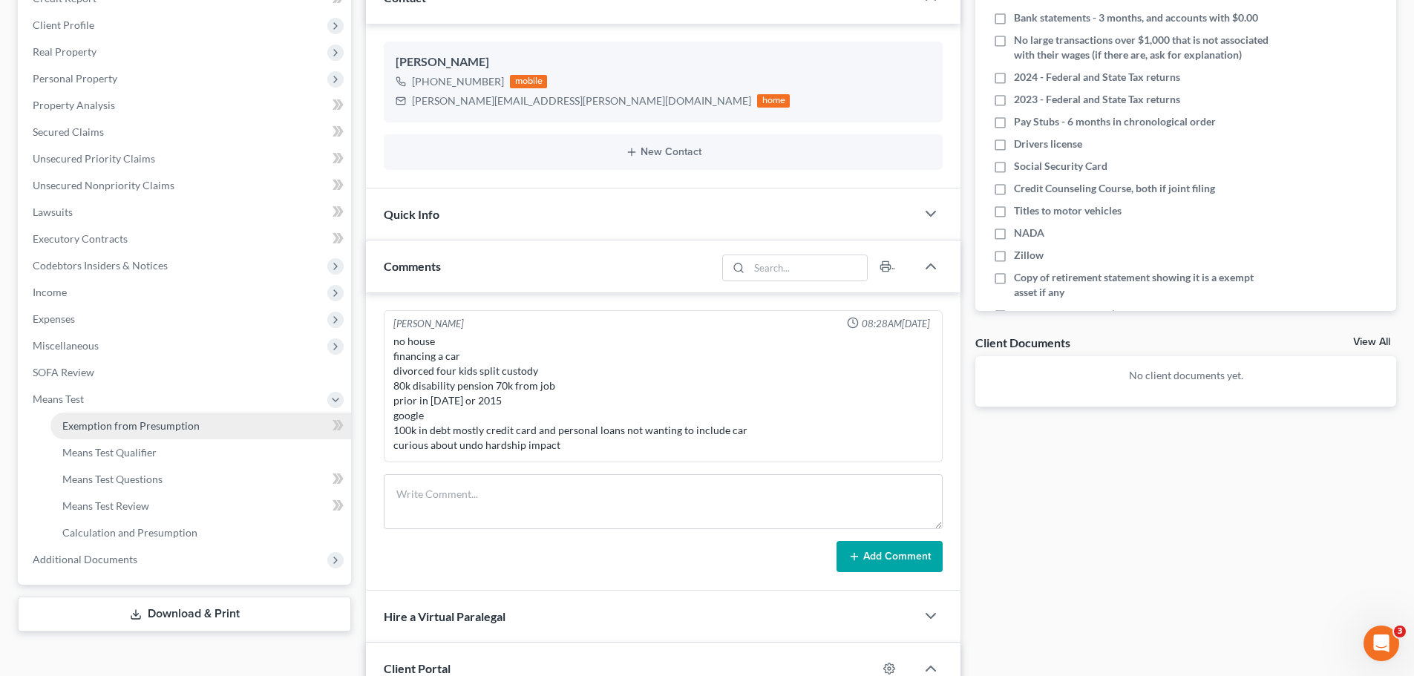
click at [115, 427] on span "Exemption from Presumption" at bounding box center [130, 425] width 137 height 13
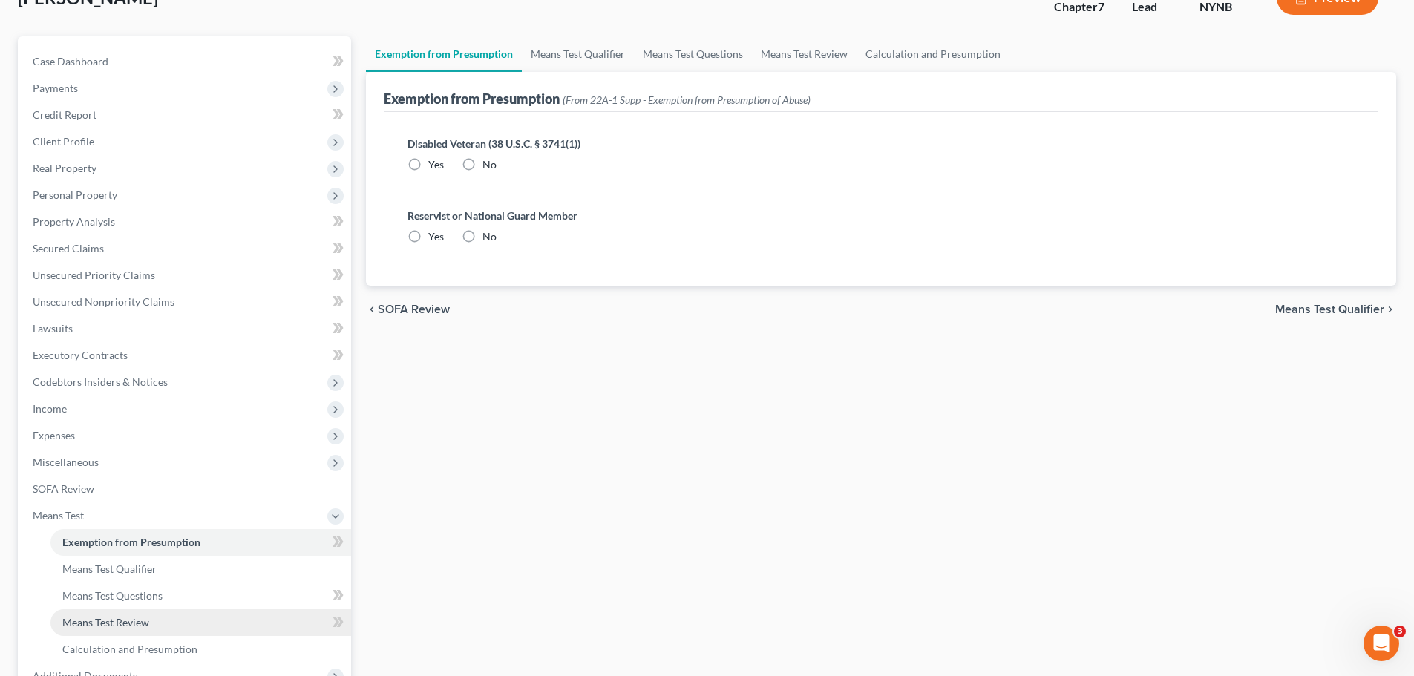
scroll to position [235, 0]
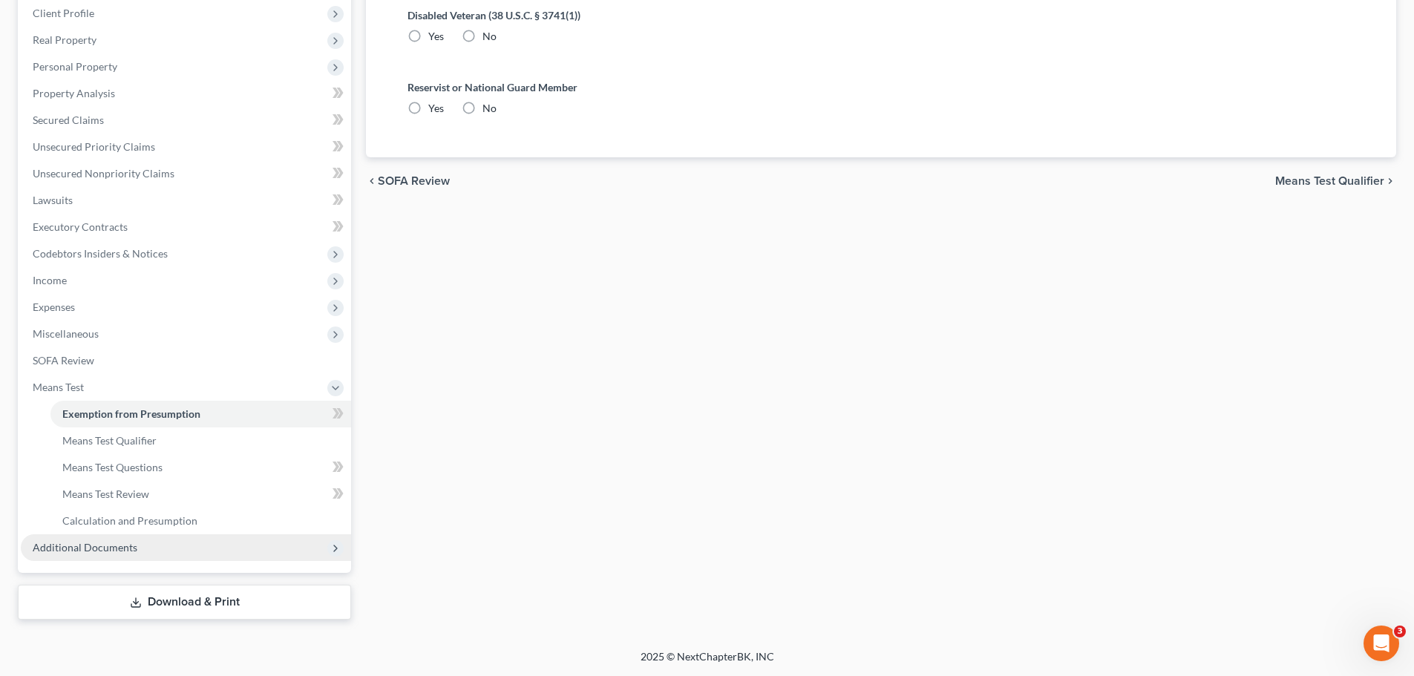
click at [114, 548] on span "Additional Documents" at bounding box center [85, 547] width 105 height 13
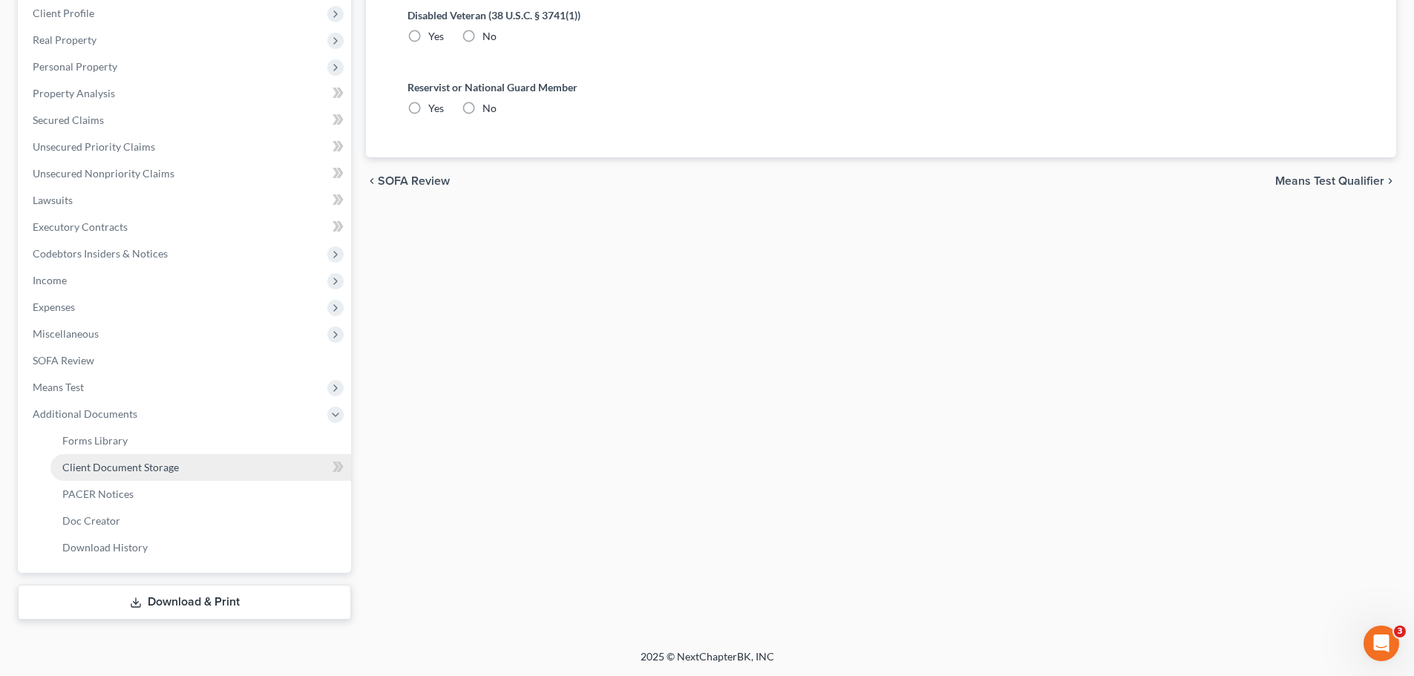
click at [177, 473] on span "Client Document Storage" at bounding box center [120, 467] width 117 height 13
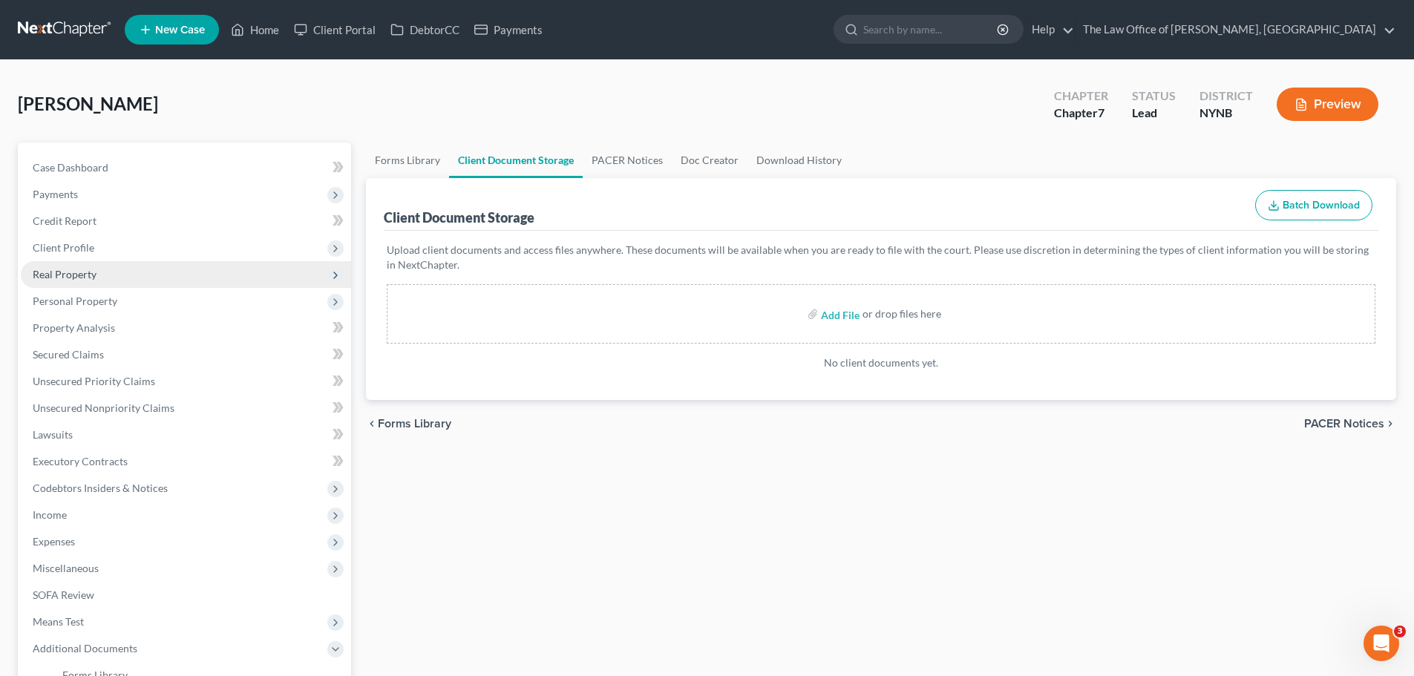
click at [82, 270] on span "Real Property" at bounding box center [65, 274] width 64 height 13
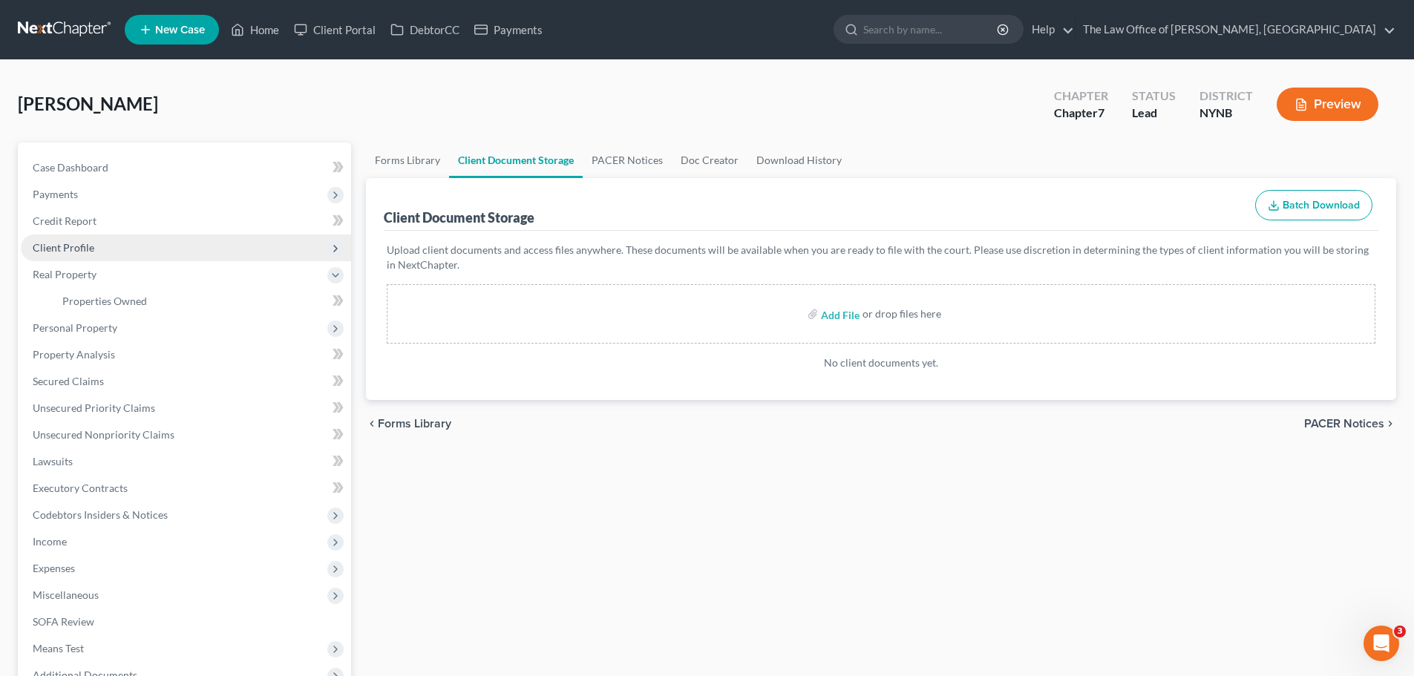
click at [118, 252] on span "Client Profile" at bounding box center [186, 248] width 330 height 27
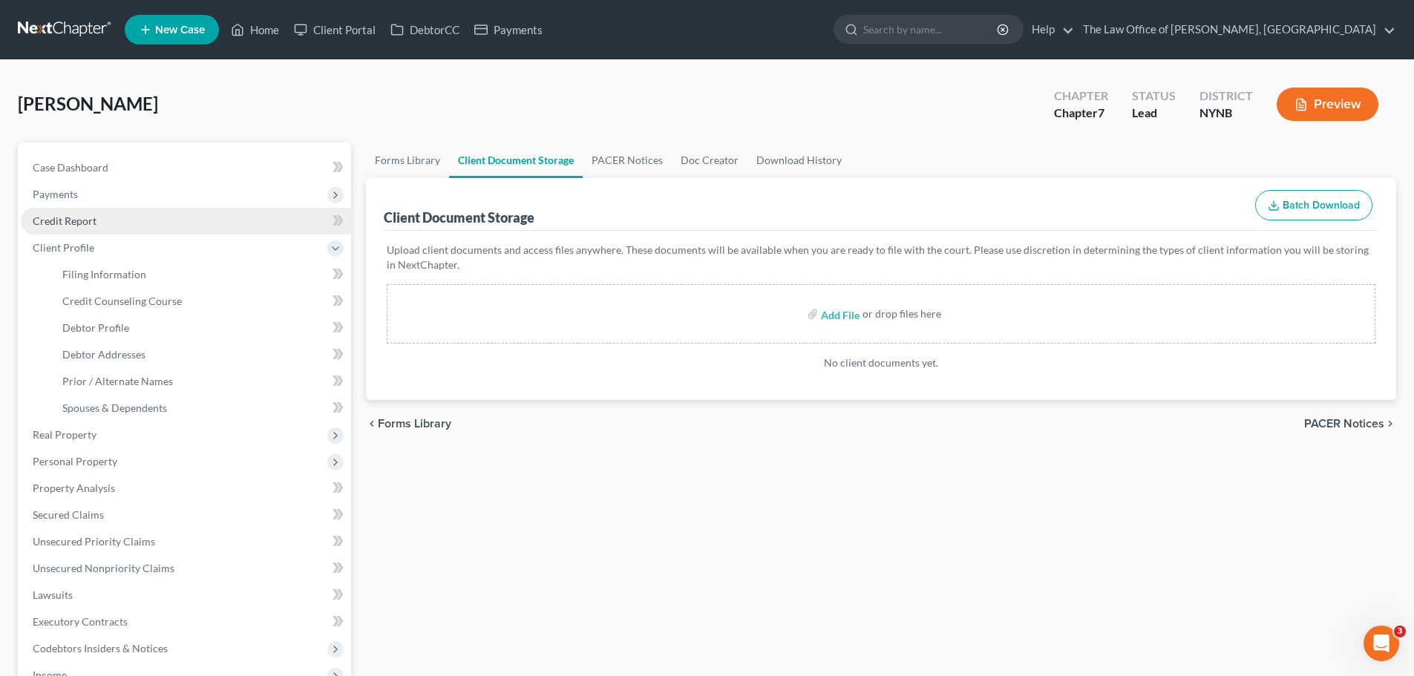
click at [110, 228] on link "Credit Report" at bounding box center [186, 221] width 330 height 27
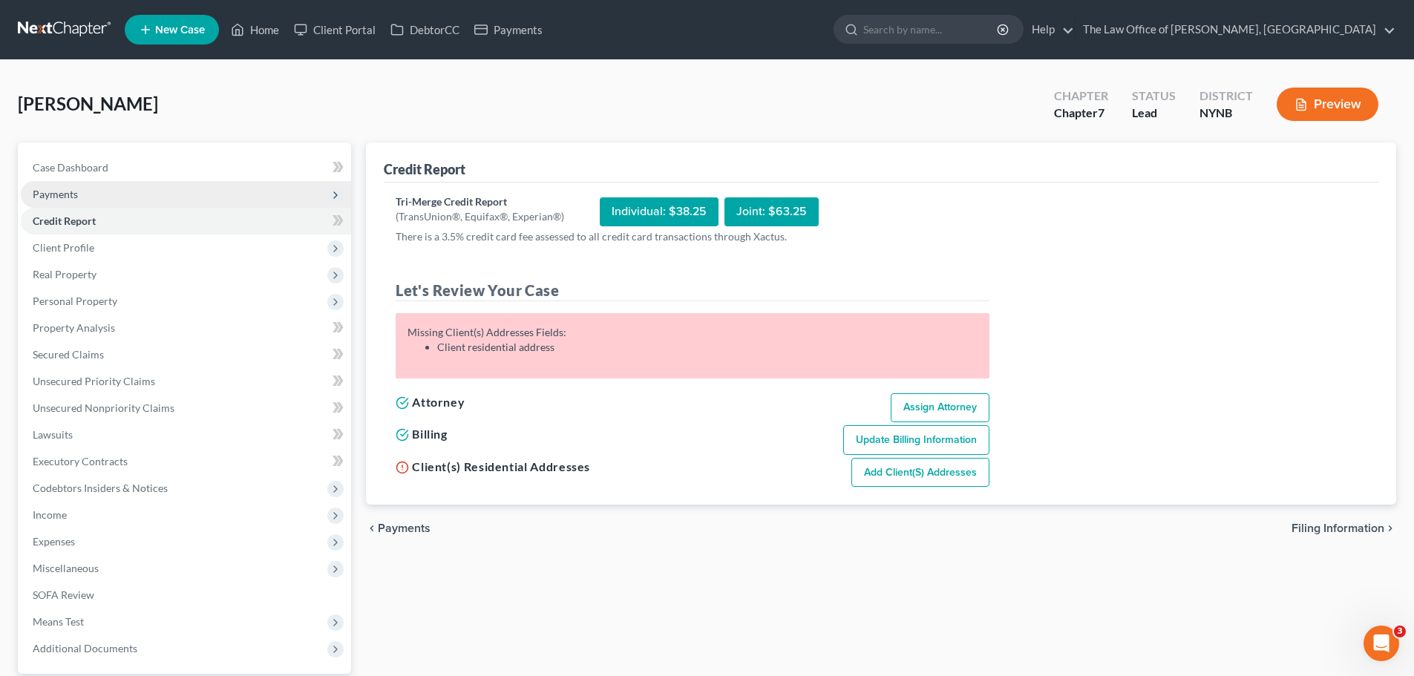
click at [78, 194] on span "Payments" at bounding box center [186, 194] width 330 height 27
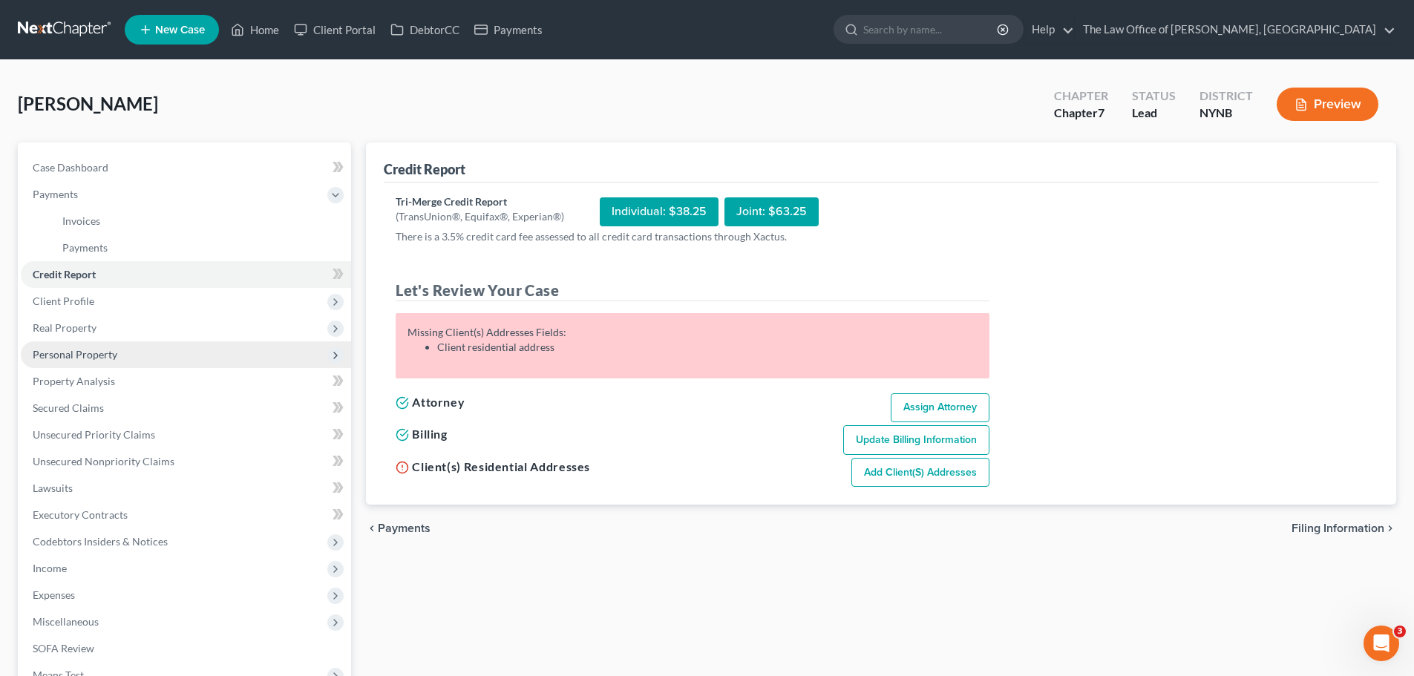
click at [131, 359] on span "Personal Property" at bounding box center [186, 354] width 330 height 27
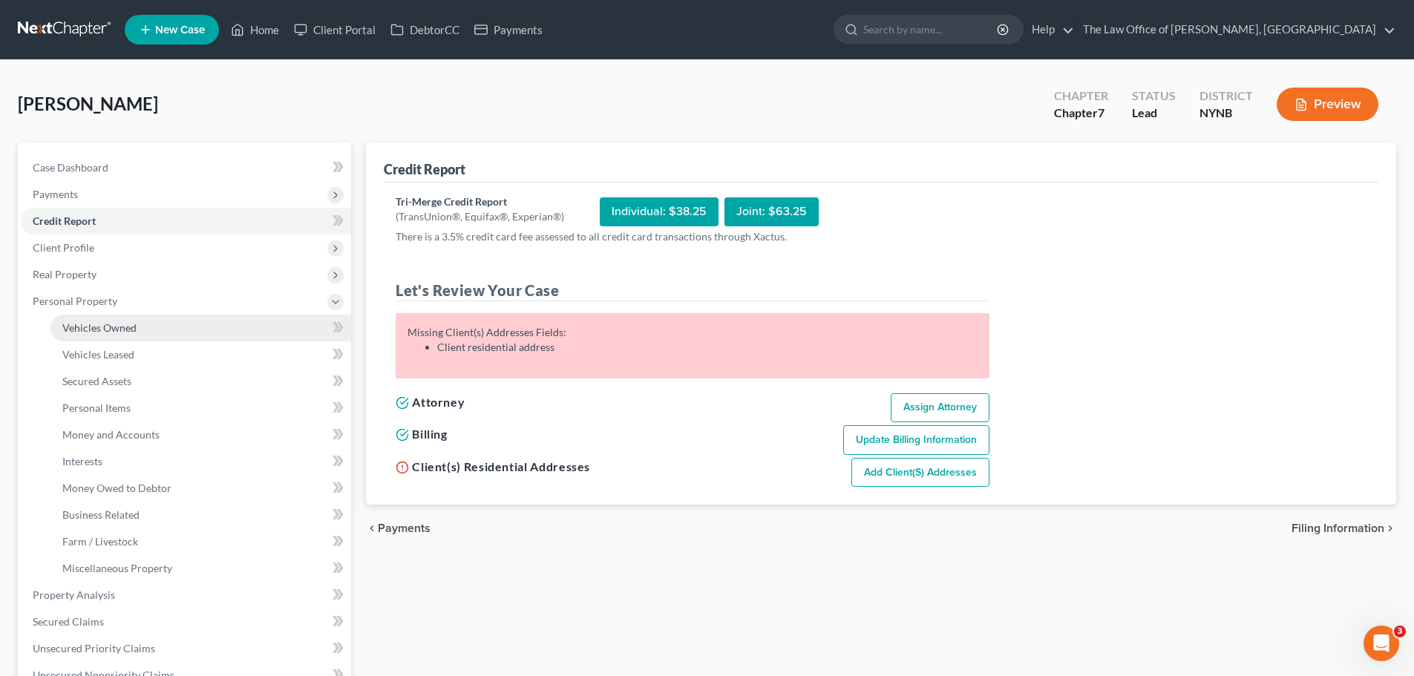
click at [154, 339] on link "Vehicles Owned" at bounding box center [200, 328] width 301 height 27
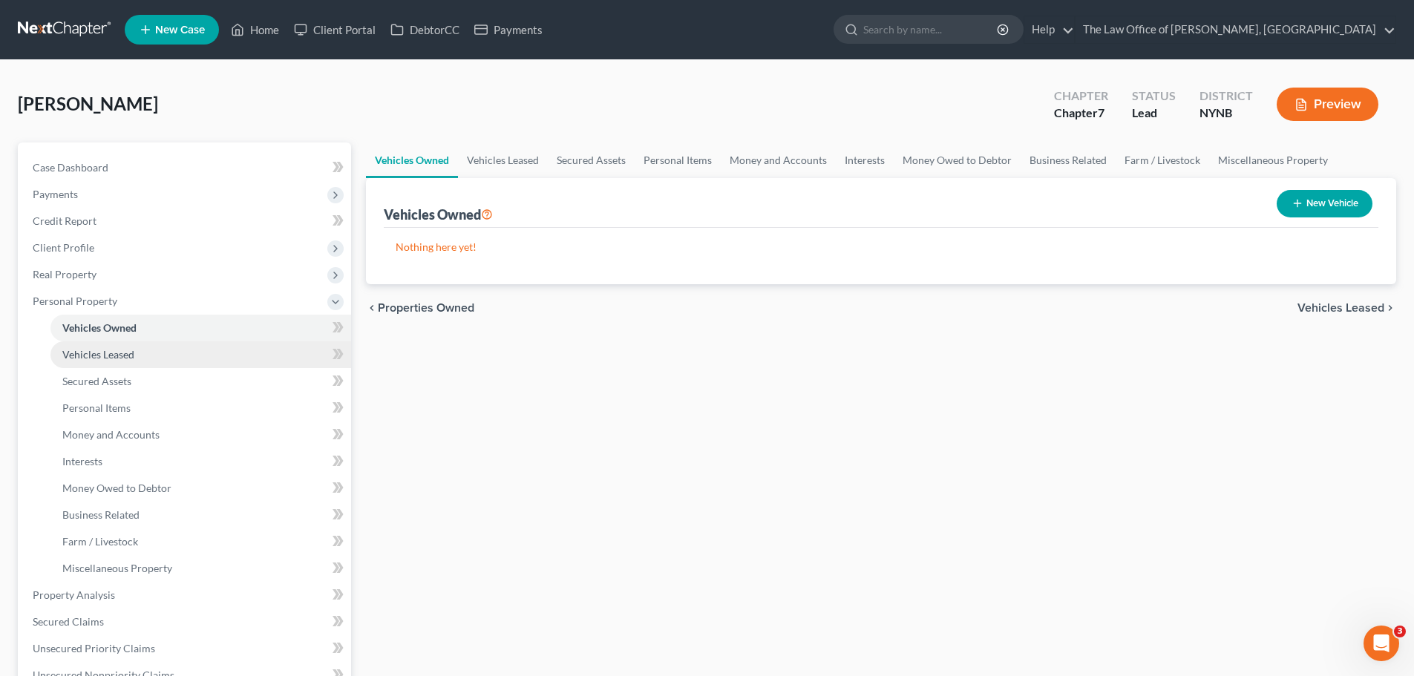
click at [155, 358] on link "Vehicles Leased" at bounding box center [200, 354] width 301 height 27
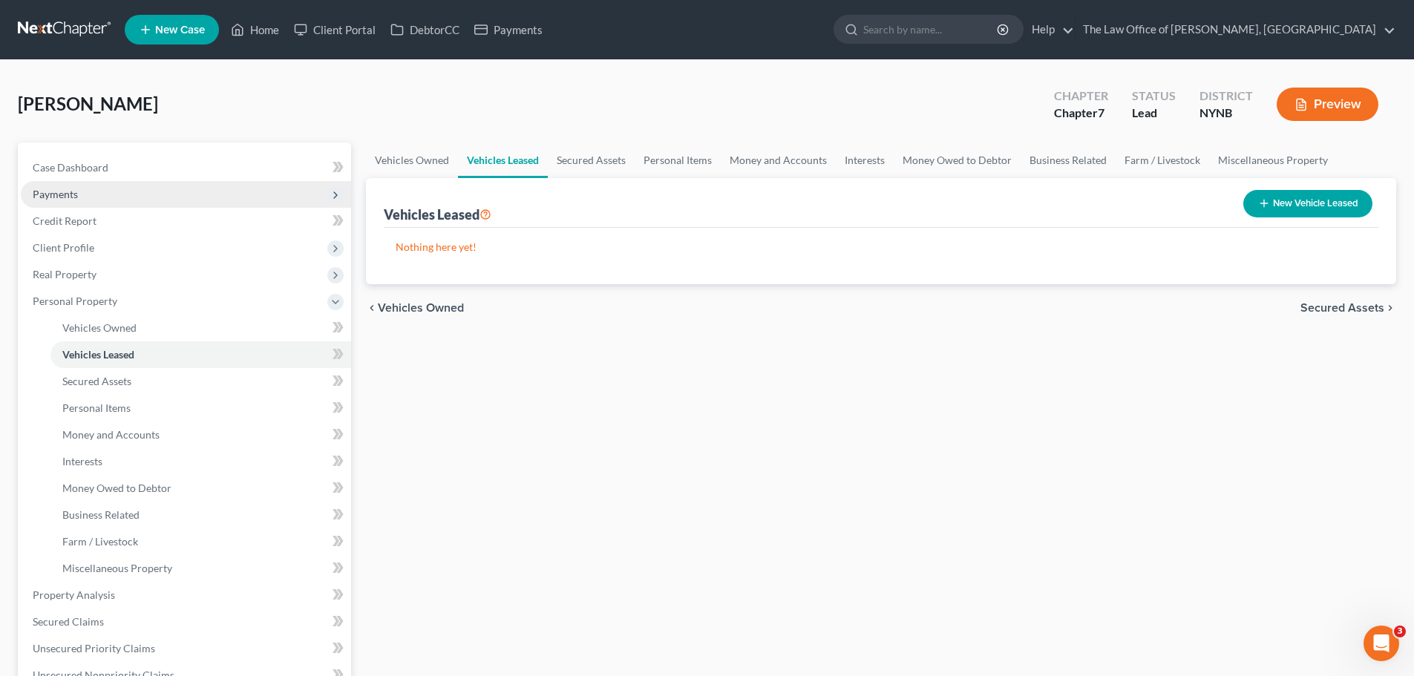
click at [80, 197] on span "Payments" at bounding box center [186, 194] width 330 height 27
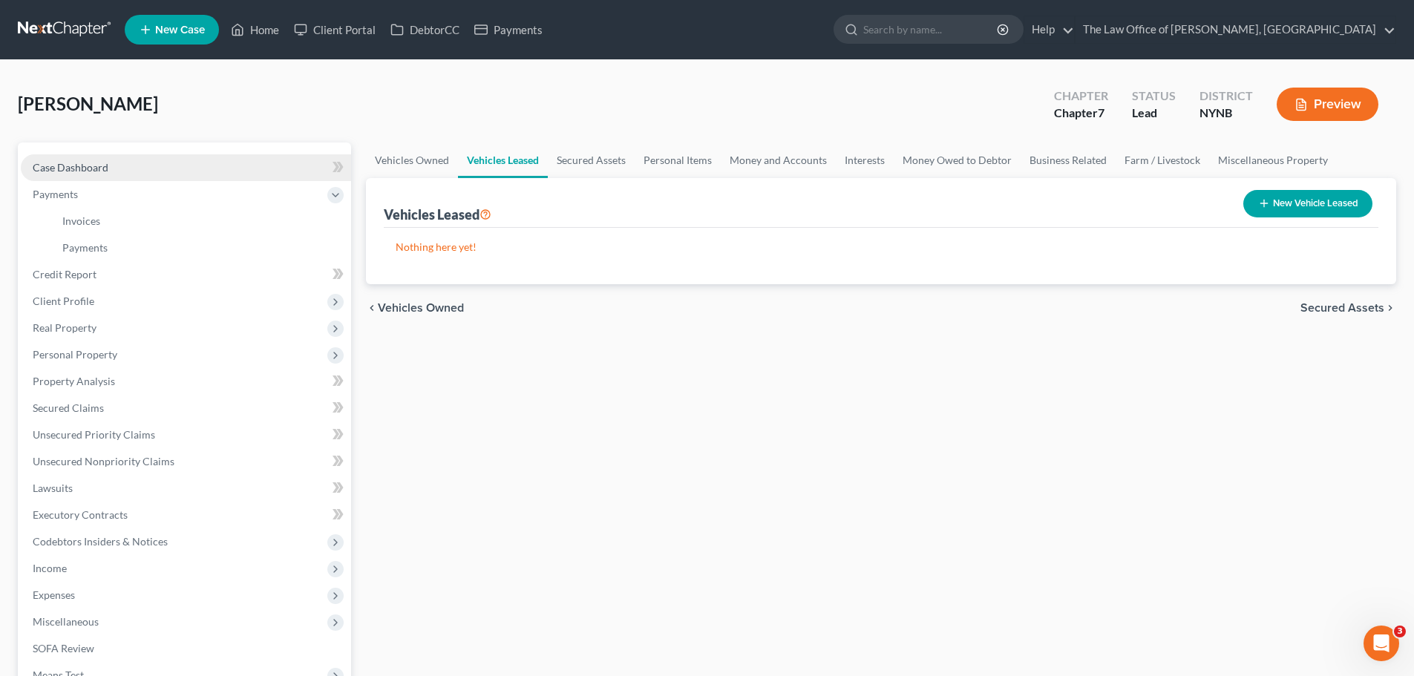
click at [84, 167] on span "Case Dashboard" at bounding box center [71, 167] width 76 height 13
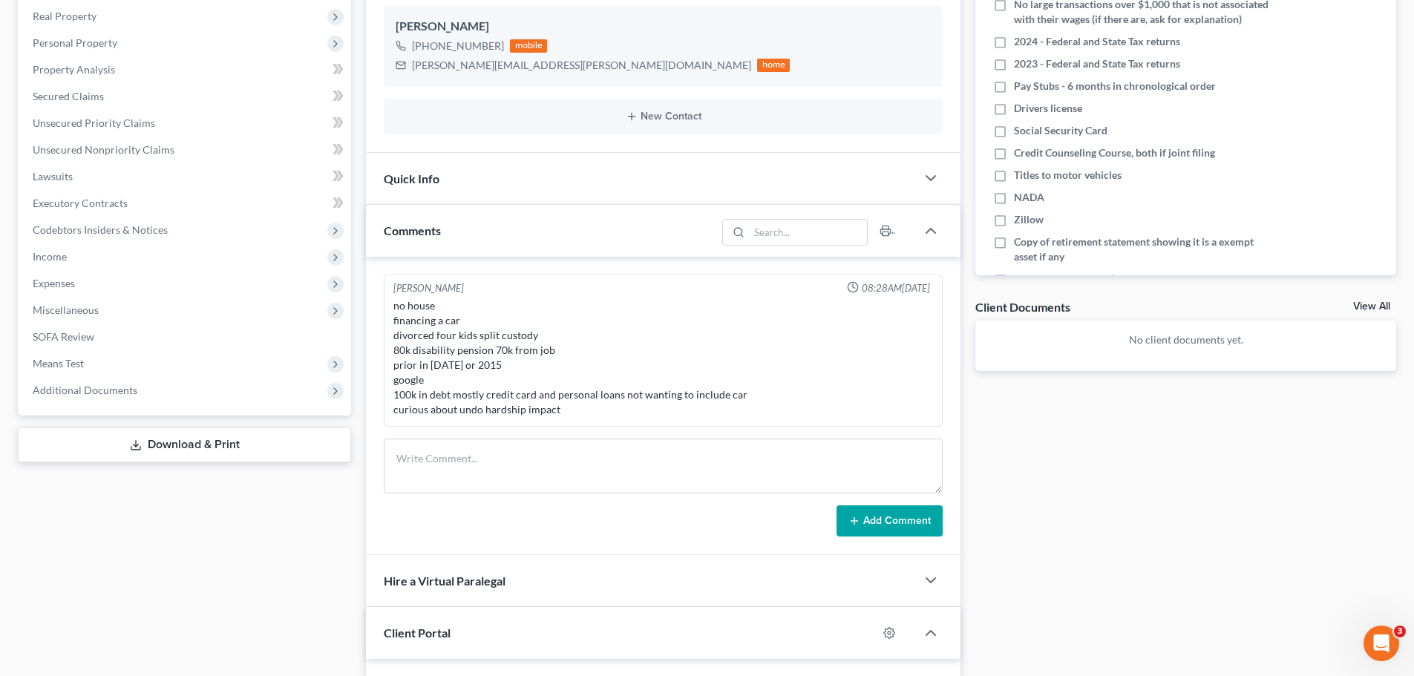
scroll to position [371, 0]
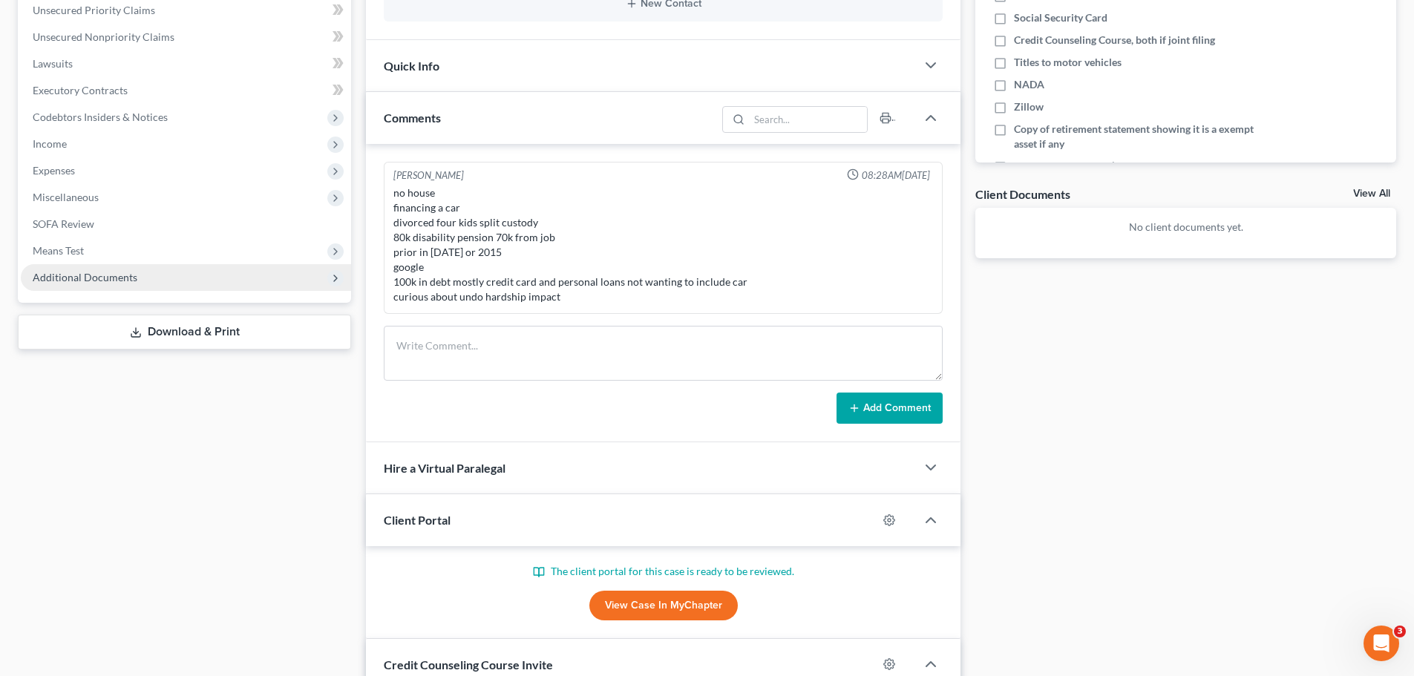
click at [120, 278] on span "Additional Documents" at bounding box center [85, 277] width 105 height 13
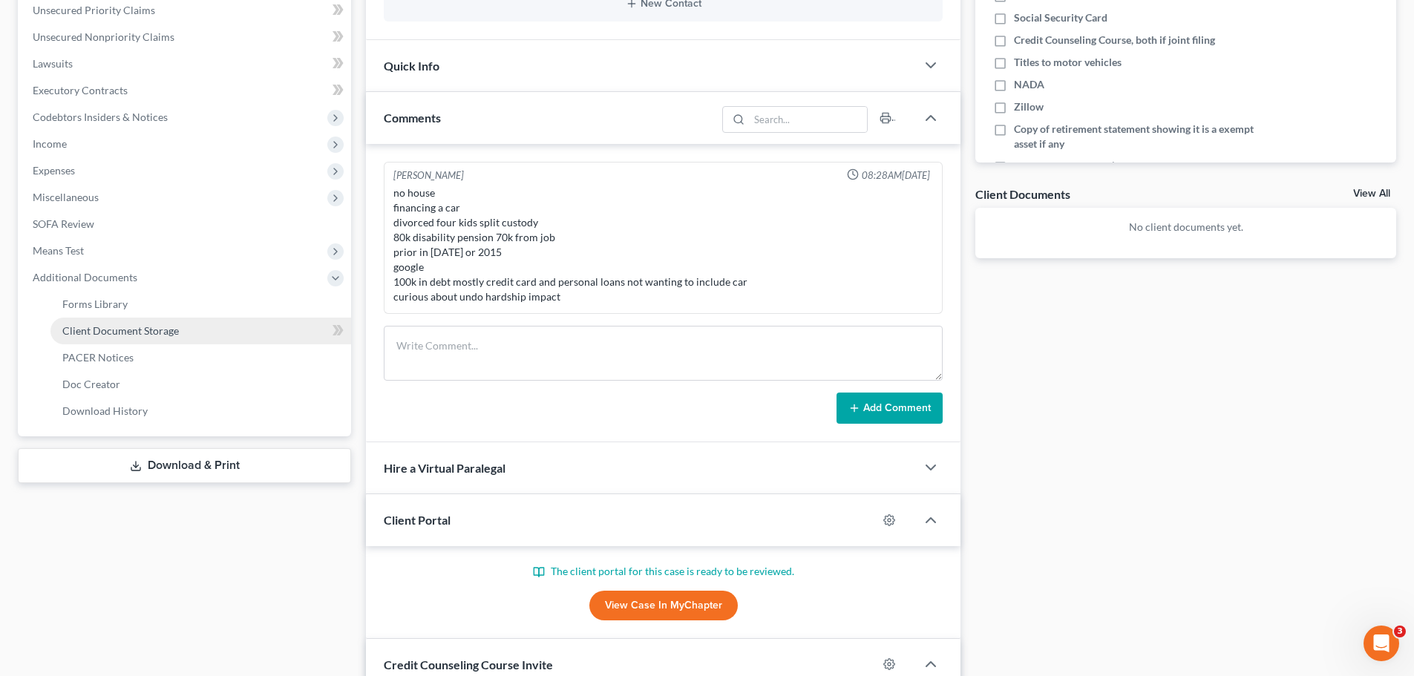
click at [191, 336] on link "Client Document Storage" at bounding box center [200, 331] width 301 height 27
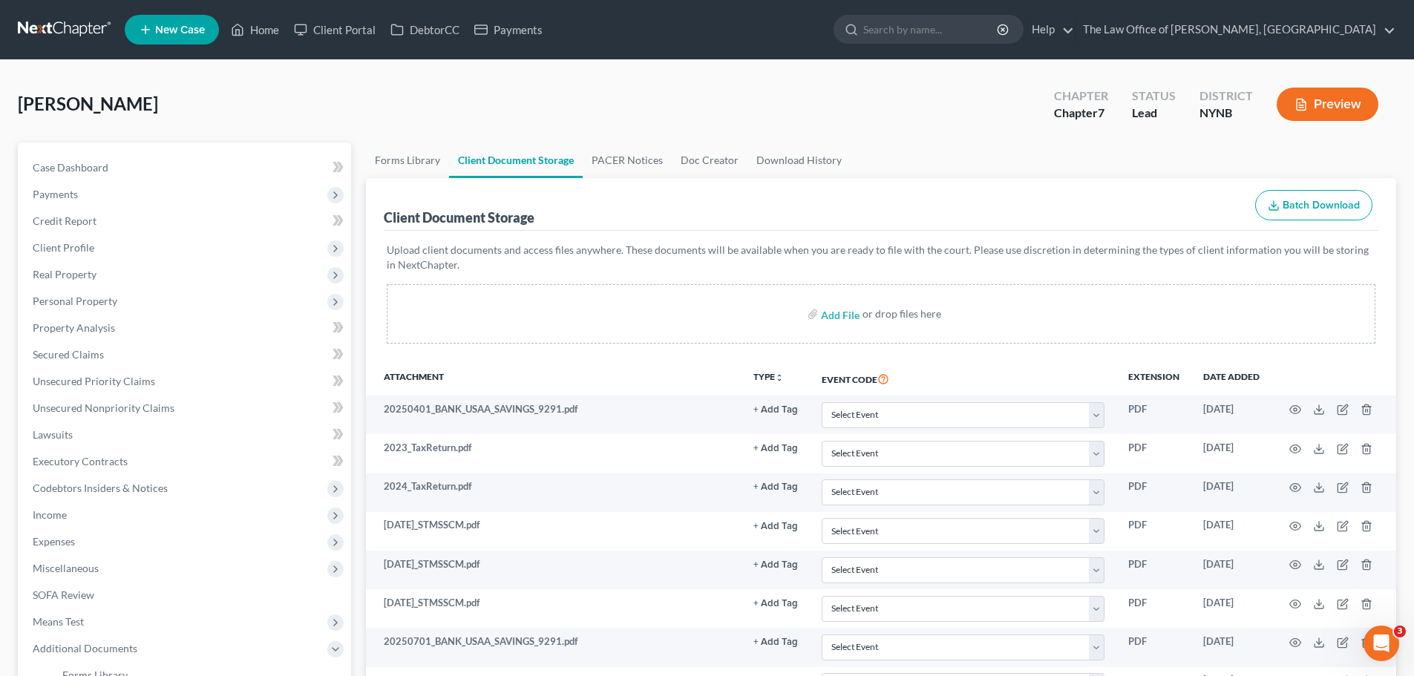
click at [63, 30] on link at bounding box center [65, 29] width 95 height 27
click at [67, 26] on link at bounding box center [65, 29] width 95 height 27
click at [72, 25] on link at bounding box center [65, 29] width 95 height 27
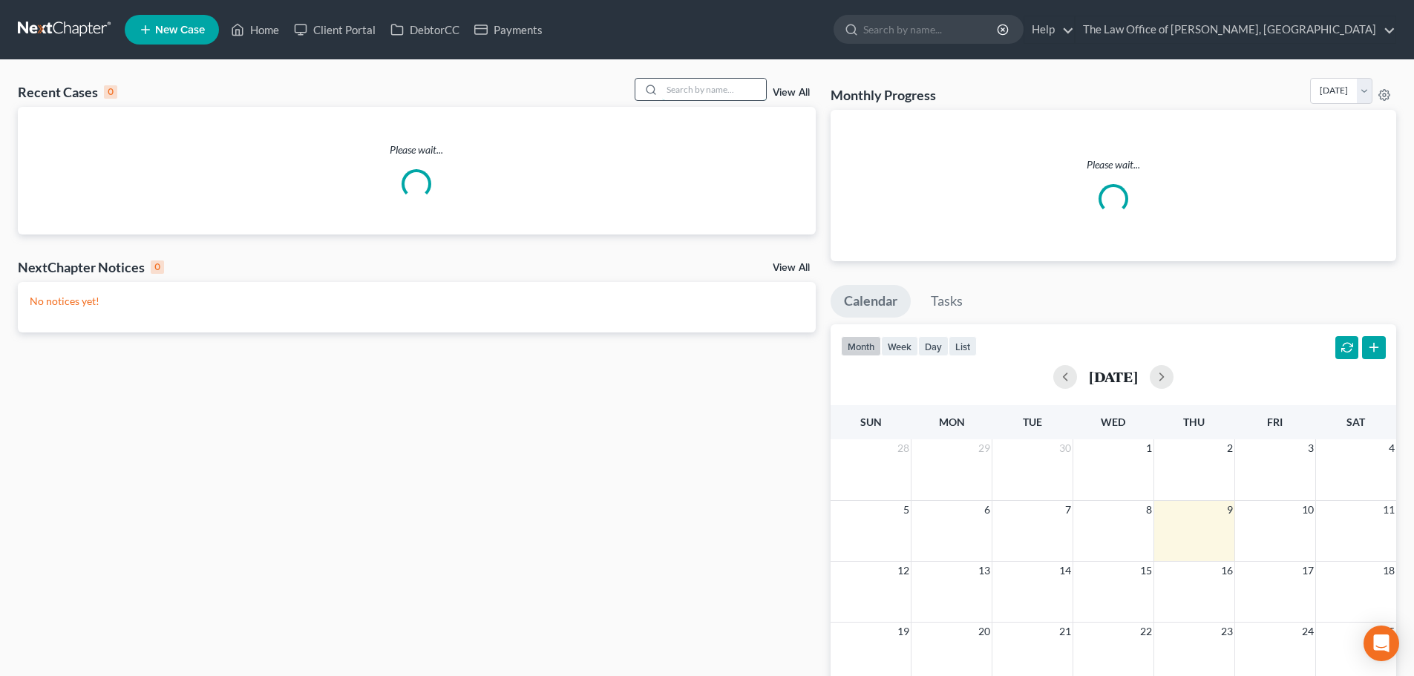
click at [700, 88] on input "search" at bounding box center [714, 90] width 104 height 22
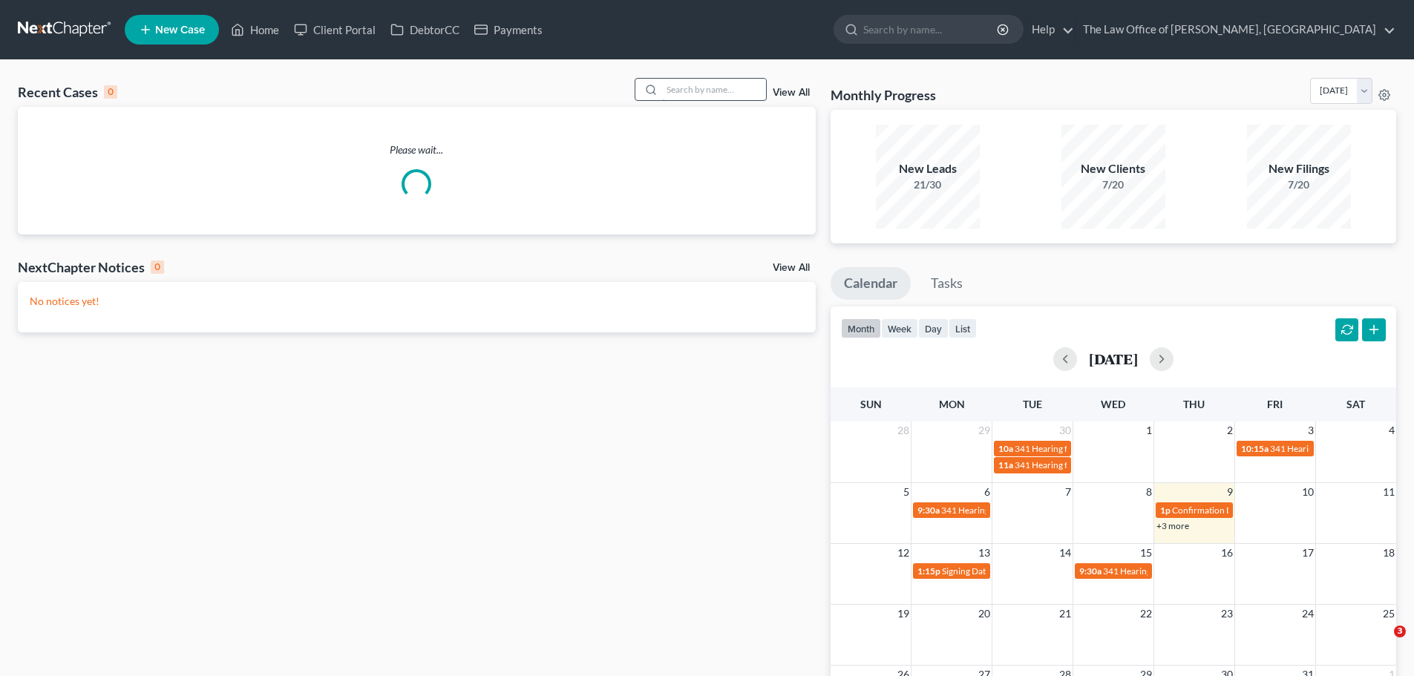
click at [700, 88] on input "search" at bounding box center [714, 90] width 104 height 22
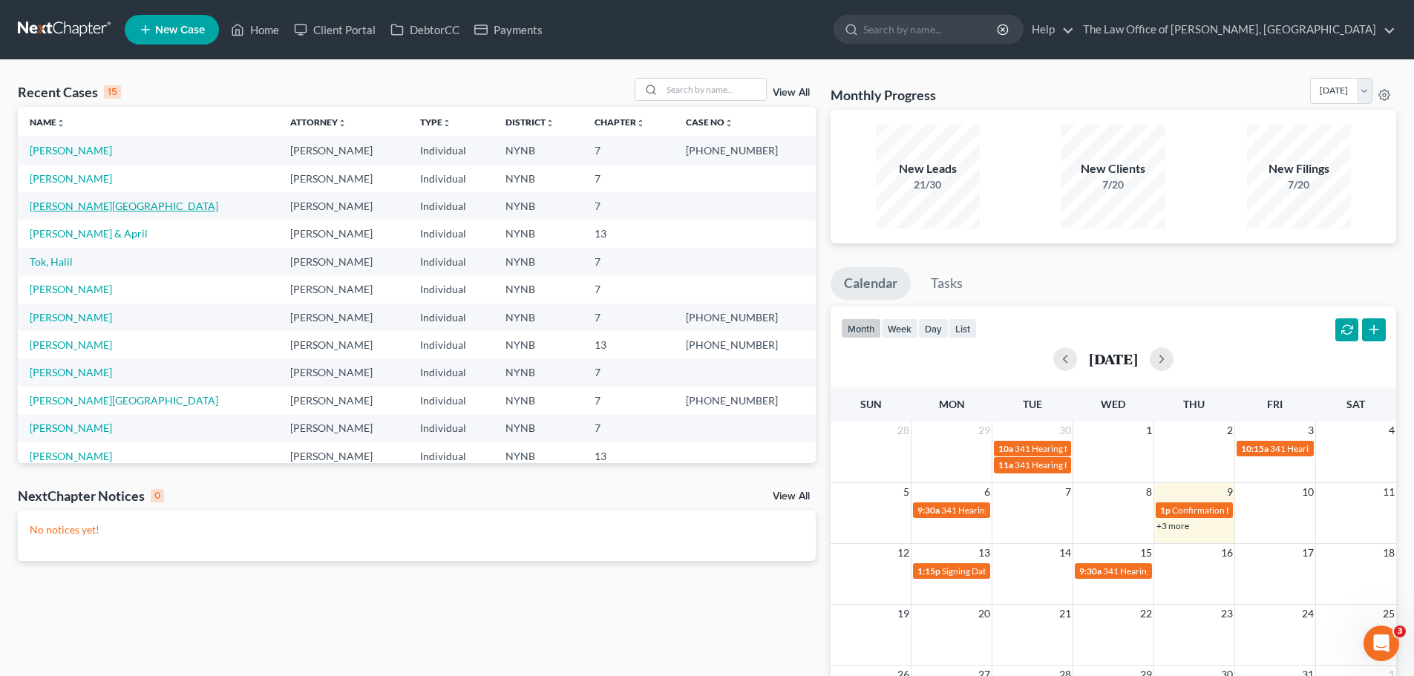
click at [85, 209] on link "[PERSON_NAME][GEOGRAPHIC_DATA]" at bounding box center [124, 206] width 189 height 13
click at [83, 209] on link "[PERSON_NAME][GEOGRAPHIC_DATA]" at bounding box center [124, 206] width 189 height 13
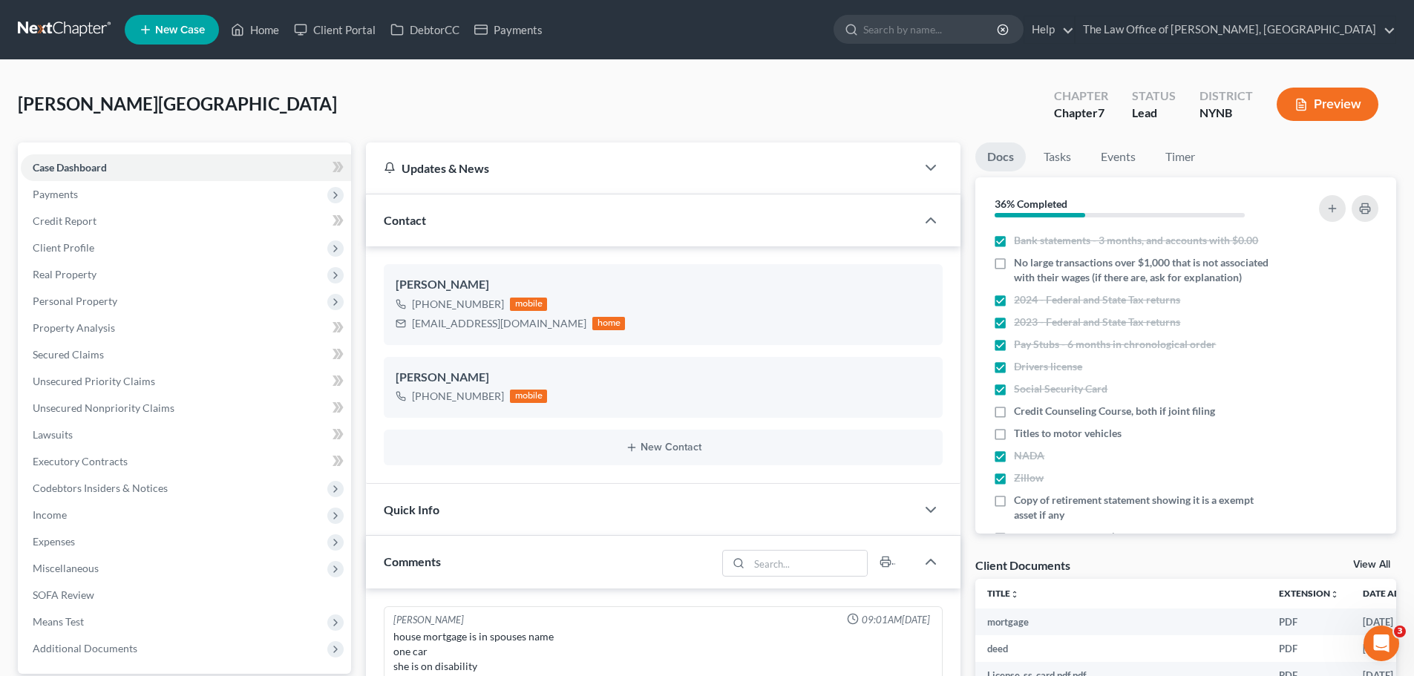
scroll to position [371, 0]
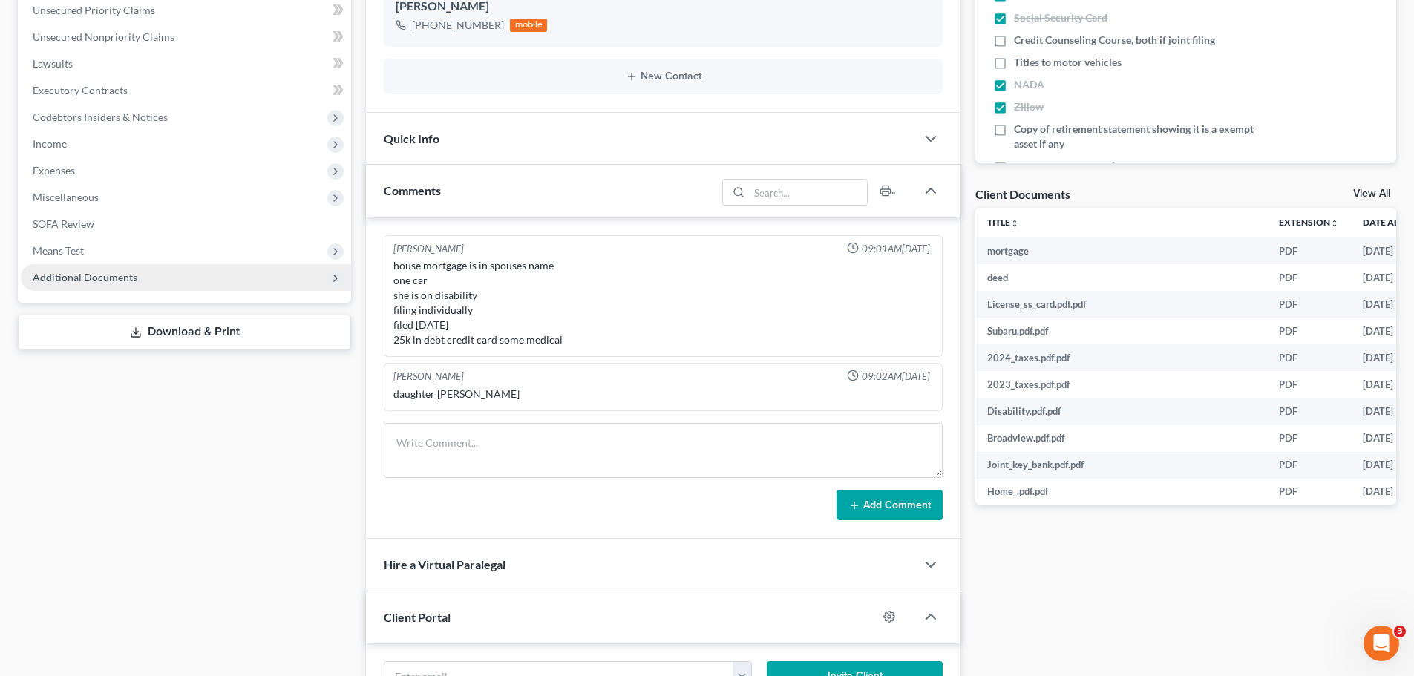
click at [146, 276] on span "Additional Documents" at bounding box center [186, 277] width 330 height 27
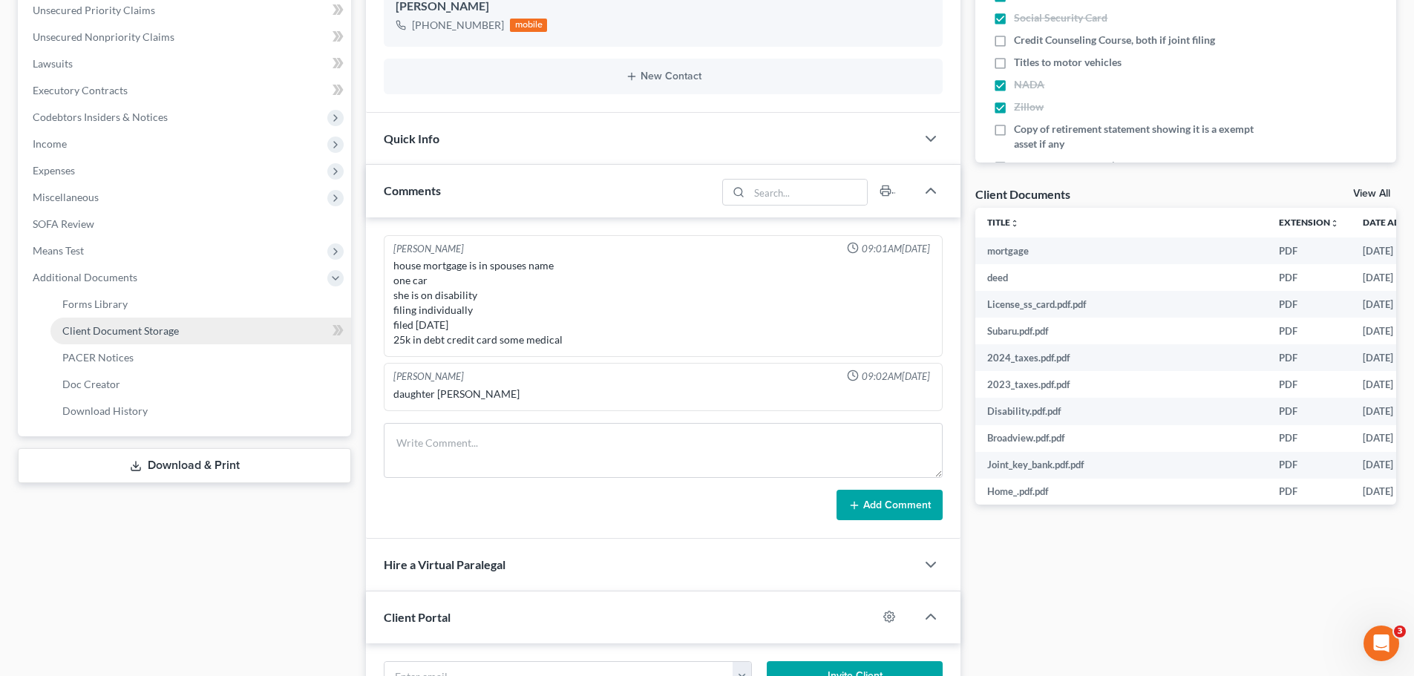
scroll to position [704, 0]
click at [189, 330] on link "Client Document Storage" at bounding box center [200, 331] width 301 height 27
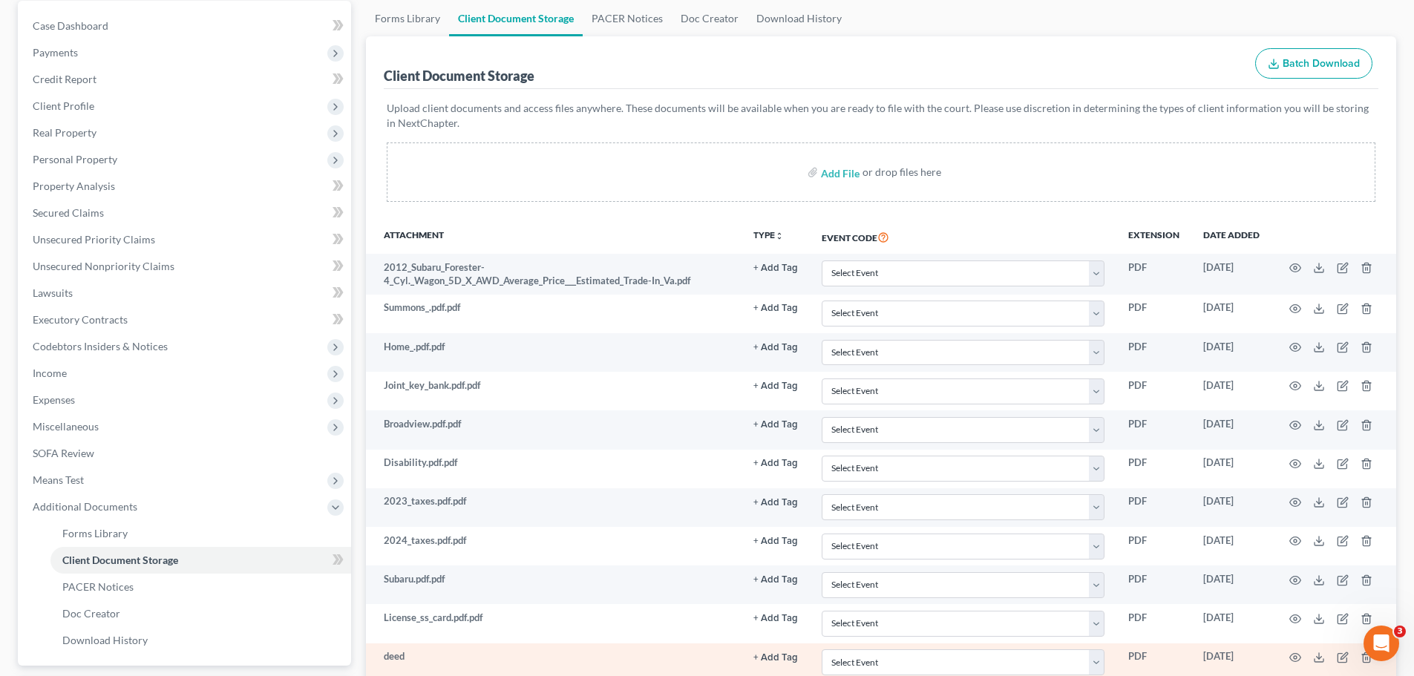
scroll to position [302, 0]
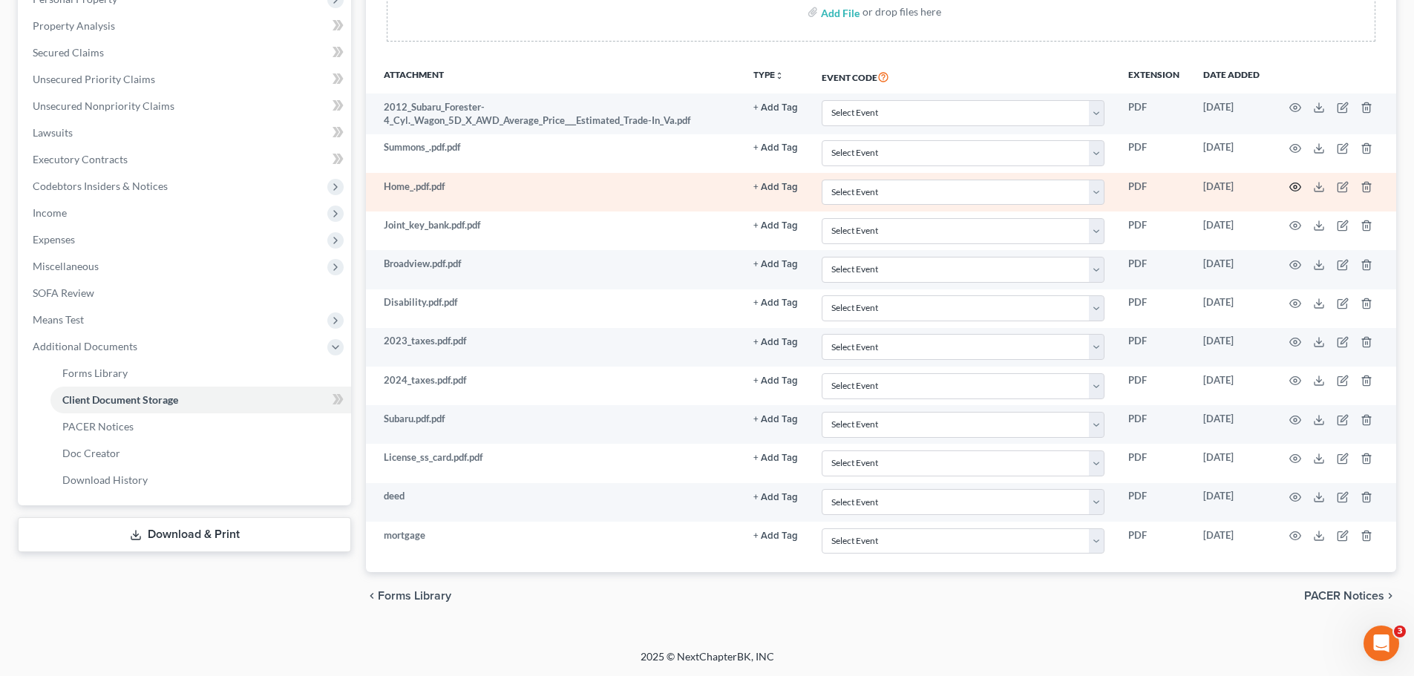
click at [1298, 189] on icon "button" at bounding box center [1295, 187] width 12 height 12
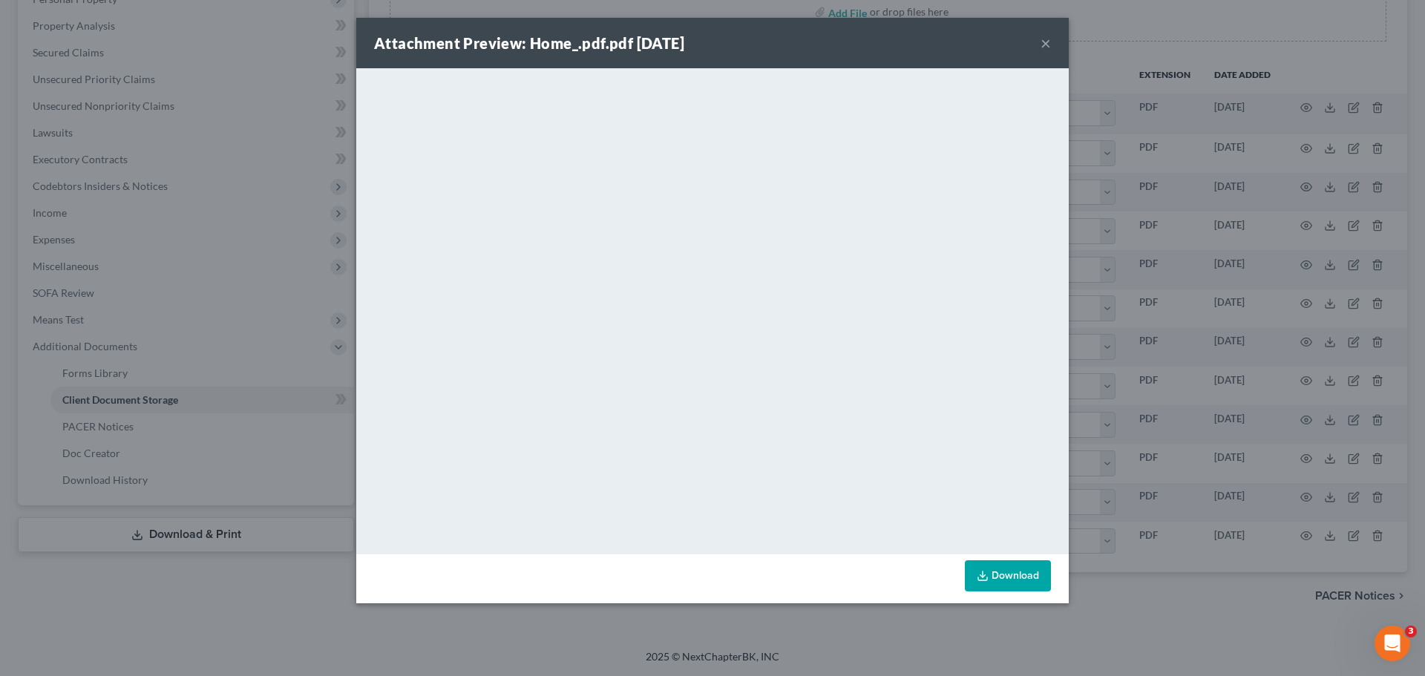
click at [1047, 48] on button "×" at bounding box center [1046, 43] width 10 height 18
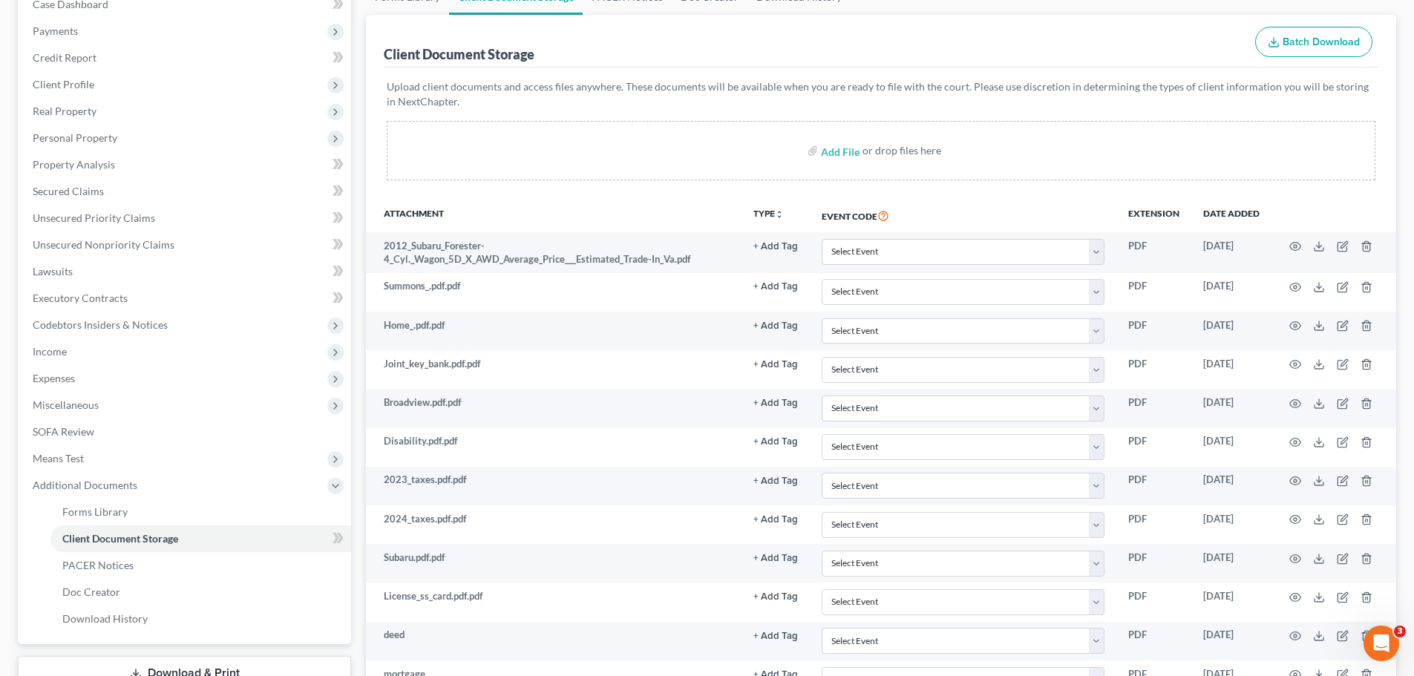
scroll to position [5, 0]
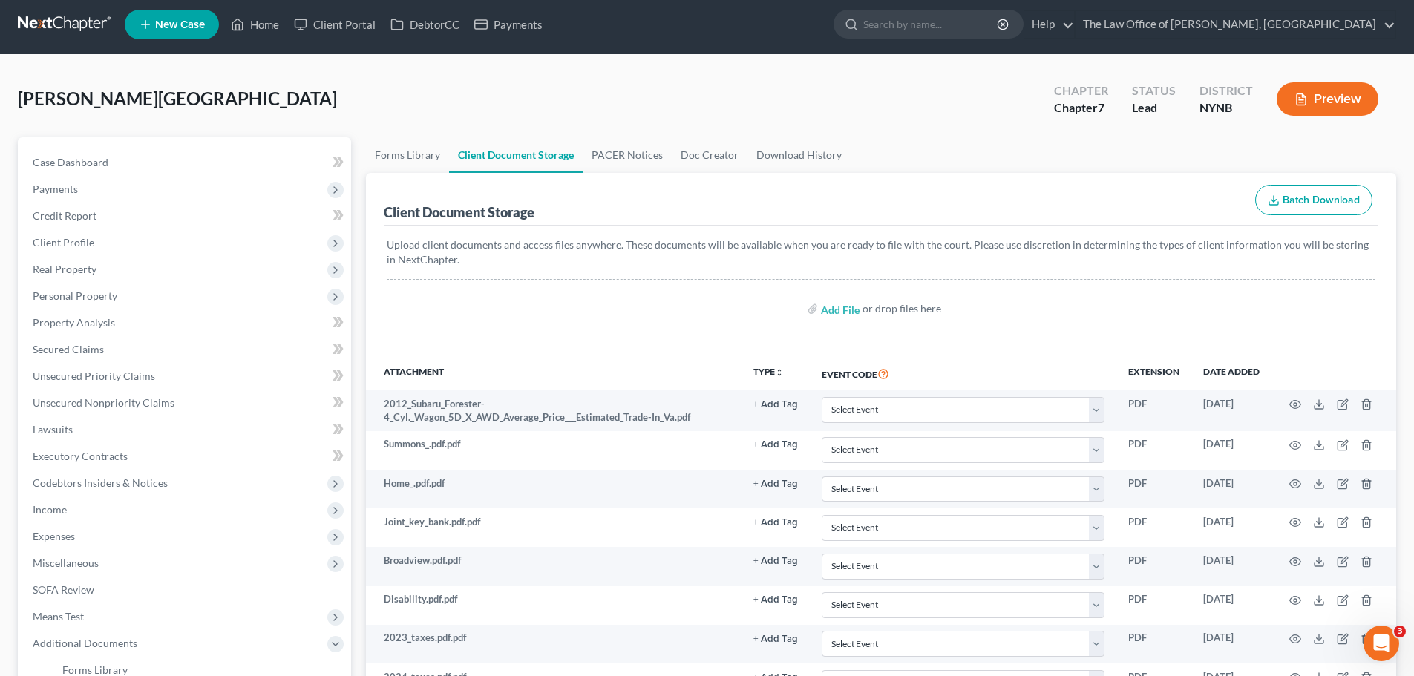
click at [93, 39] on nav "Home New Case Client Portal DebtorCC Payments The Law Office of Christiaan Van …" at bounding box center [707, 24] width 1414 height 59
click at [97, 37] on link at bounding box center [65, 24] width 95 height 27
click at [97, 34] on link at bounding box center [65, 24] width 95 height 27
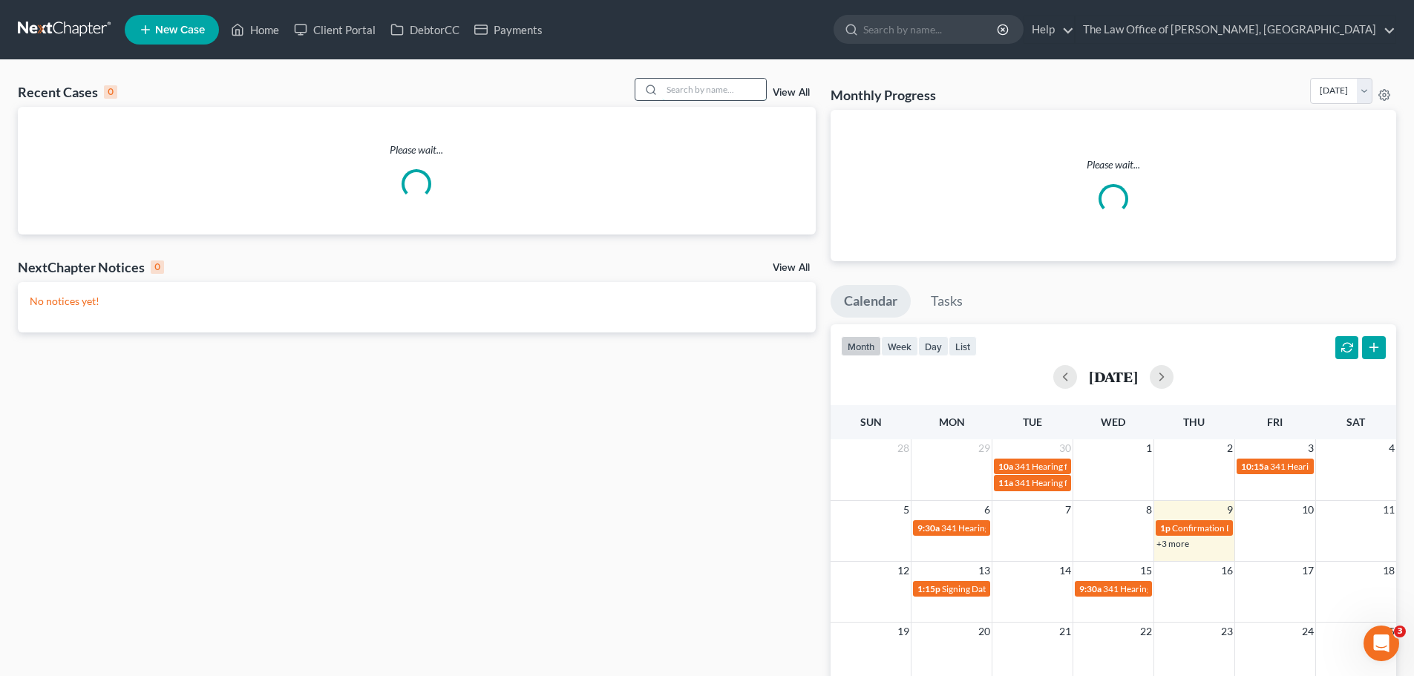
click at [710, 88] on input "search" at bounding box center [714, 90] width 104 height 22
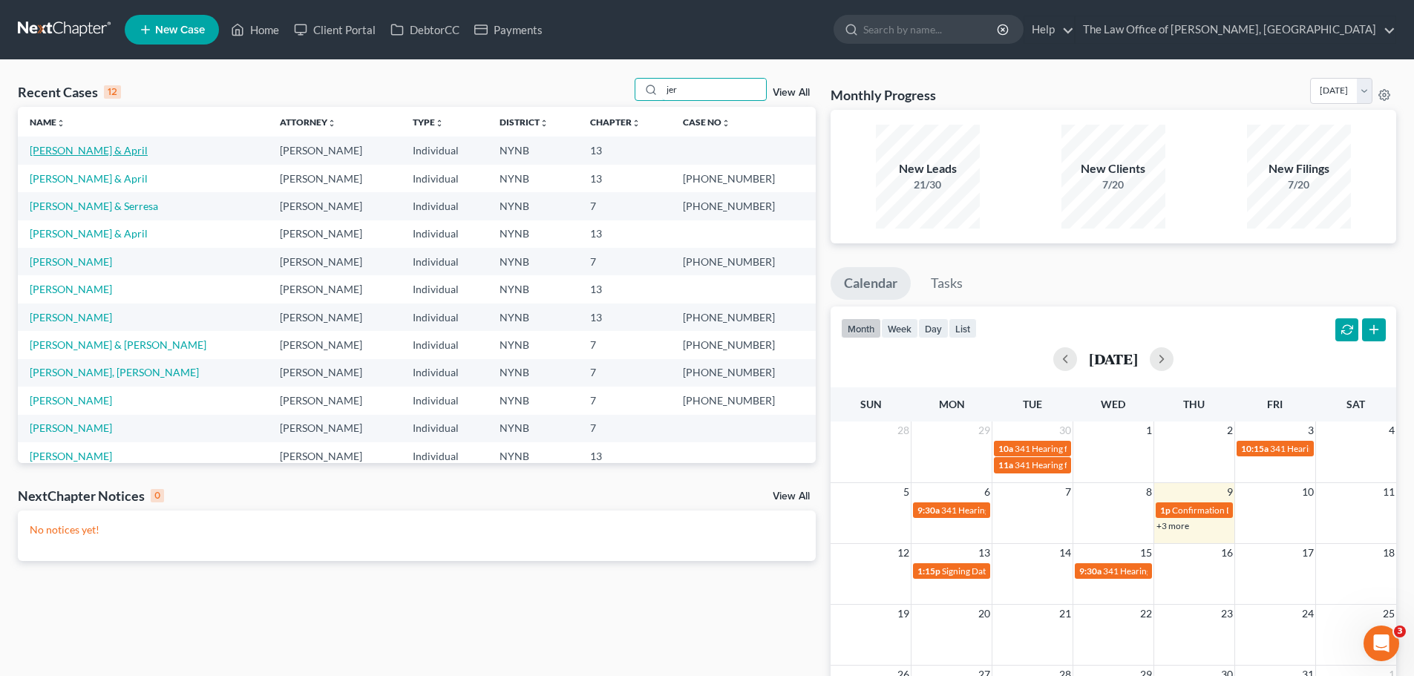
type input "jer"
click at [117, 153] on link "[PERSON_NAME] & April" at bounding box center [89, 150] width 118 height 13
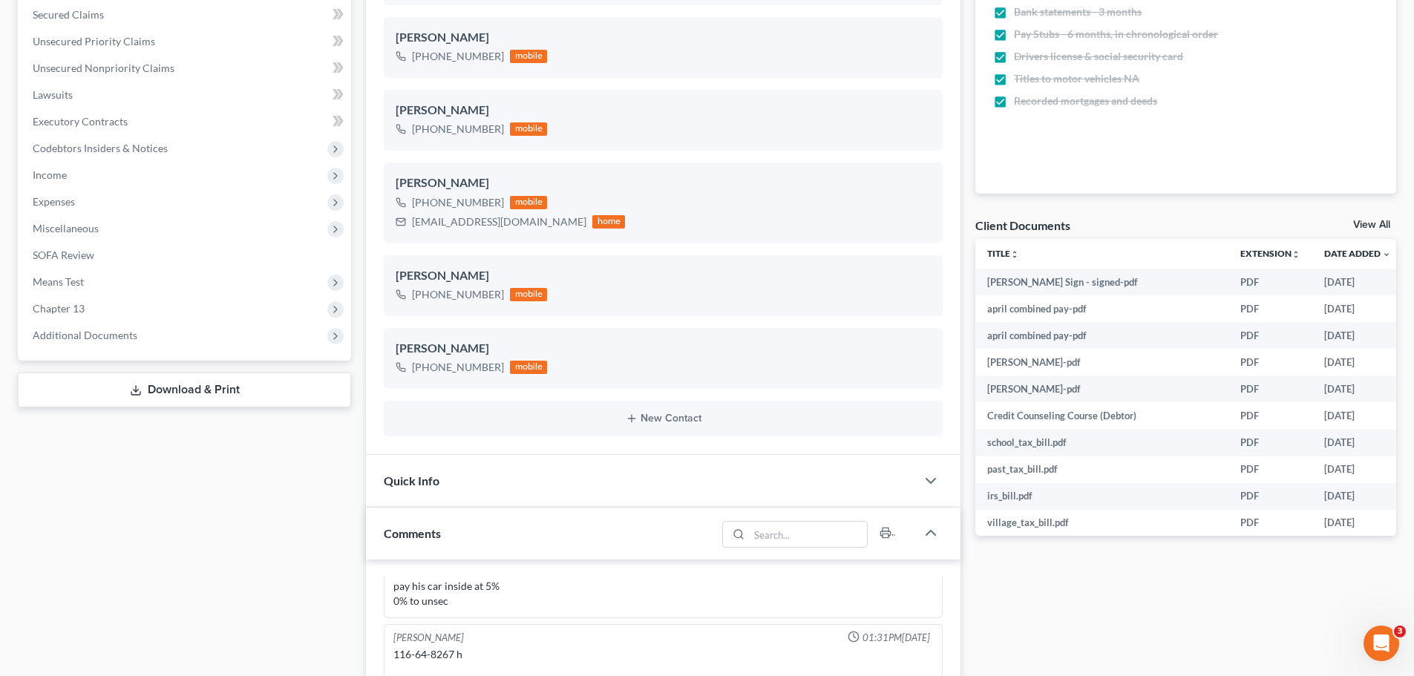
scroll to position [371, 0]
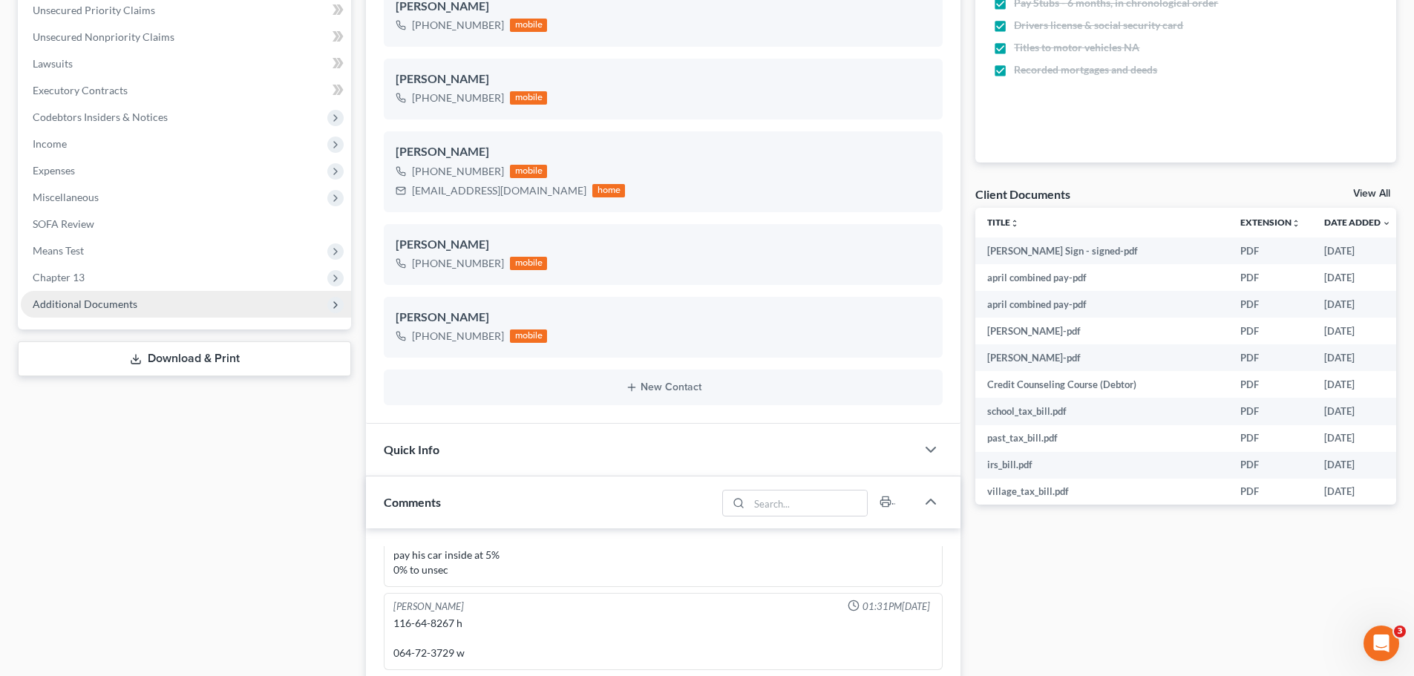
click at [148, 309] on span "Additional Documents" at bounding box center [186, 304] width 330 height 27
click at [149, 309] on span "Additional Documents" at bounding box center [186, 304] width 330 height 27
click at [168, 309] on span "Additional Documents" at bounding box center [186, 304] width 330 height 27
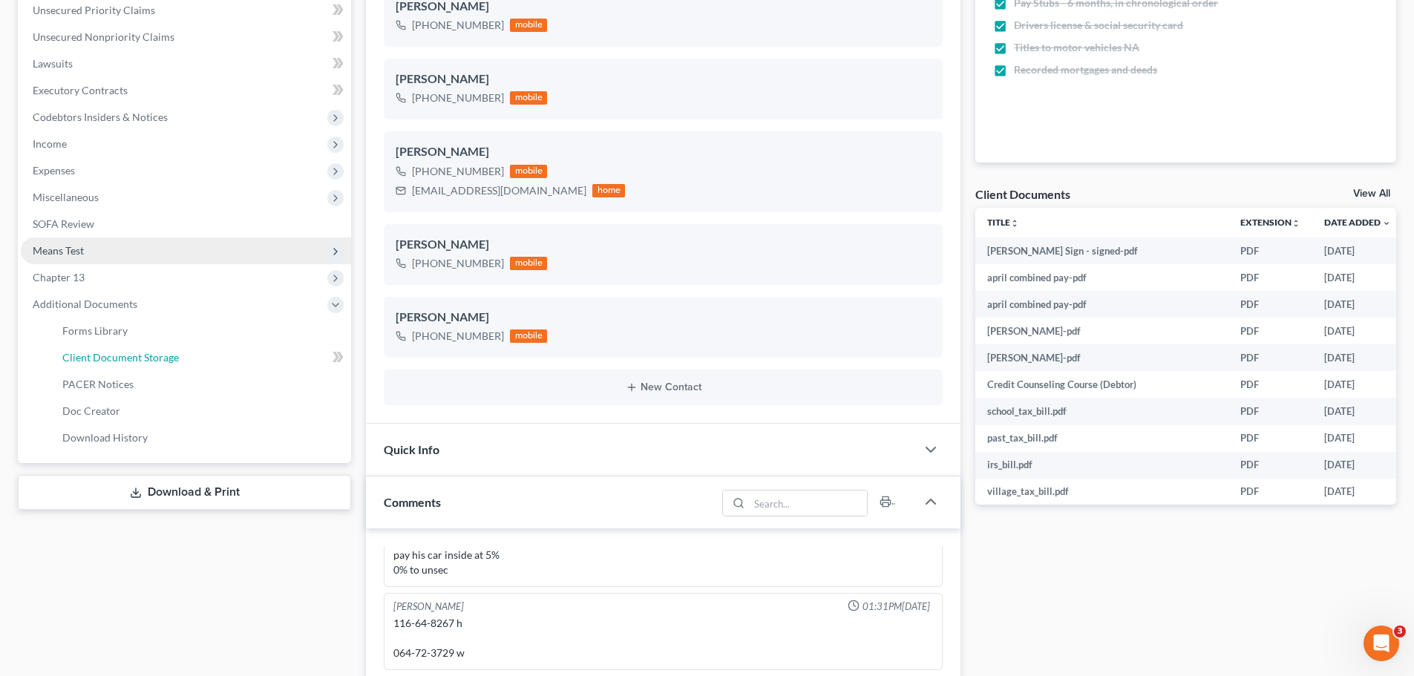
click at [168, 356] on span "Client Document Storage" at bounding box center [120, 357] width 117 height 13
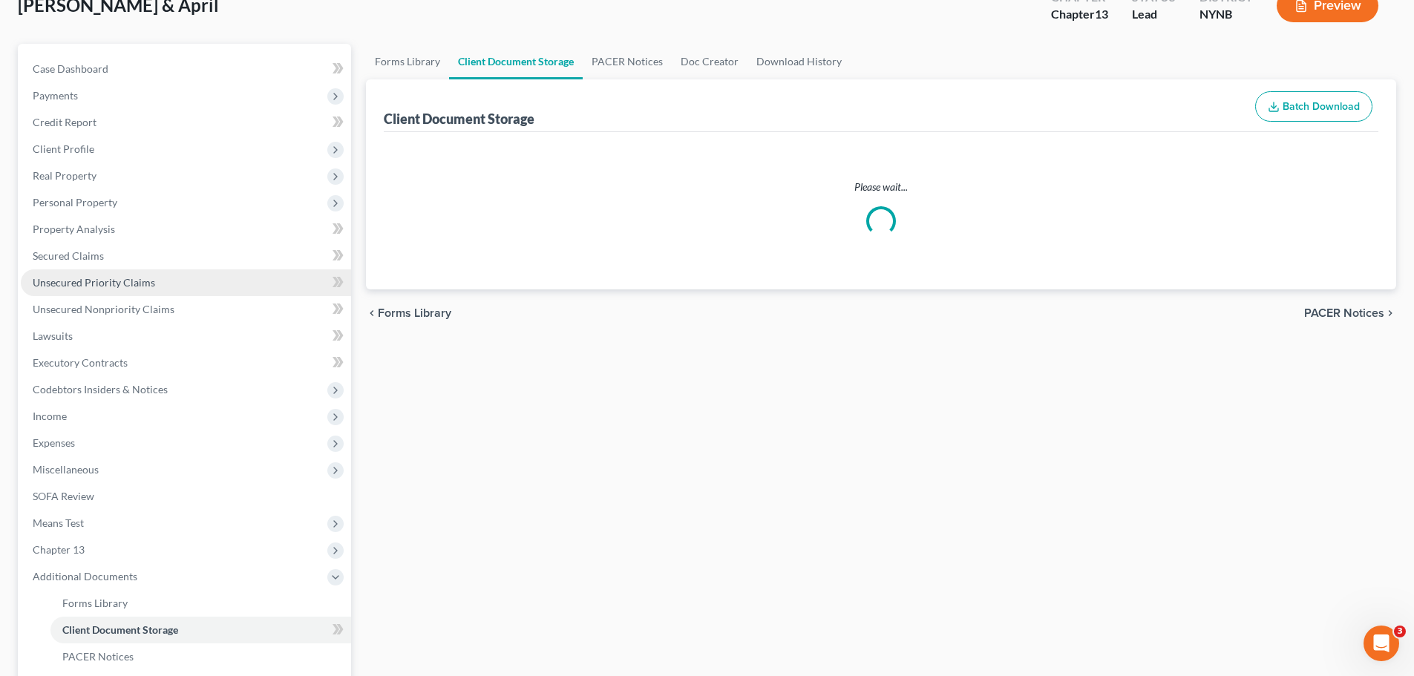
scroll to position [7, 0]
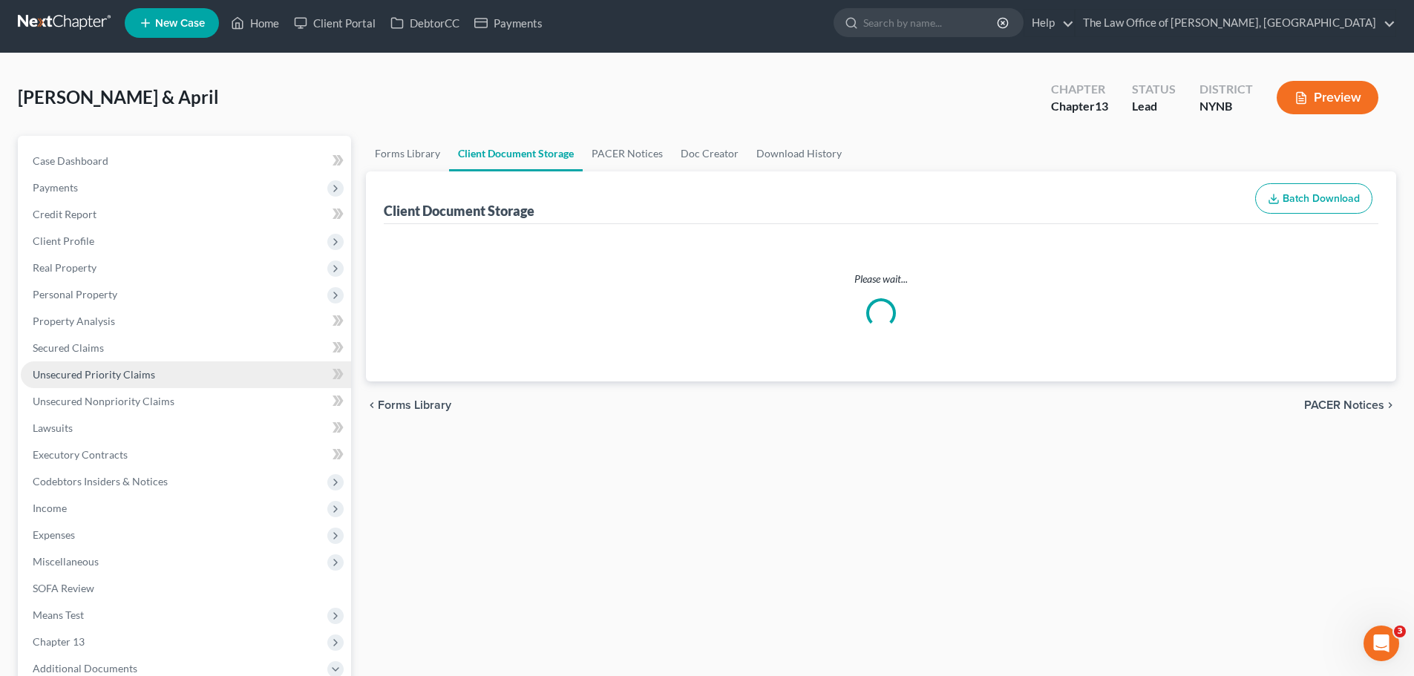
select select "1"
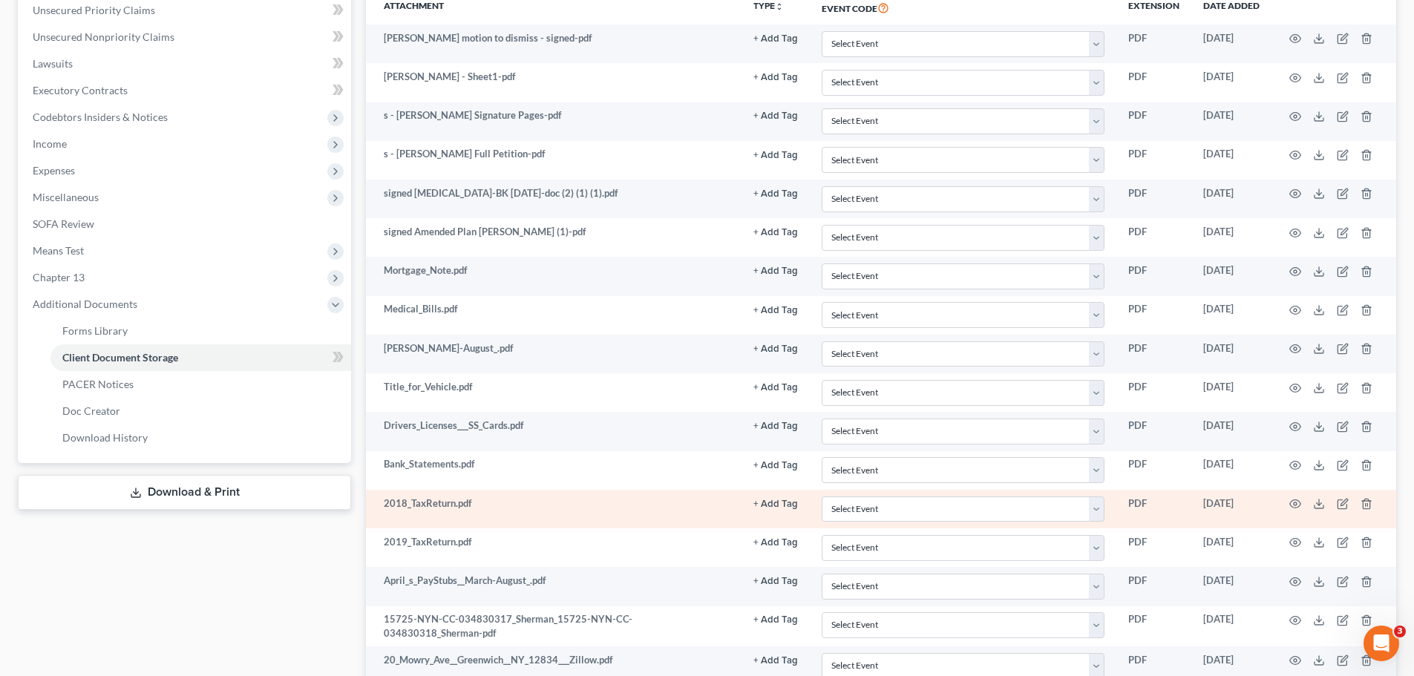
scroll to position [668, 0]
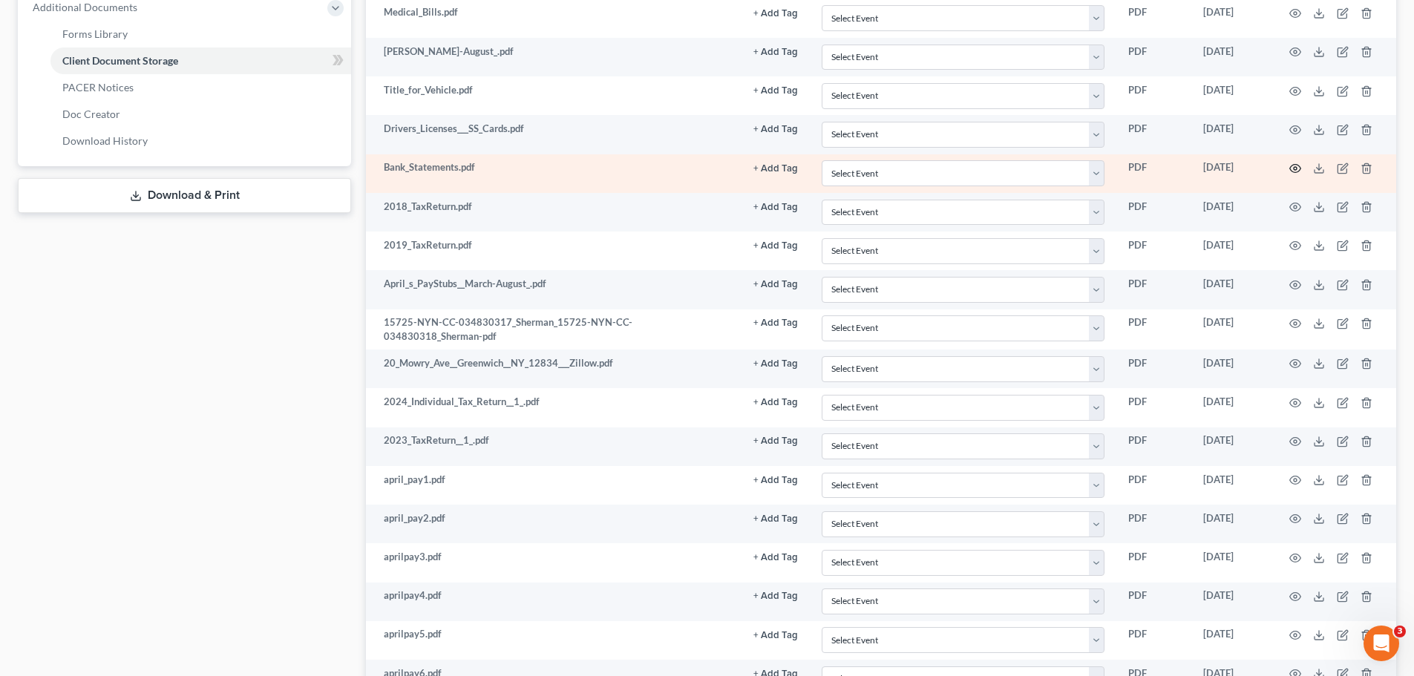
click at [1297, 170] on icon "button" at bounding box center [1295, 169] width 12 height 12
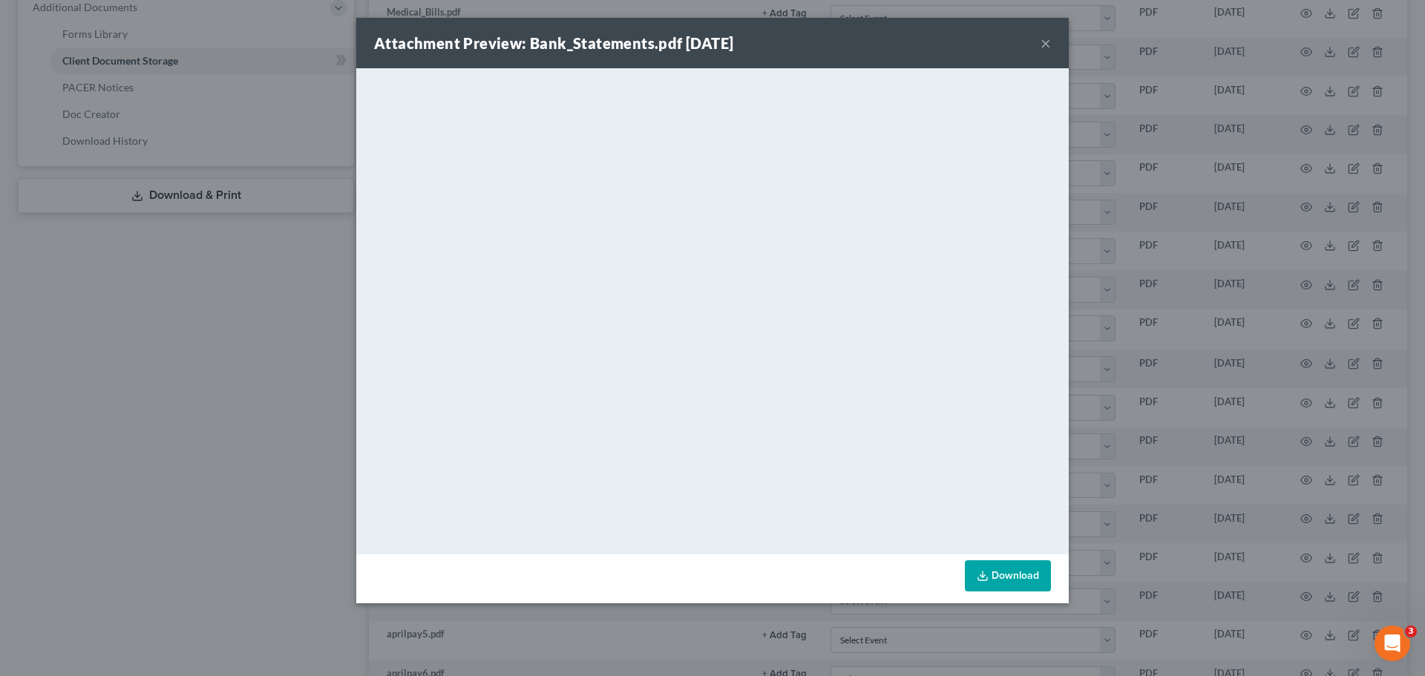
click at [193, 387] on div "Attachment Preview: Bank_Statements.pdf [DATE] × <object ng-attr-data='[URL][DO…" at bounding box center [712, 338] width 1425 height 676
